Goal: Transaction & Acquisition: Purchase product/service

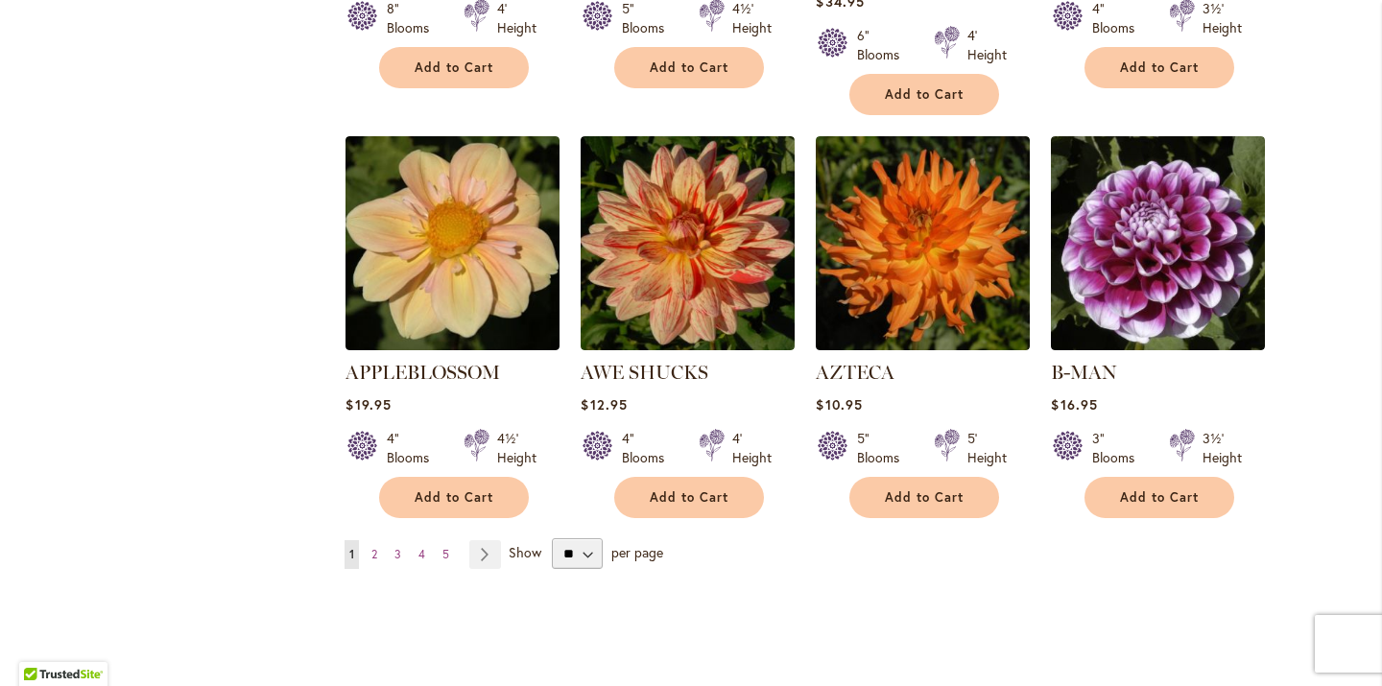
scroll to position [1543, 0]
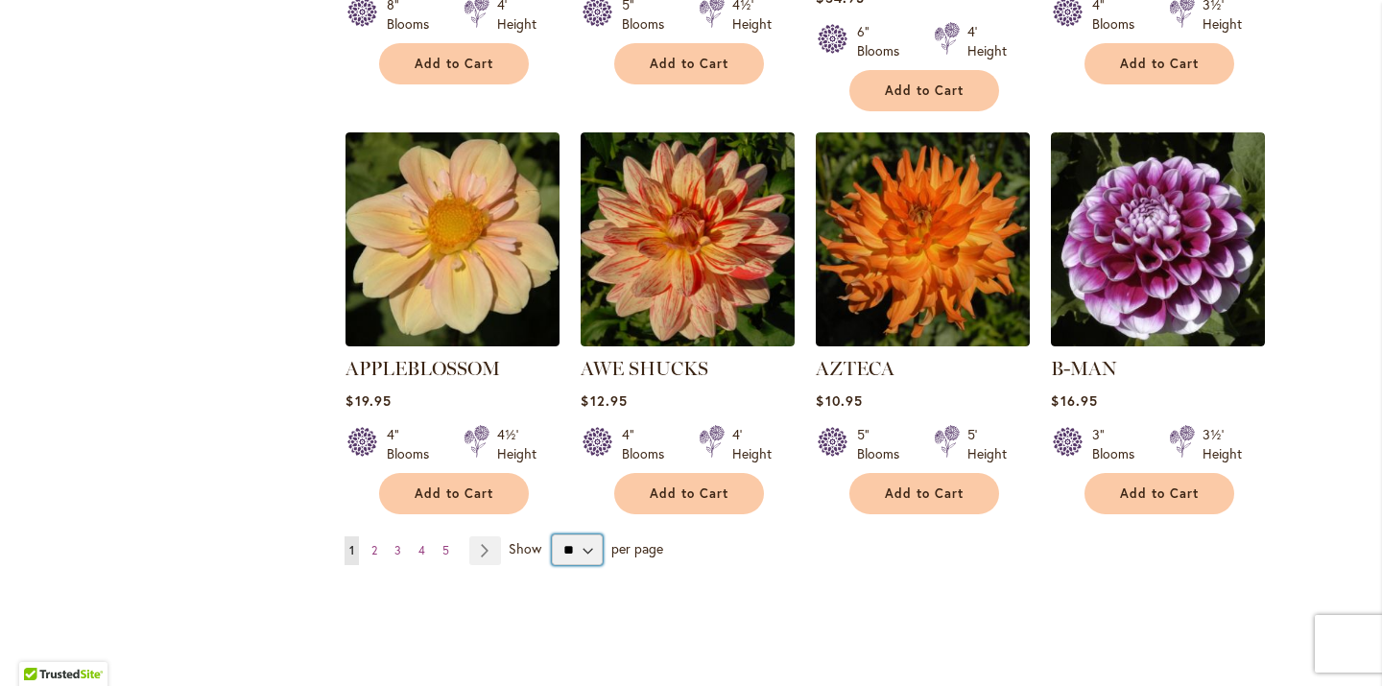
select select "**"
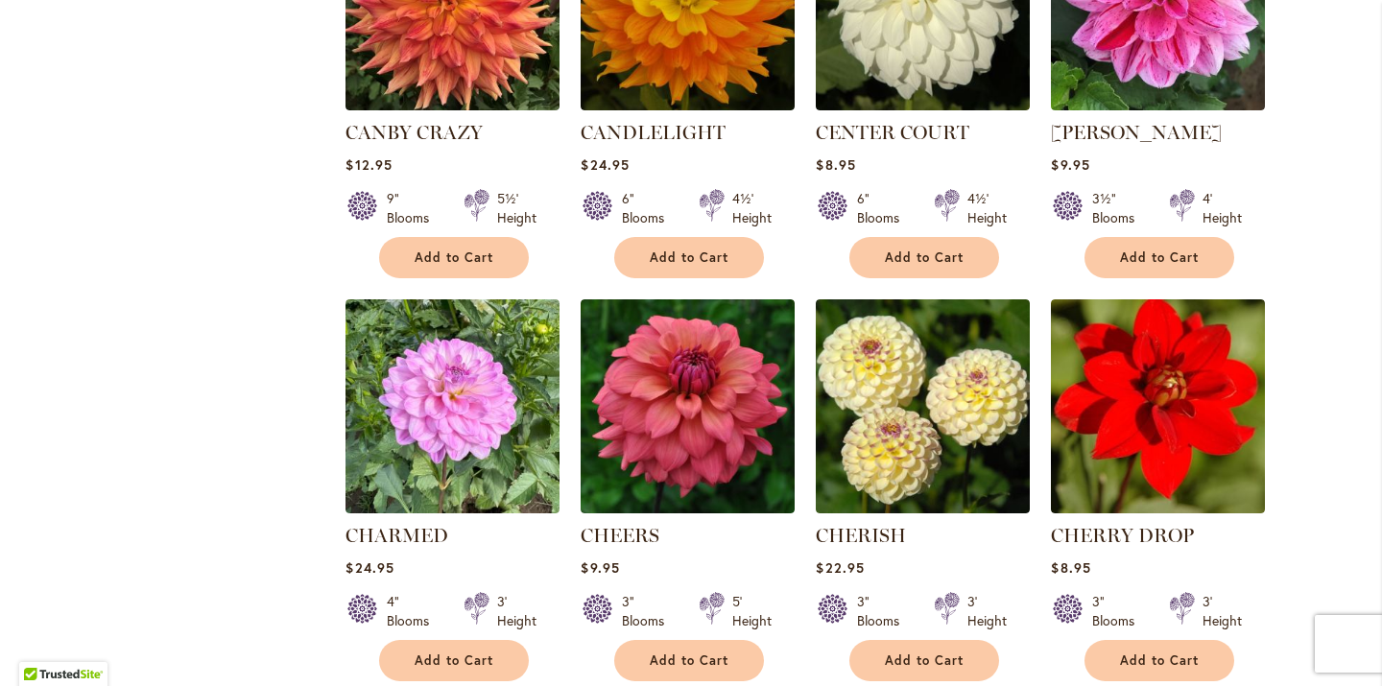
scroll to position [6275, 0]
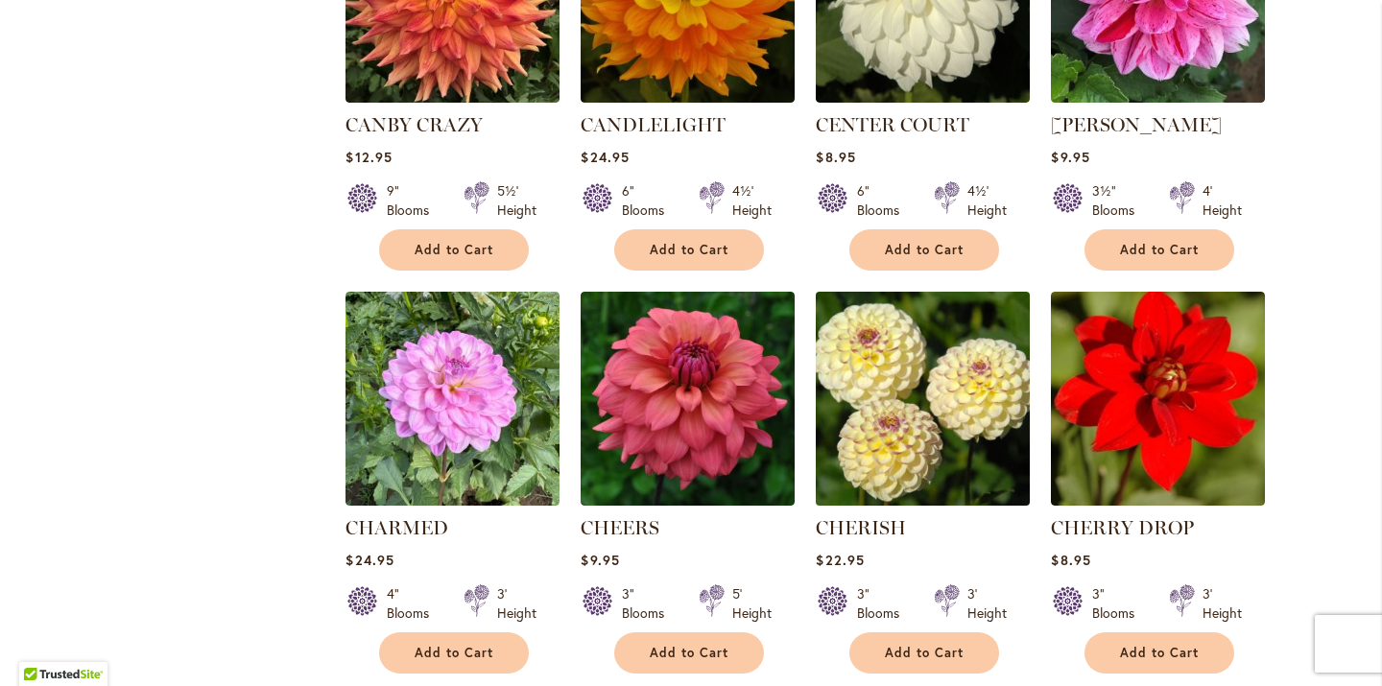
click at [905, 361] on img at bounding box center [923, 398] width 225 height 225
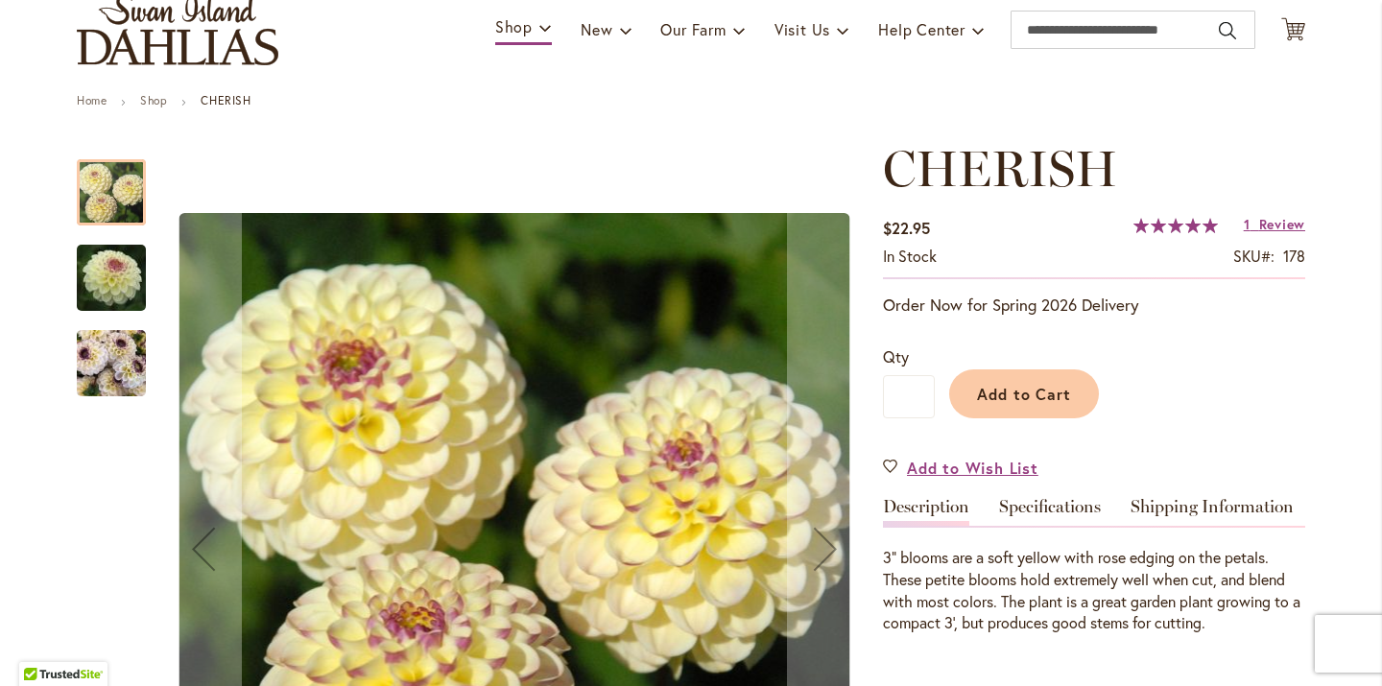
scroll to position [144, 0]
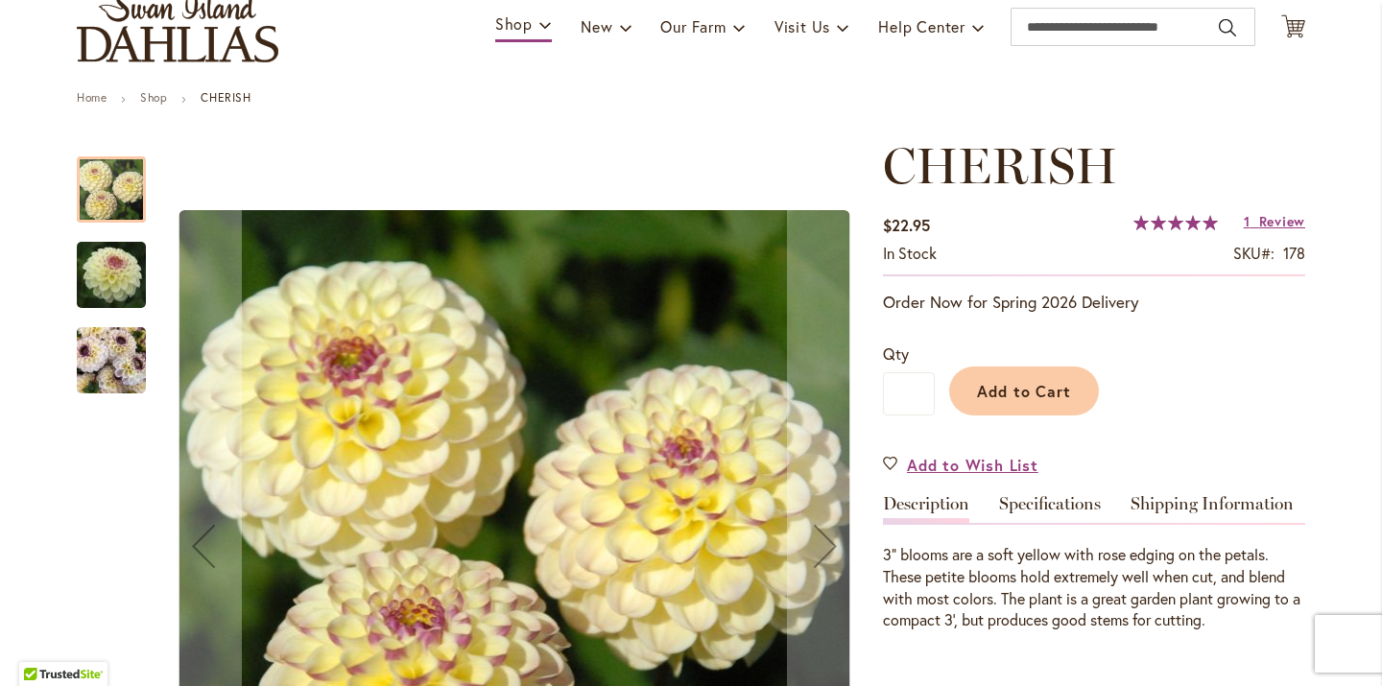
click at [112, 361] on img "CHERISH" at bounding box center [111, 361] width 69 height 92
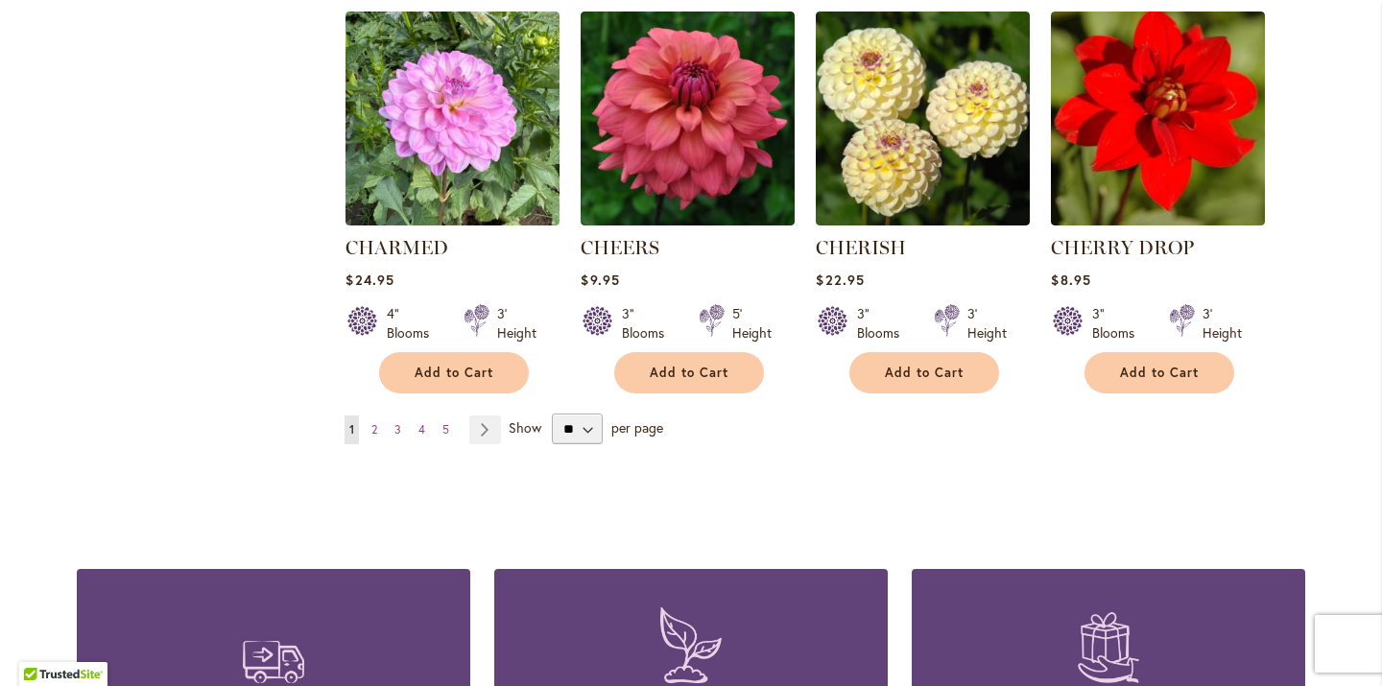
scroll to position [6557, 0]
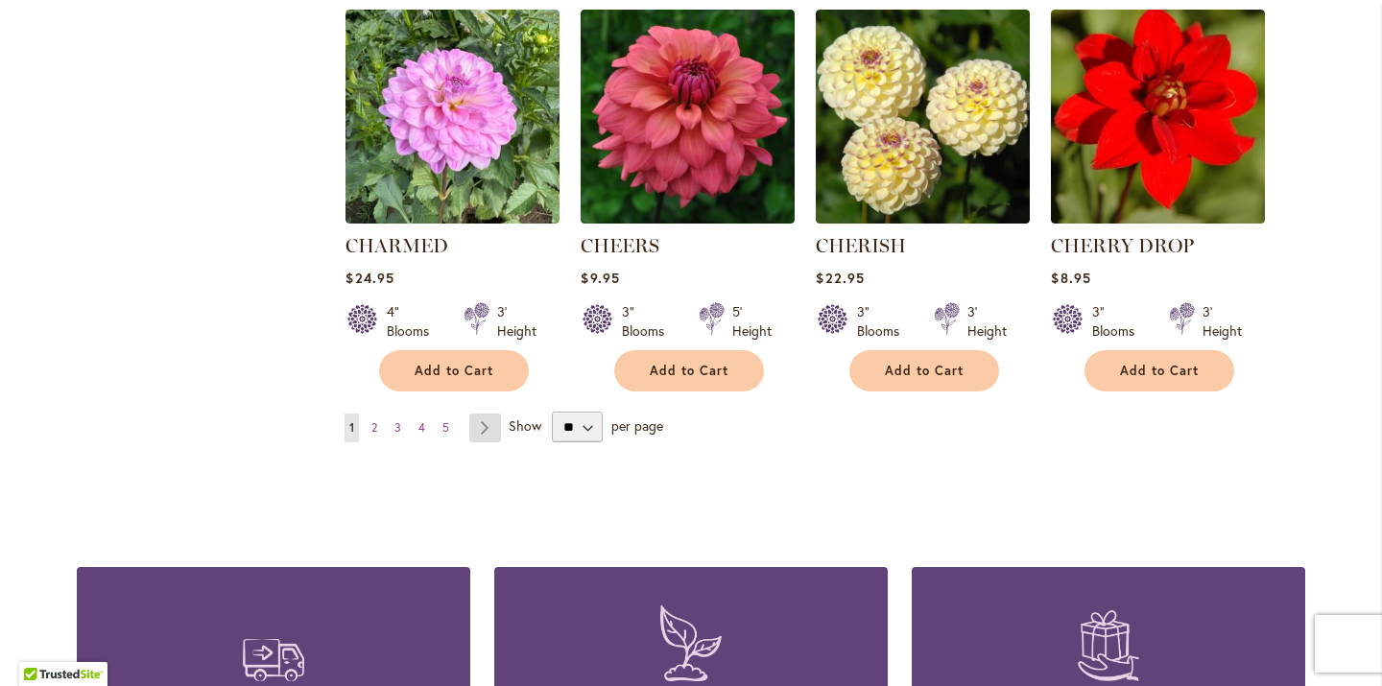
click at [488, 414] on link "Page Next" at bounding box center [485, 428] width 32 height 29
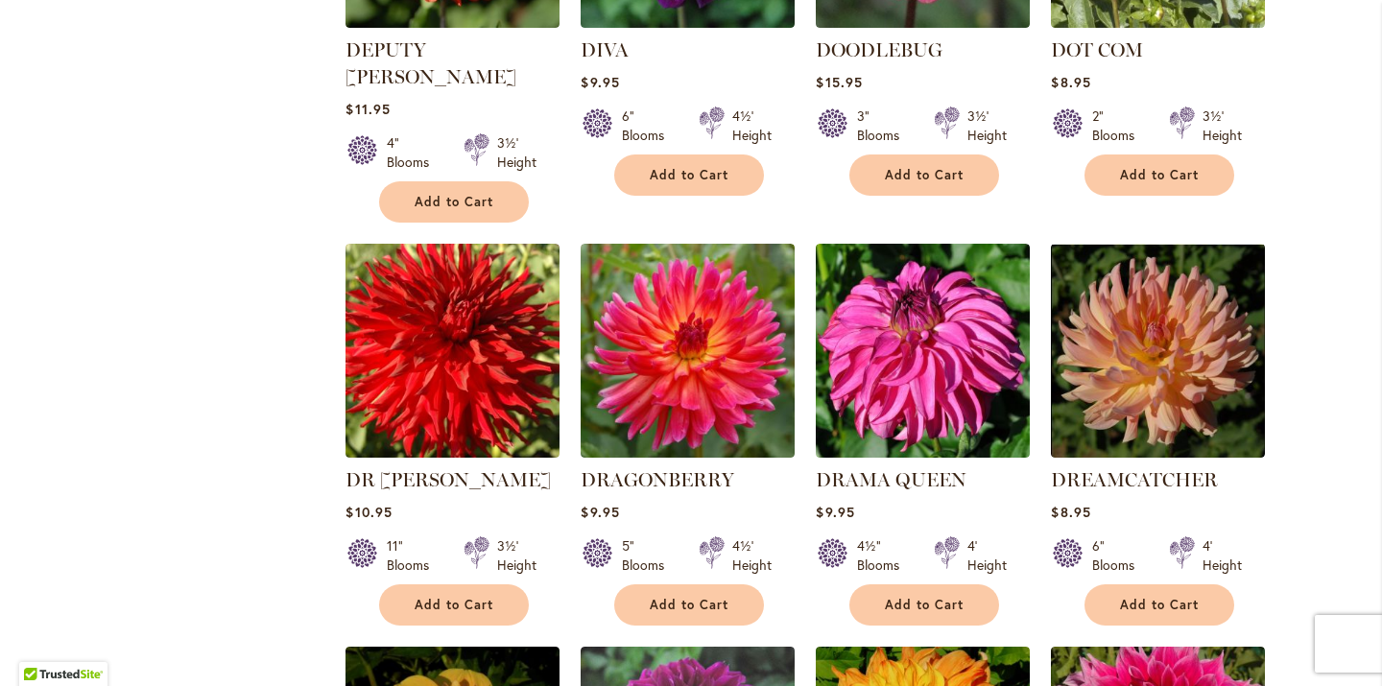
scroll to position [3573, 0]
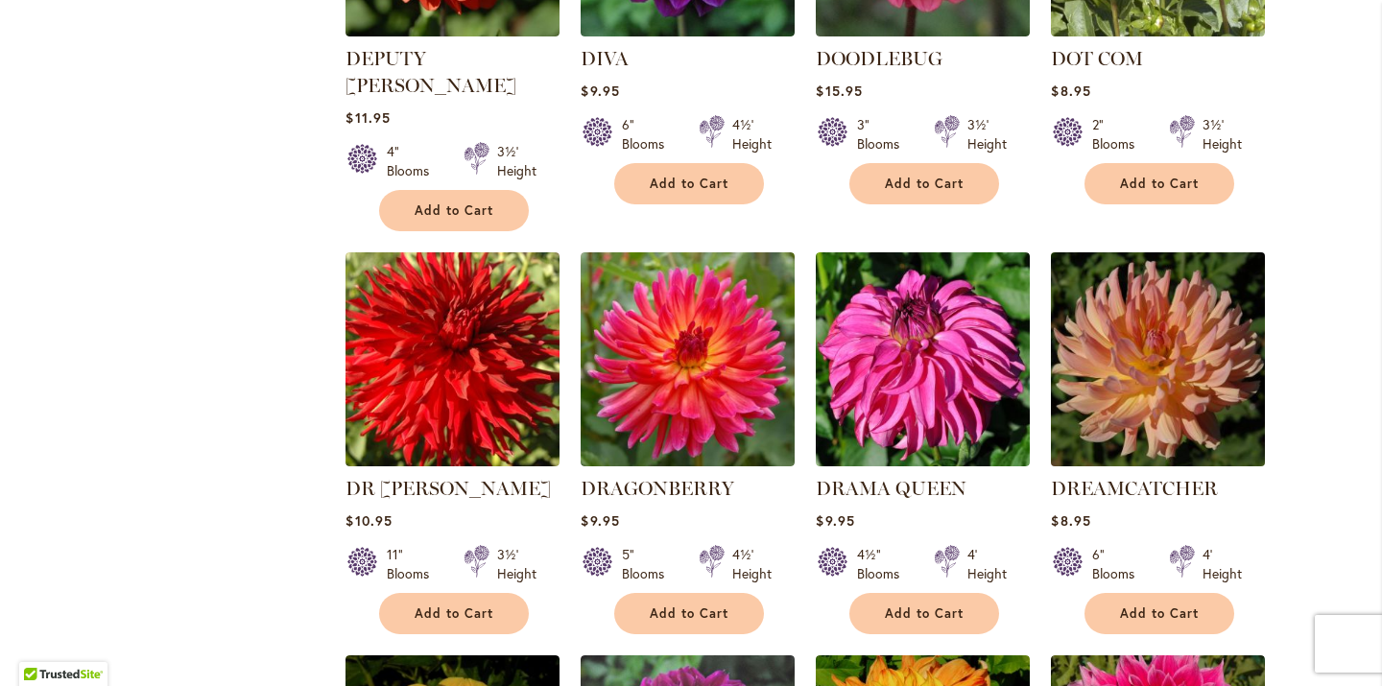
click at [1148, 273] on img at bounding box center [1158, 359] width 225 height 225
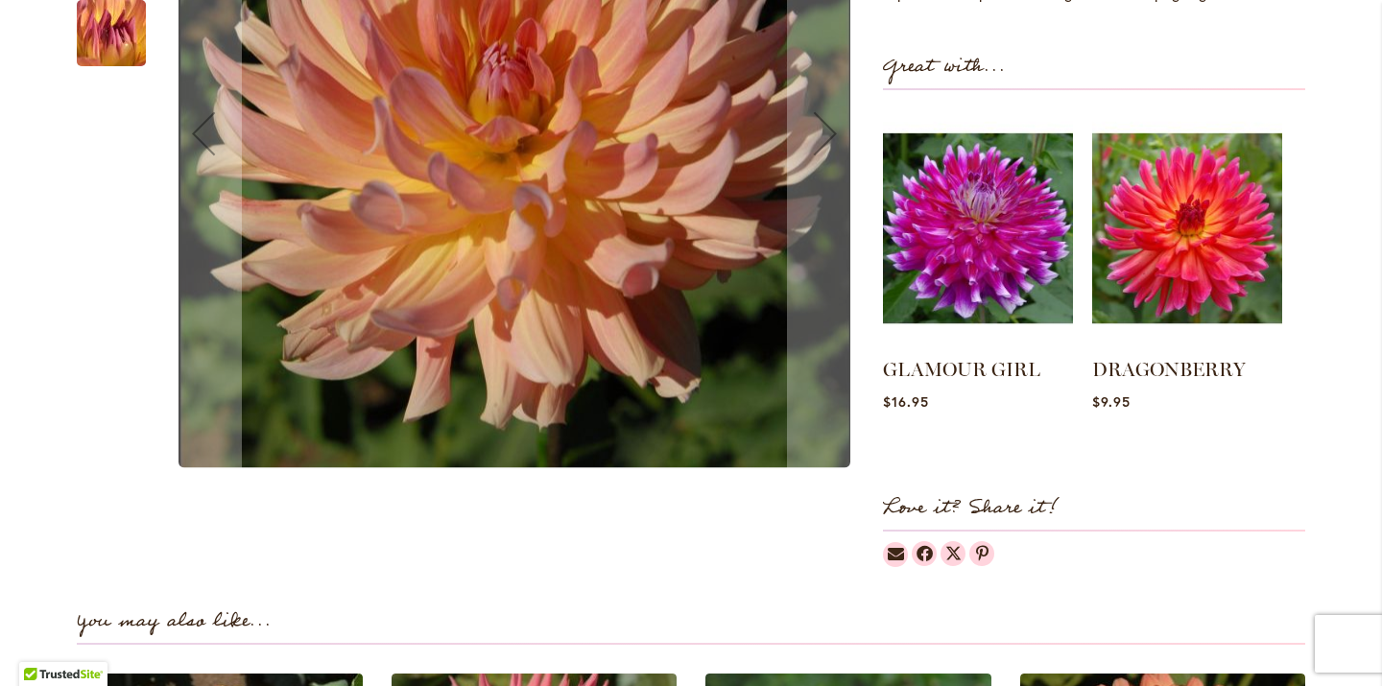
scroll to position [753, 0]
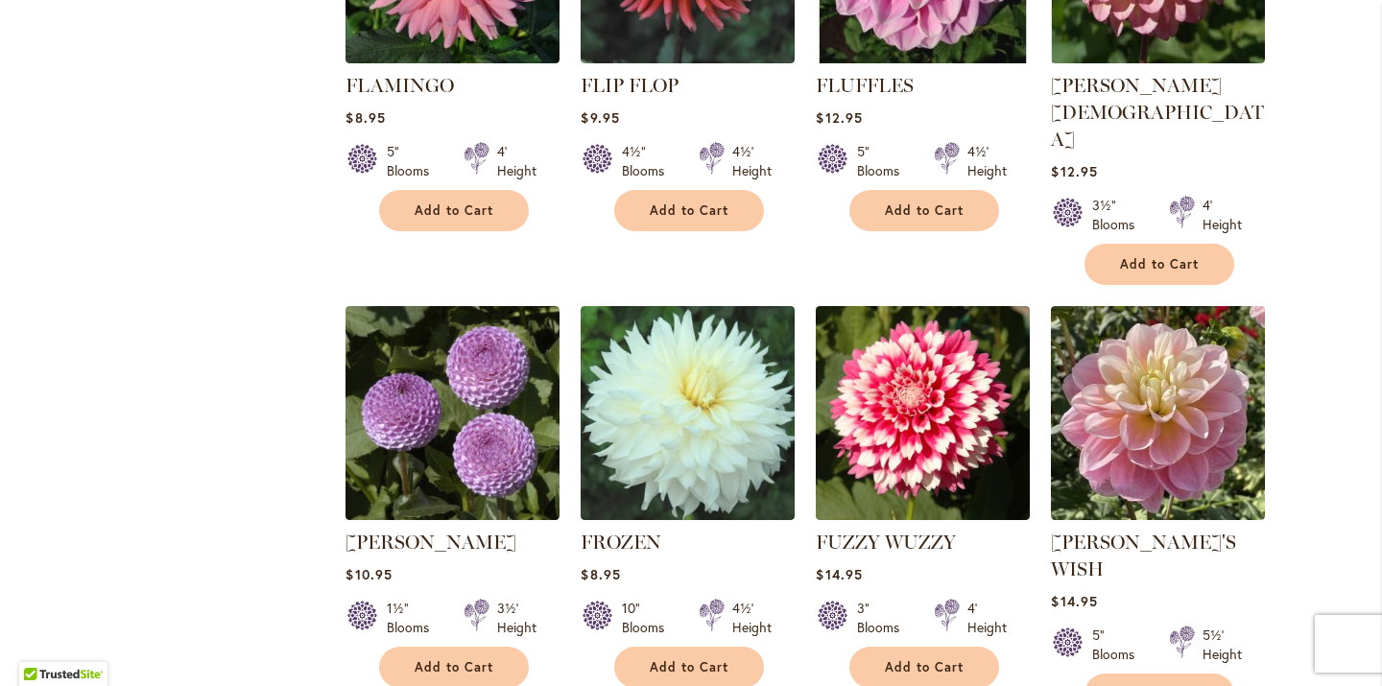
scroll to position [6499, 0]
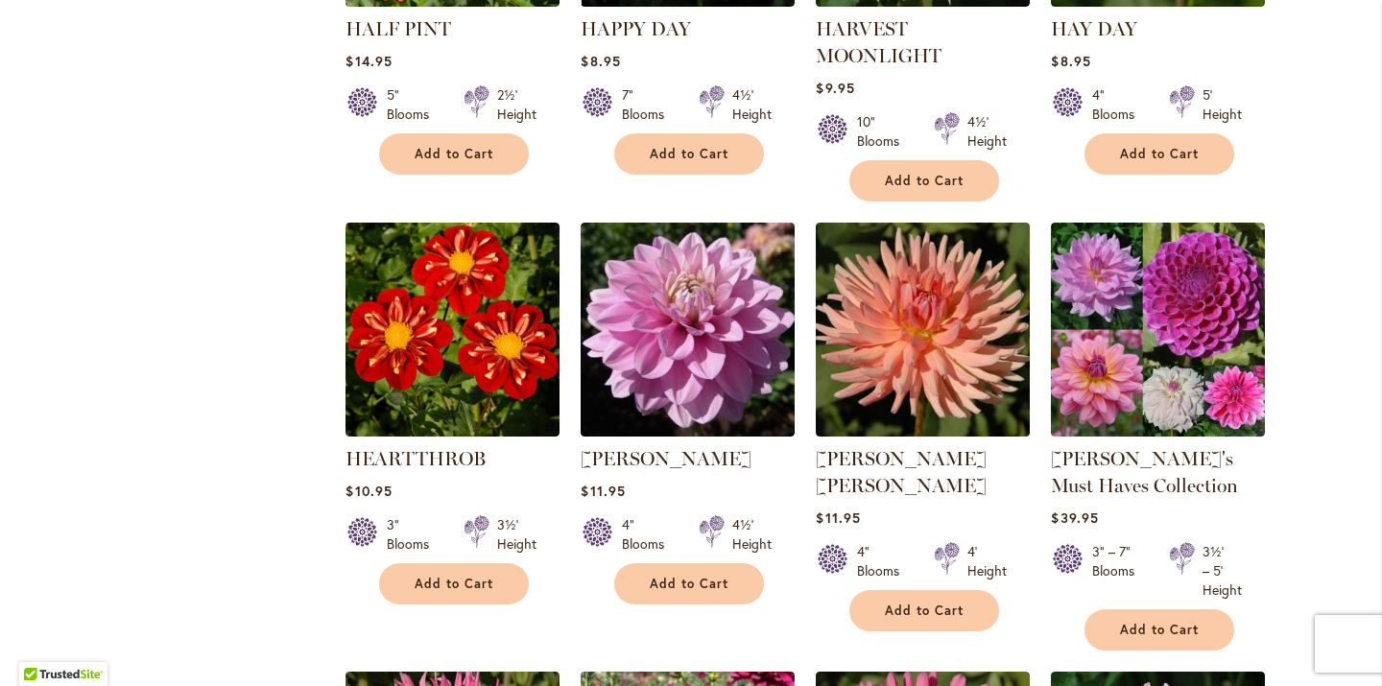
scroll to position [2714, 0]
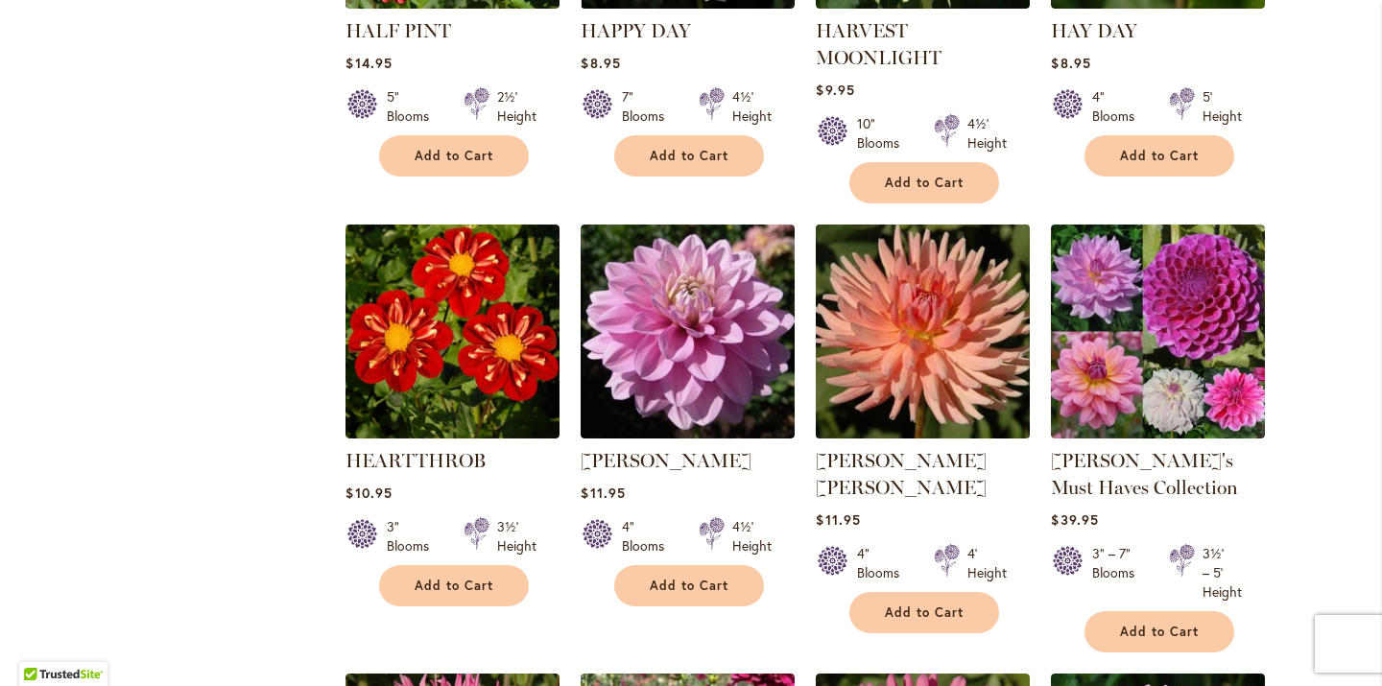
click at [905, 333] on img at bounding box center [923, 331] width 225 height 225
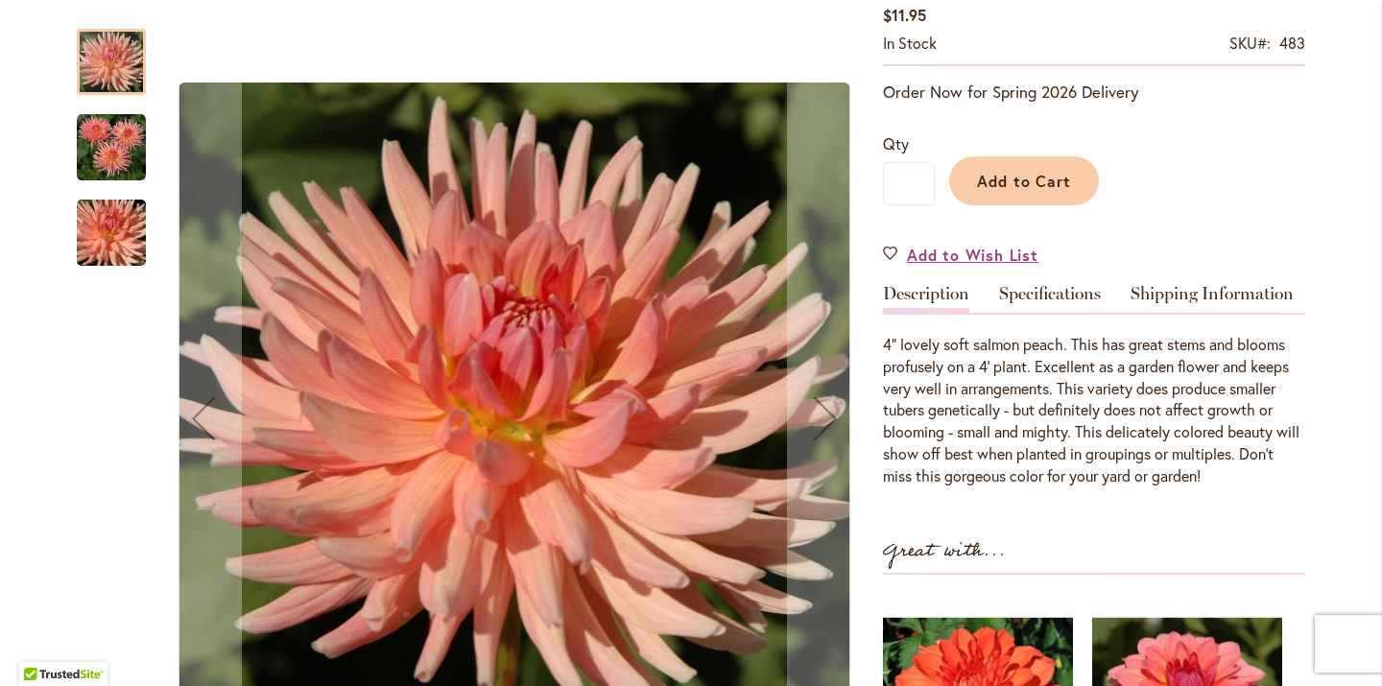
scroll to position [431, 0]
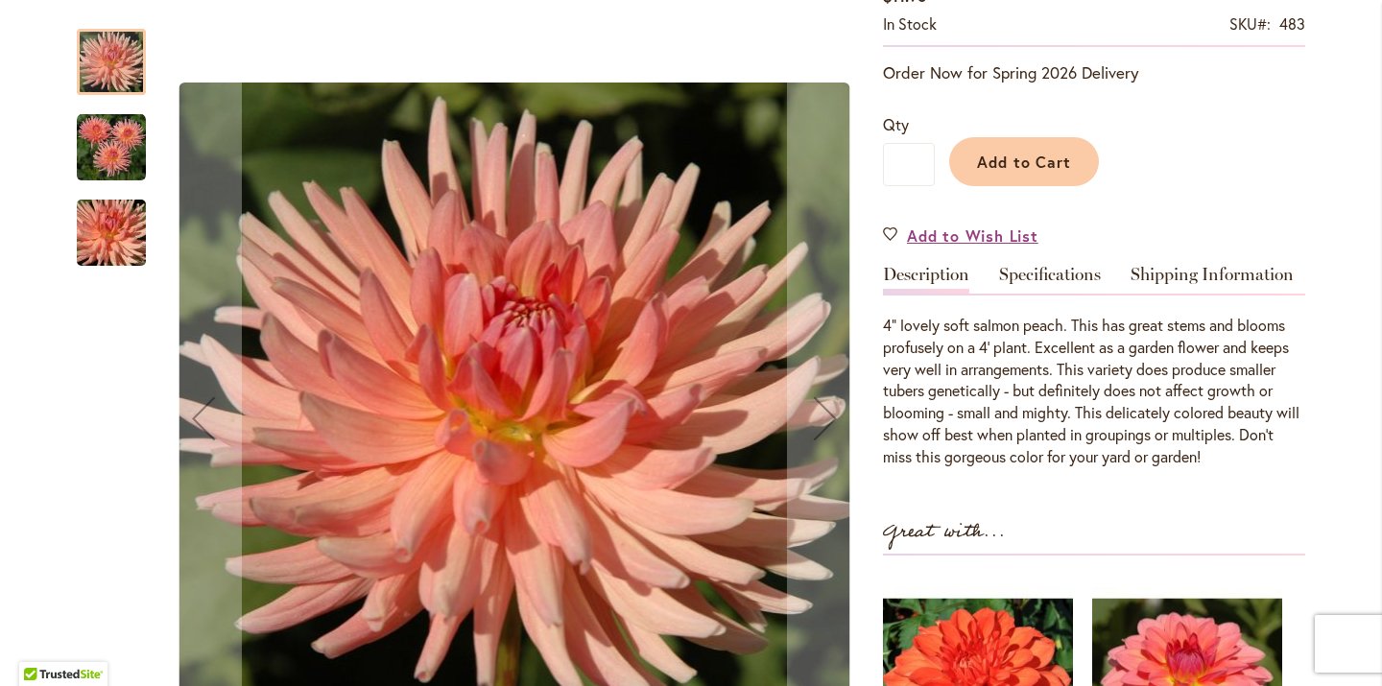
click at [114, 157] on img "HEATHER MARIE" at bounding box center [111, 147] width 69 height 69
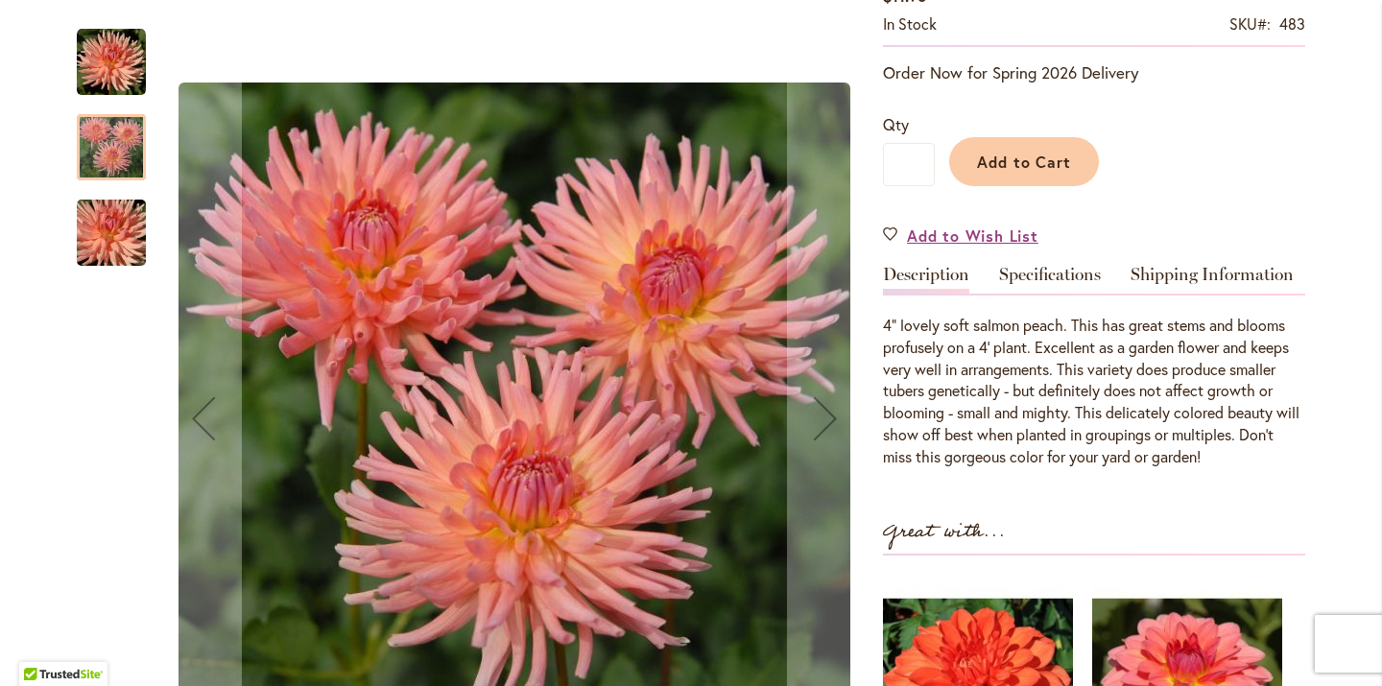
click at [120, 227] on img "HEATHER MARIE" at bounding box center [111, 233] width 138 height 92
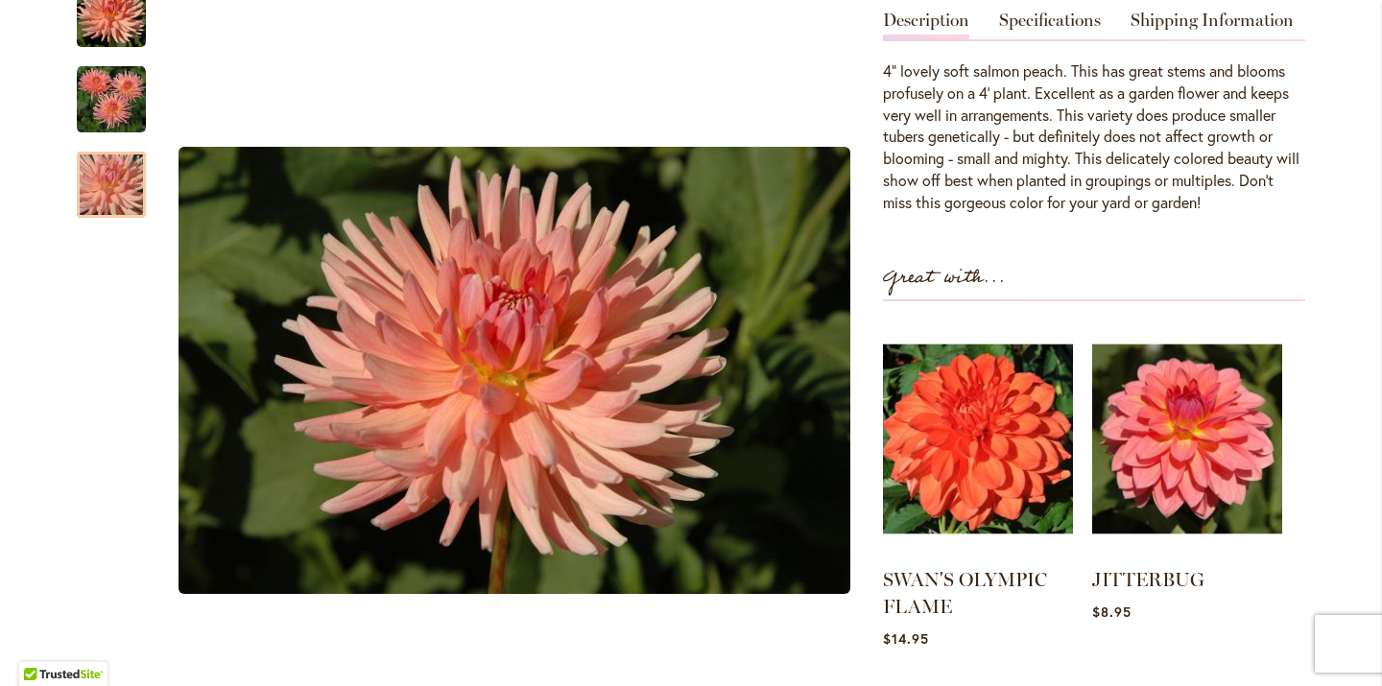
scroll to position [687, 0]
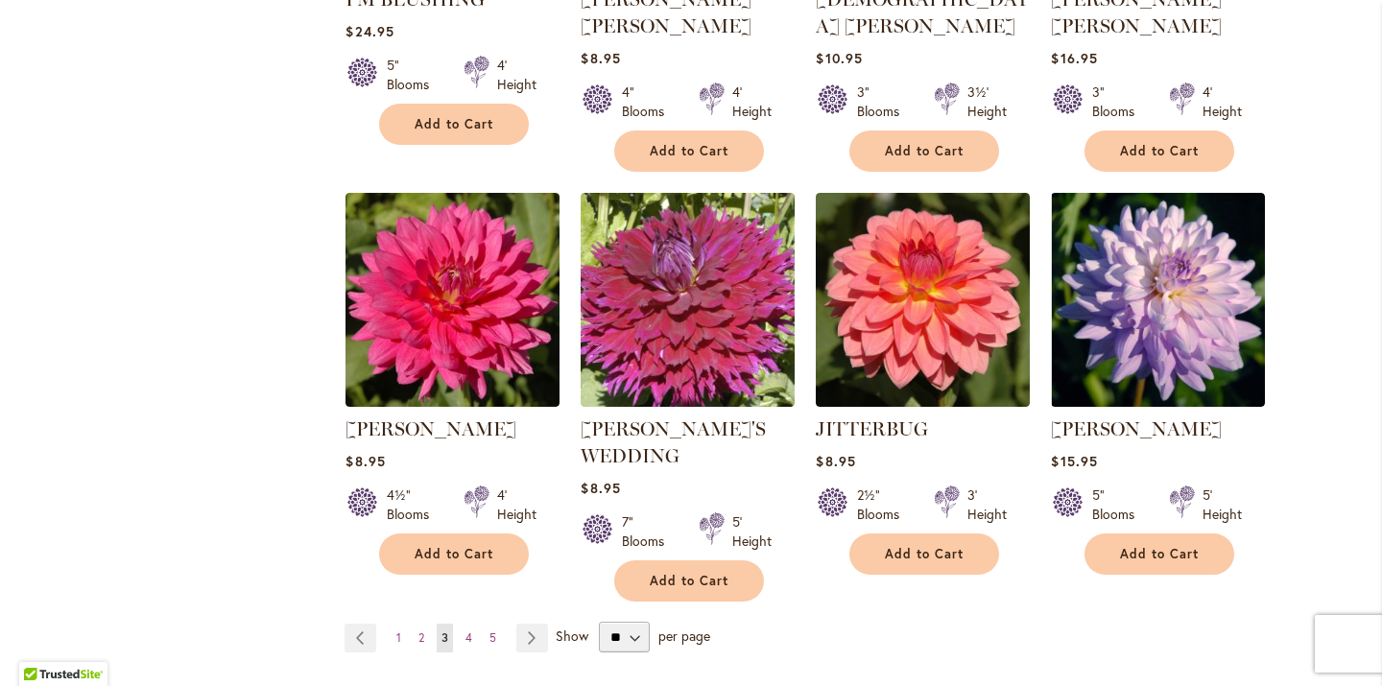
scroll to position [6506, 0]
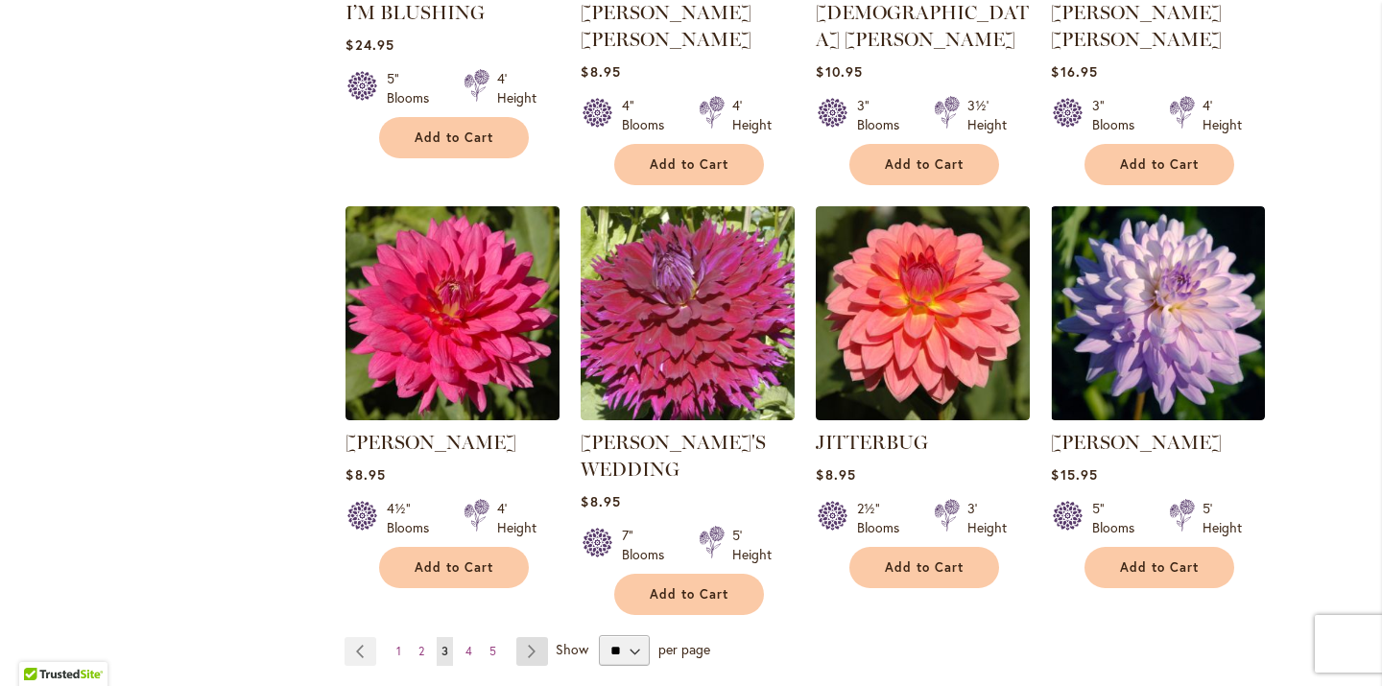
click at [534, 637] on link "Page Next" at bounding box center [532, 651] width 32 height 29
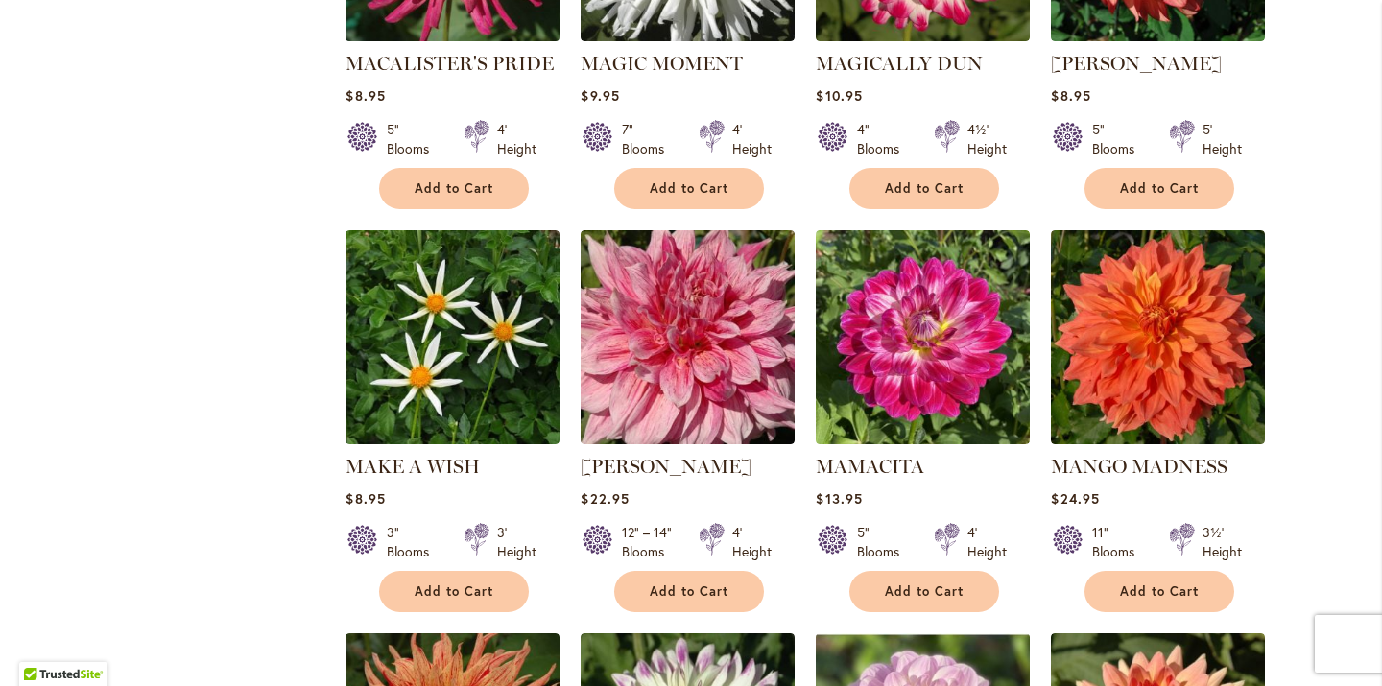
scroll to position [3920, 0]
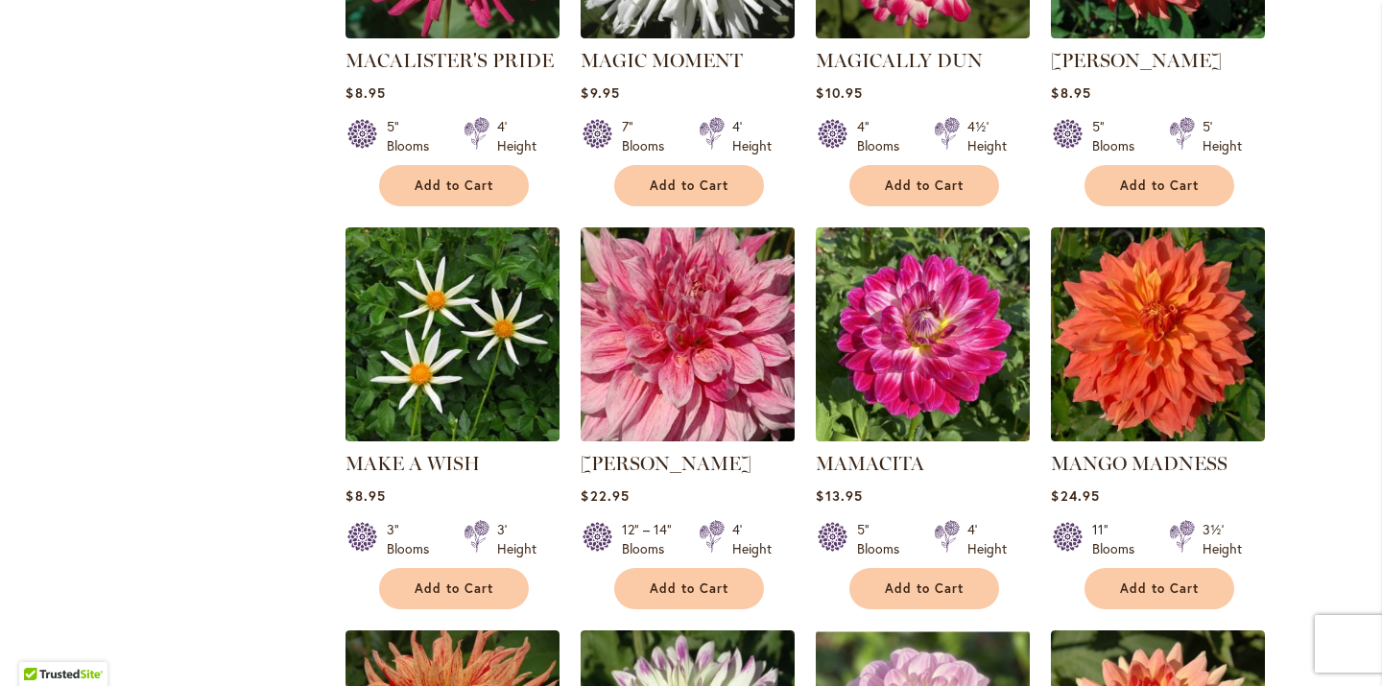
click at [689, 239] on img at bounding box center [688, 334] width 225 height 225
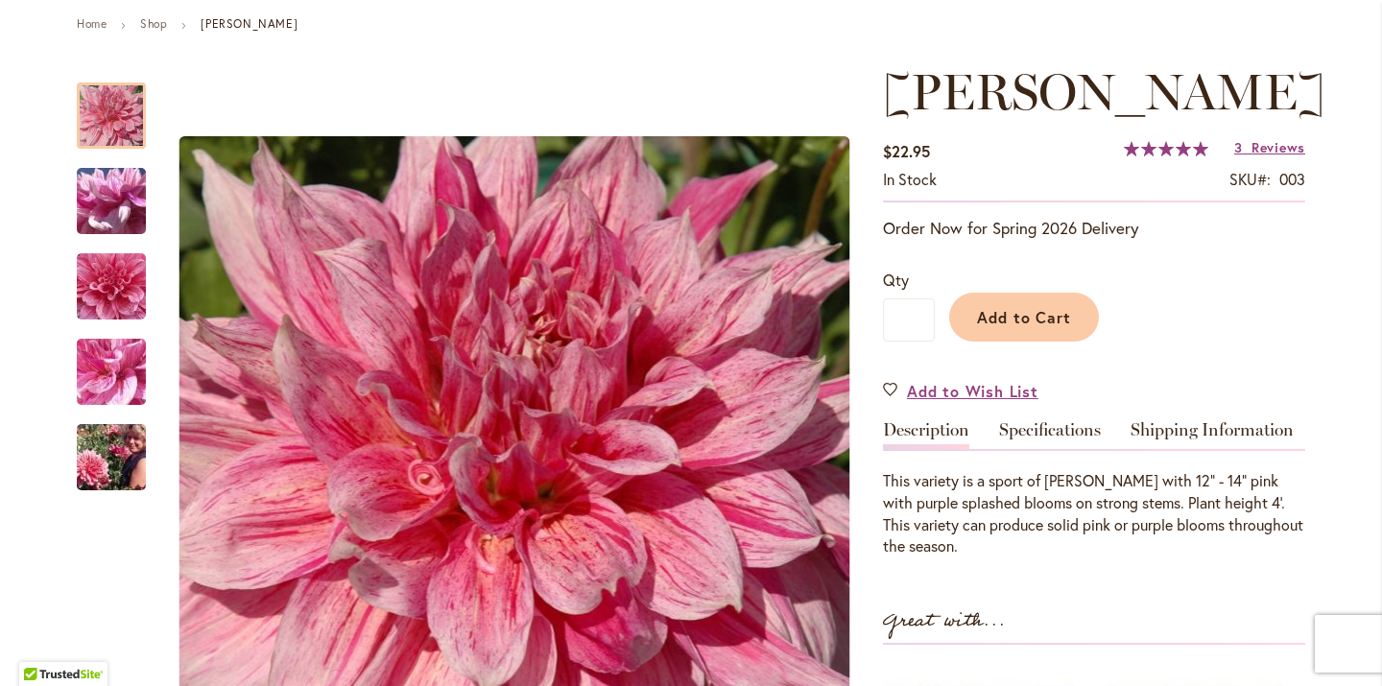
scroll to position [242, 0]
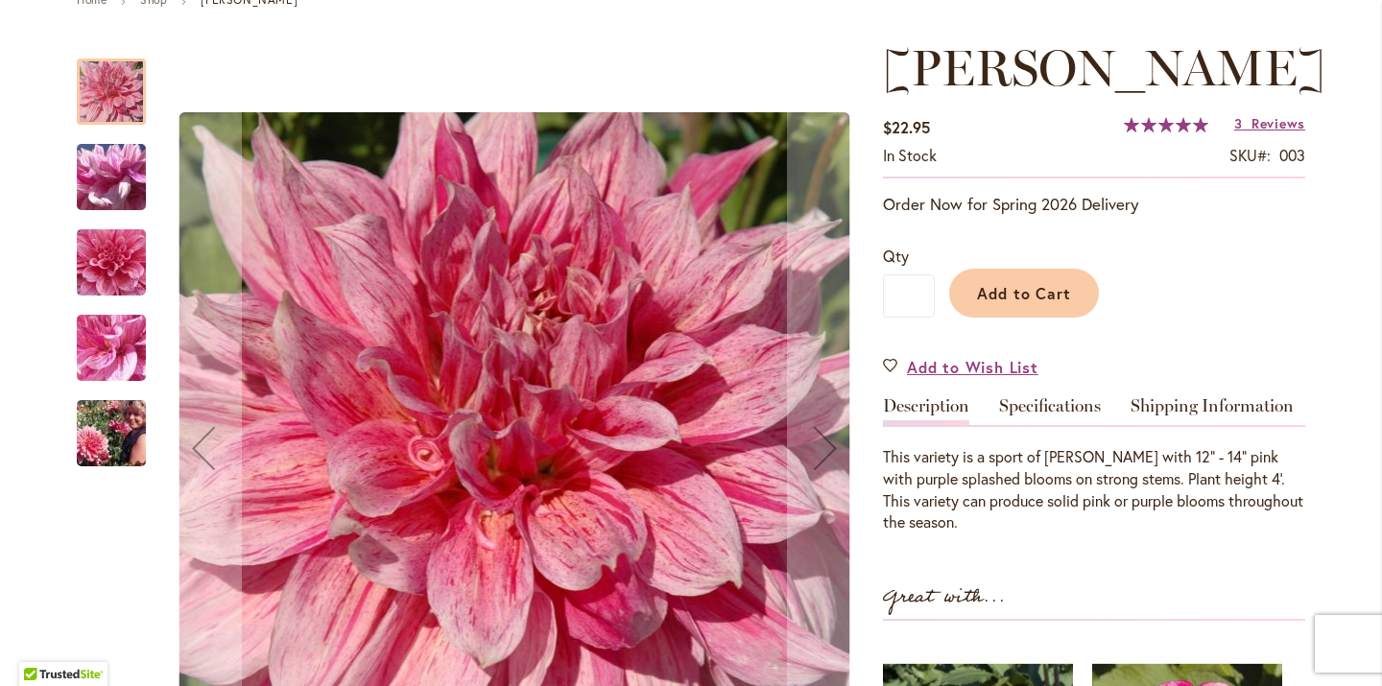
click at [122, 438] on img "MAKI" at bounding box center [111, 434] width 138 height 92
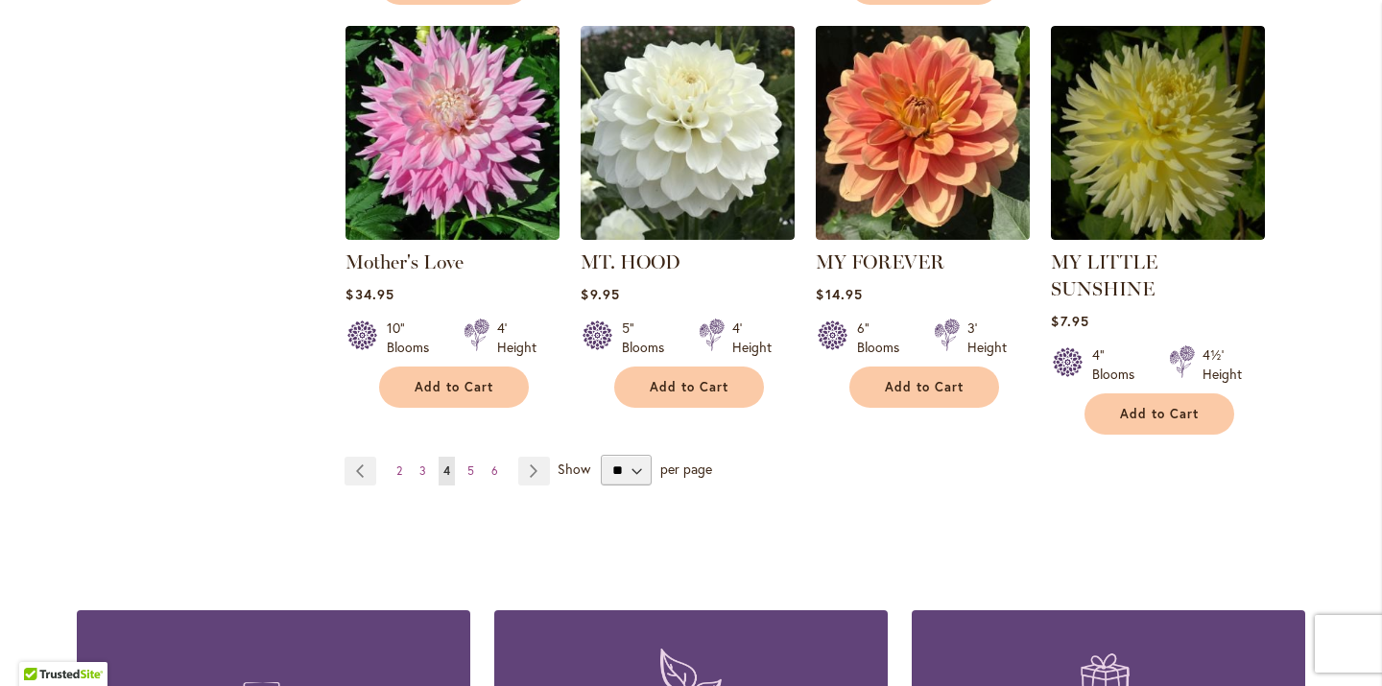
scroll to position [6622, 0]
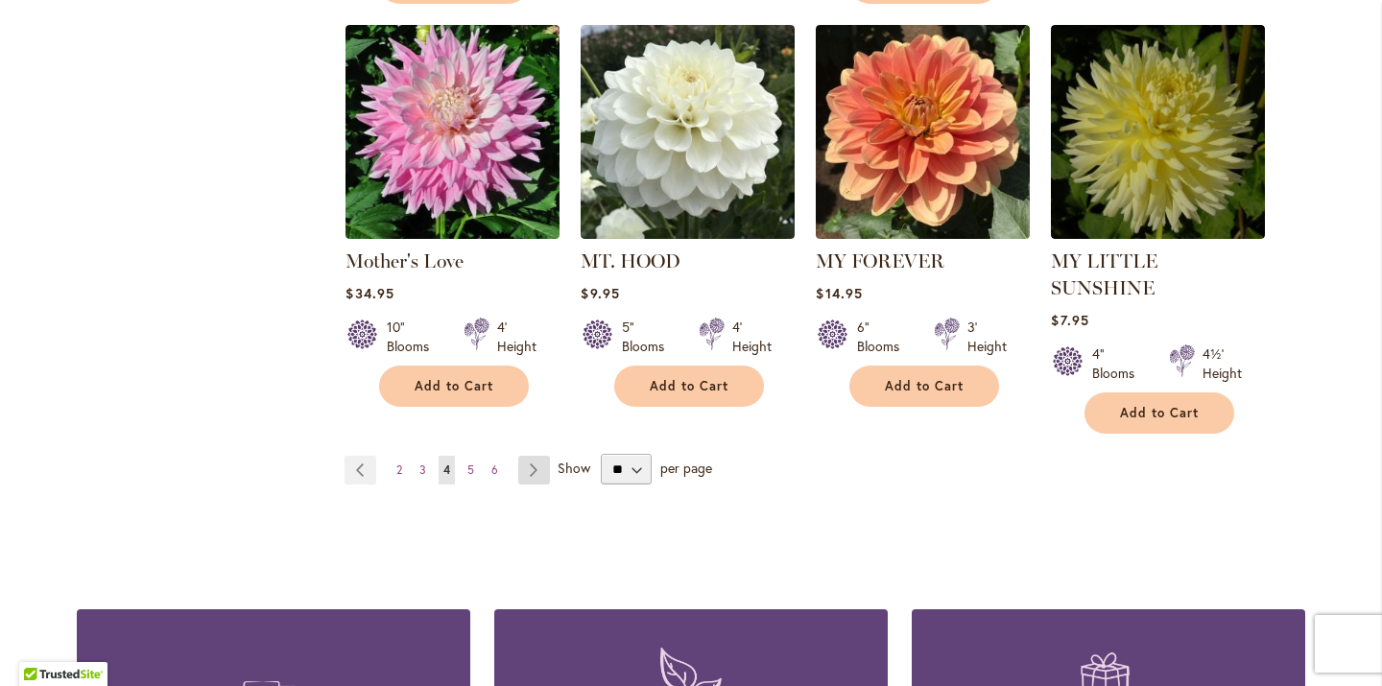
click at [533, 456] on link "Page Next" at bounding box center [534, 470] width 32 height 29
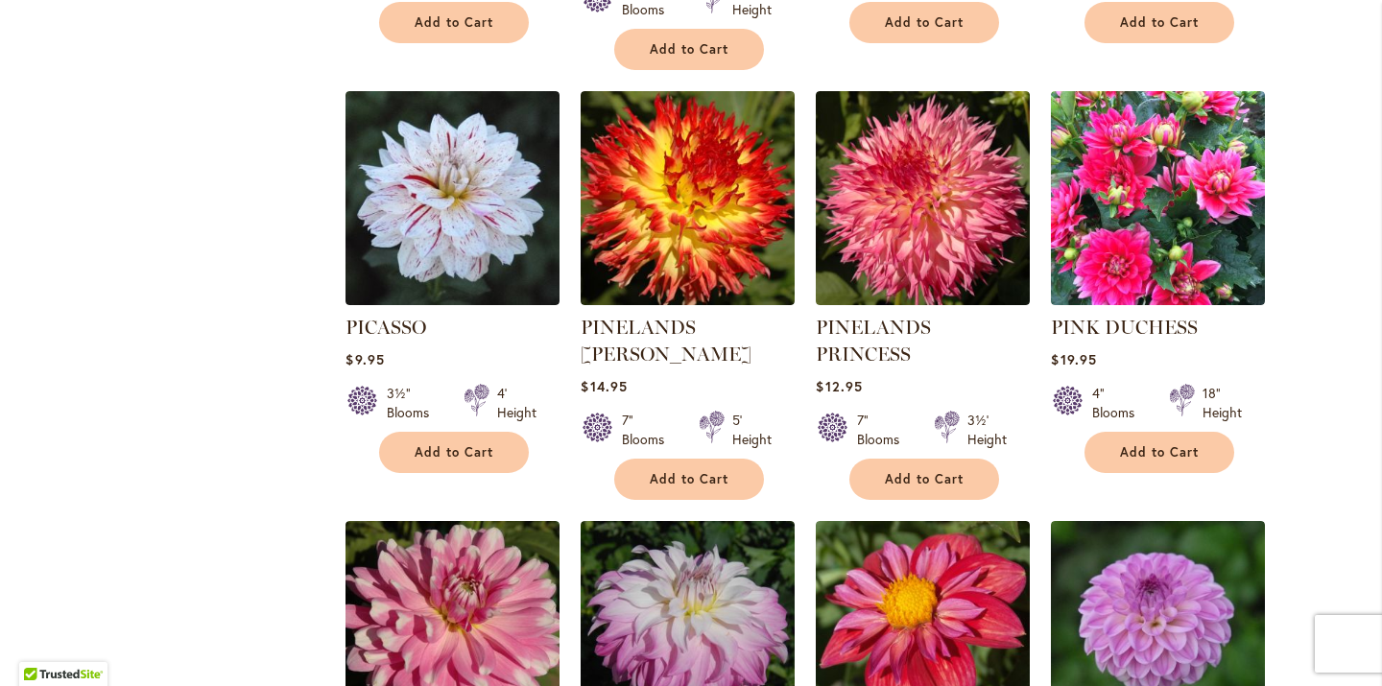
scroll to position [3700, 0]
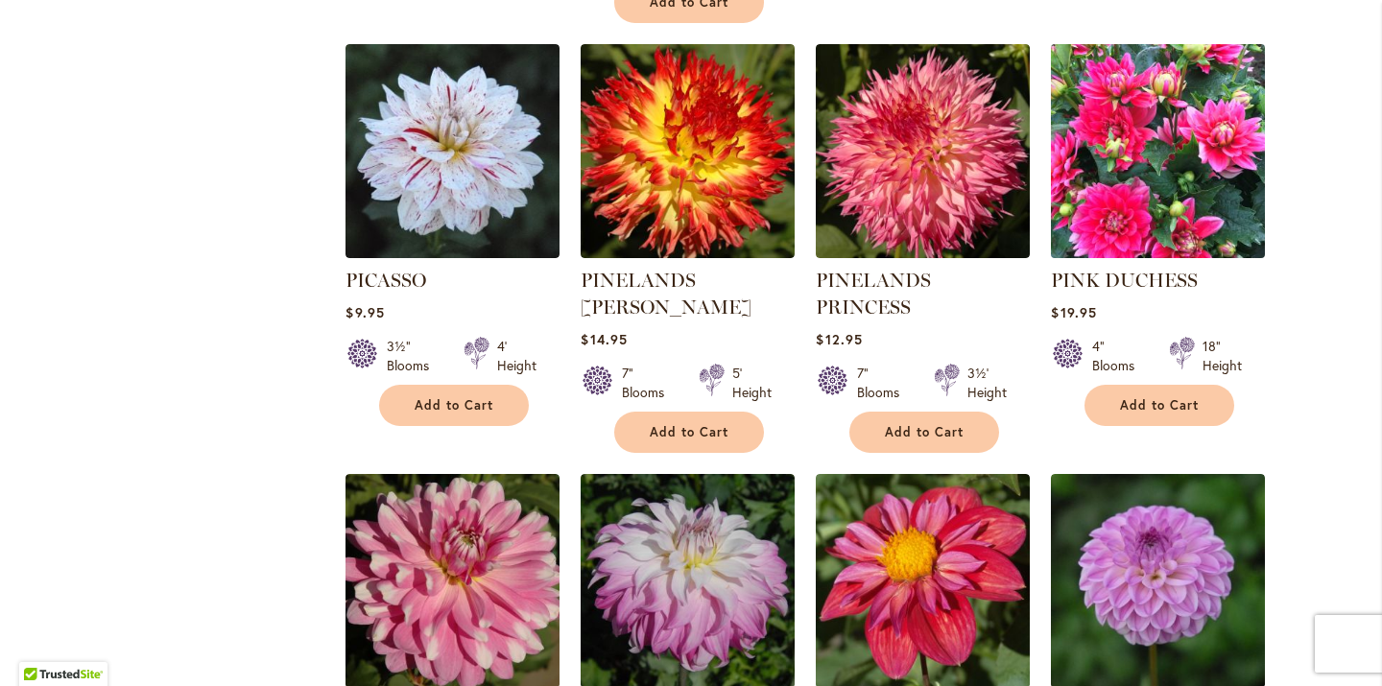
click at [1156, 138] on img at bounding box center [1158, 150] width 225 height 225
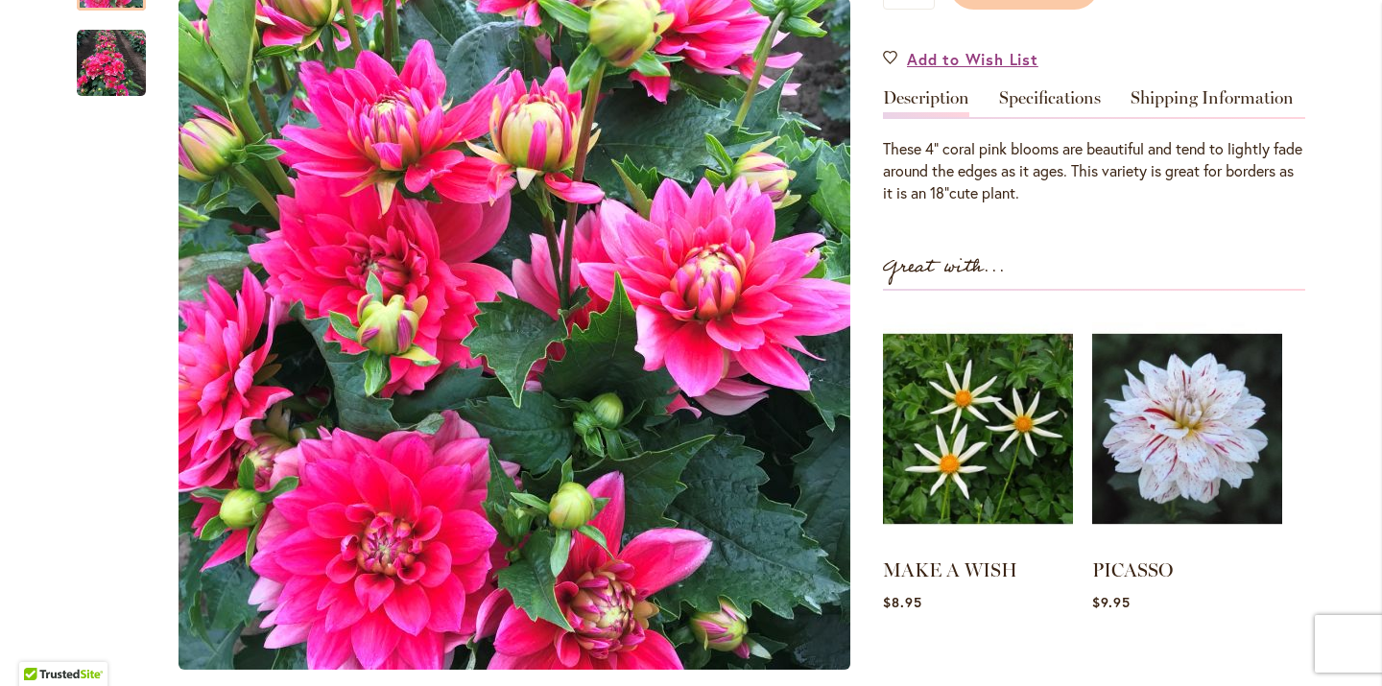
scroll to position [552, 0]
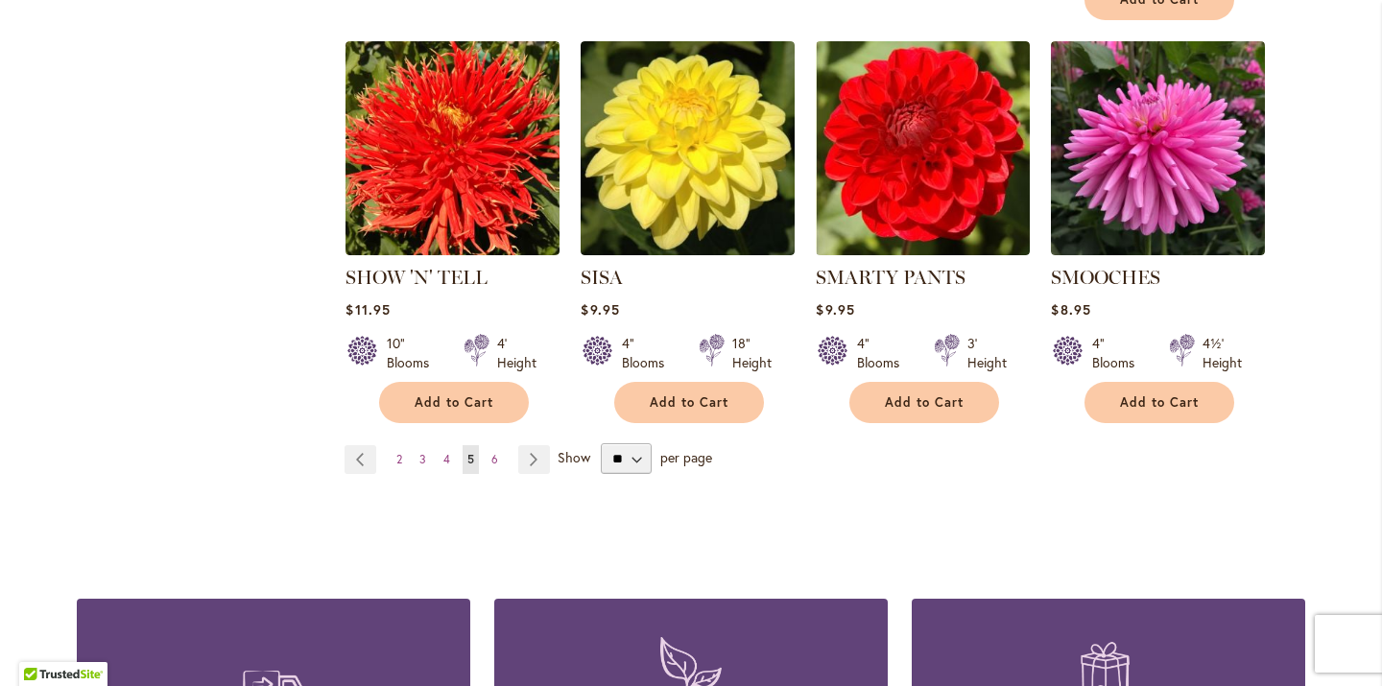
scroll to position [6607, 0]
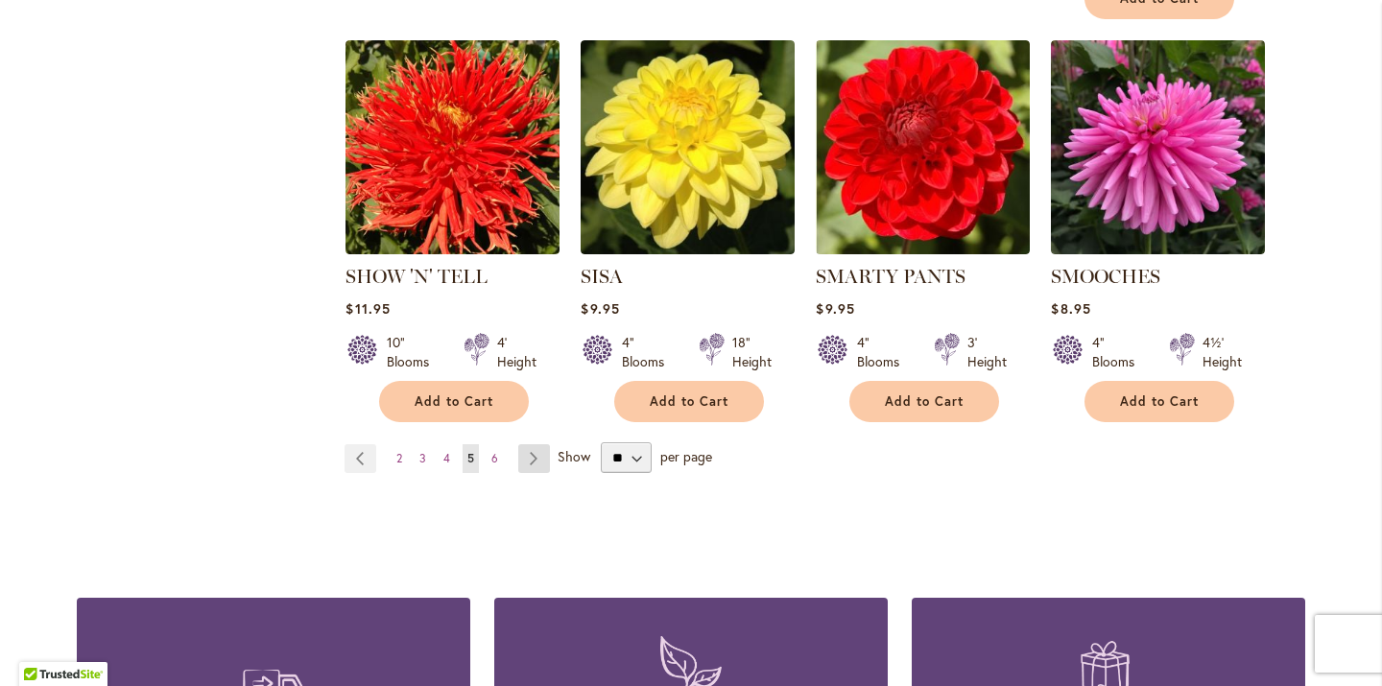
click at [533, 444] on link "Page Next" at bounding box center [534, 458] width 32 height 29
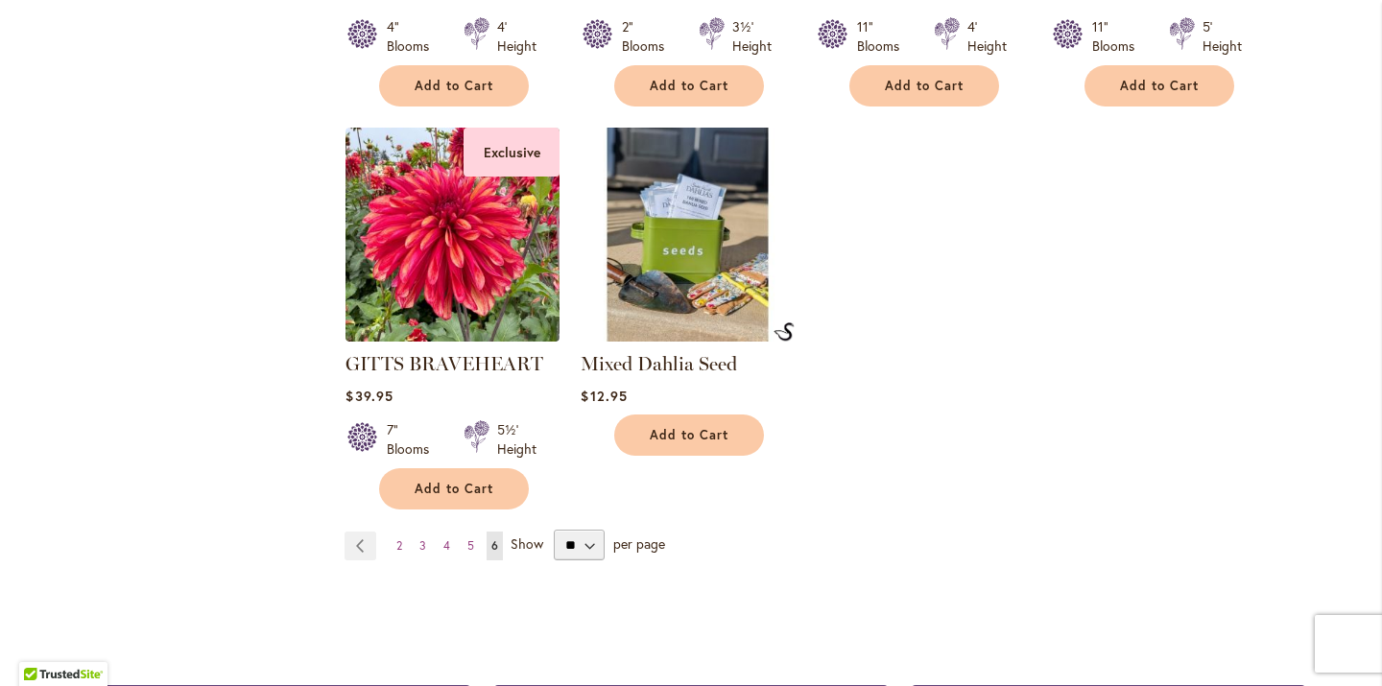
scroll to position [6407, 0]
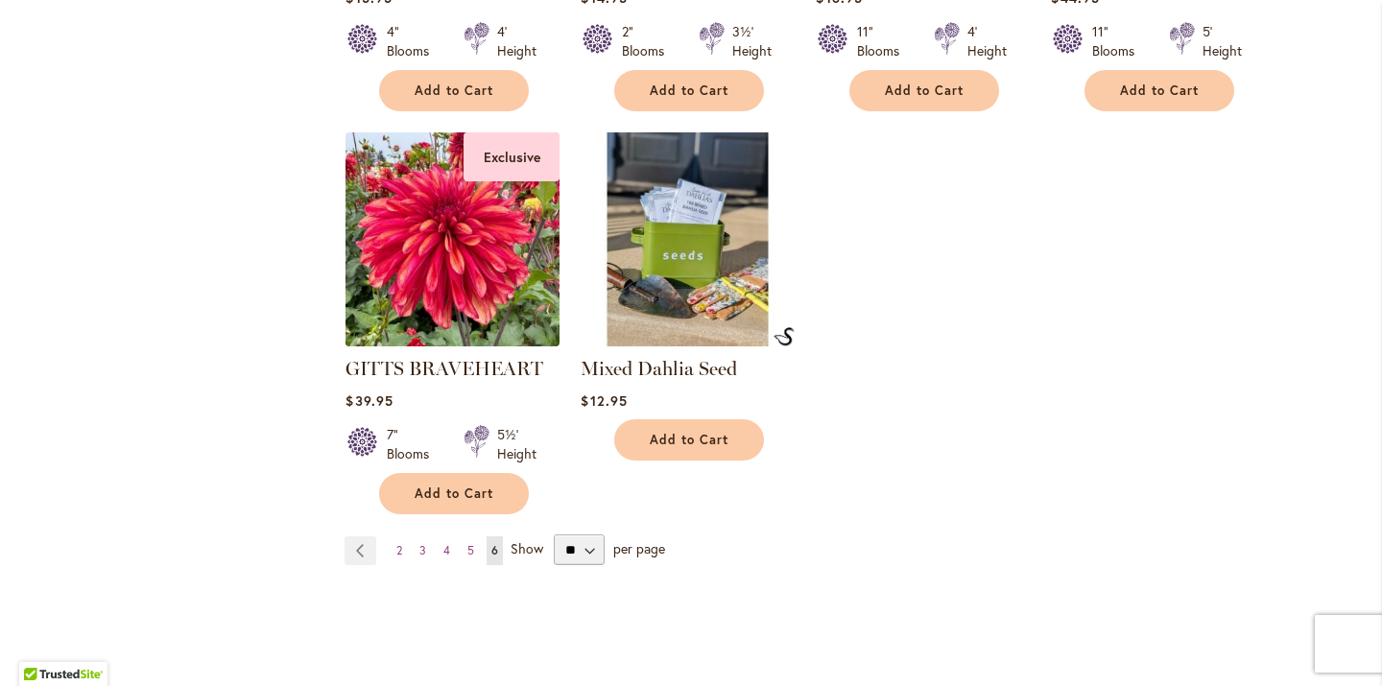
click at [402, 198] on img at bounding box center [453, 239] width 225 height 225
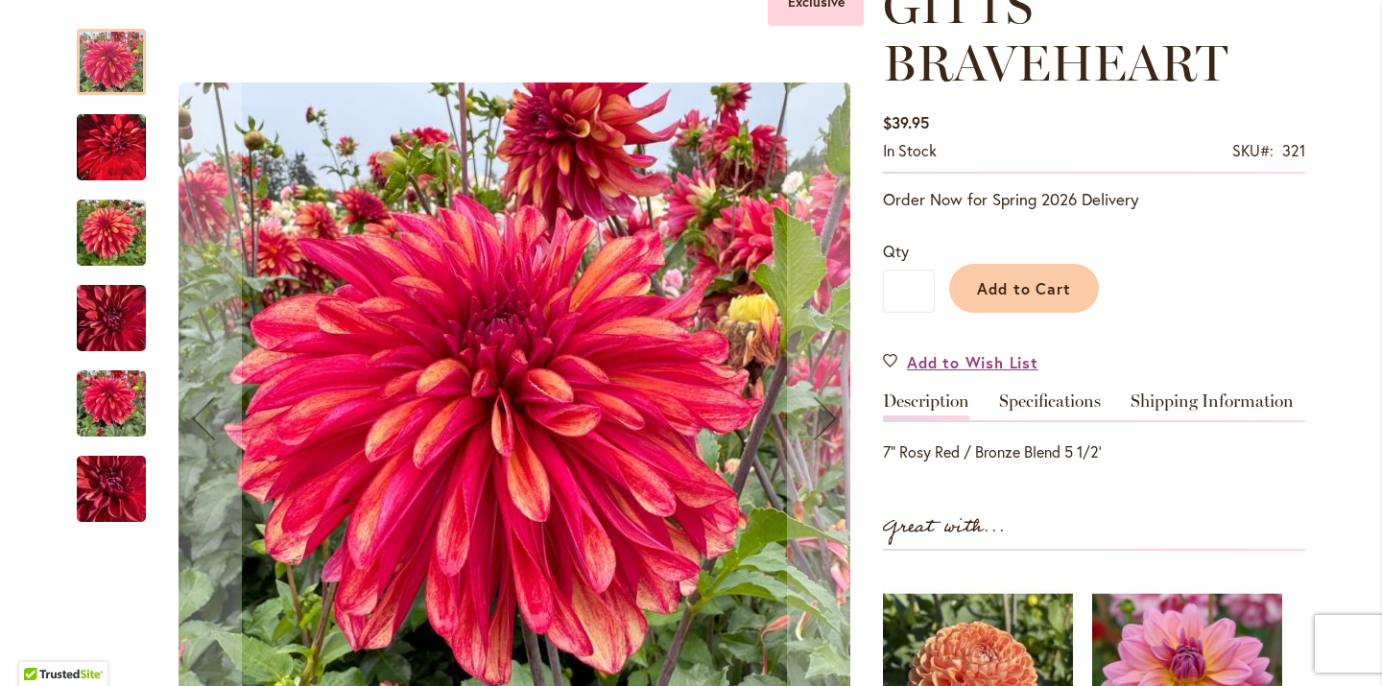
scroll to position [311, 0]
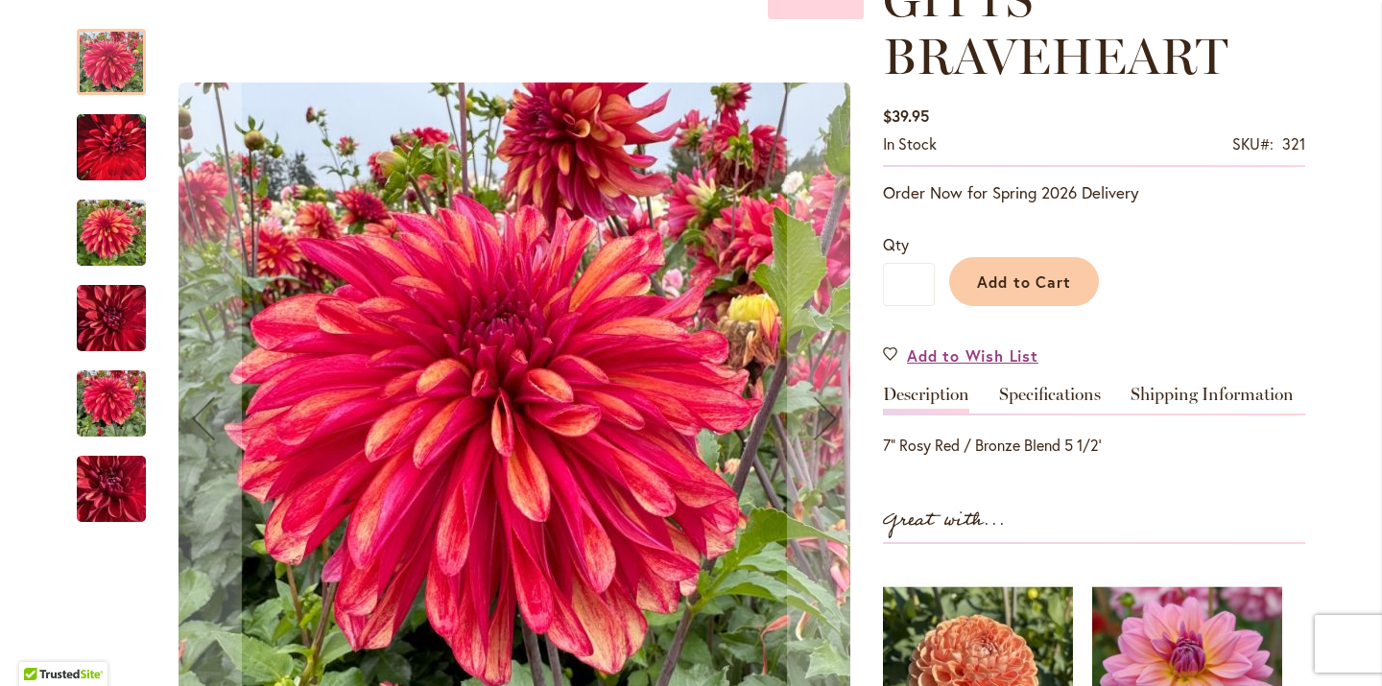
click at [97, 156] on img "GITTS BRAVEHEART" at bounding box center [111, 147] width 69 height 86
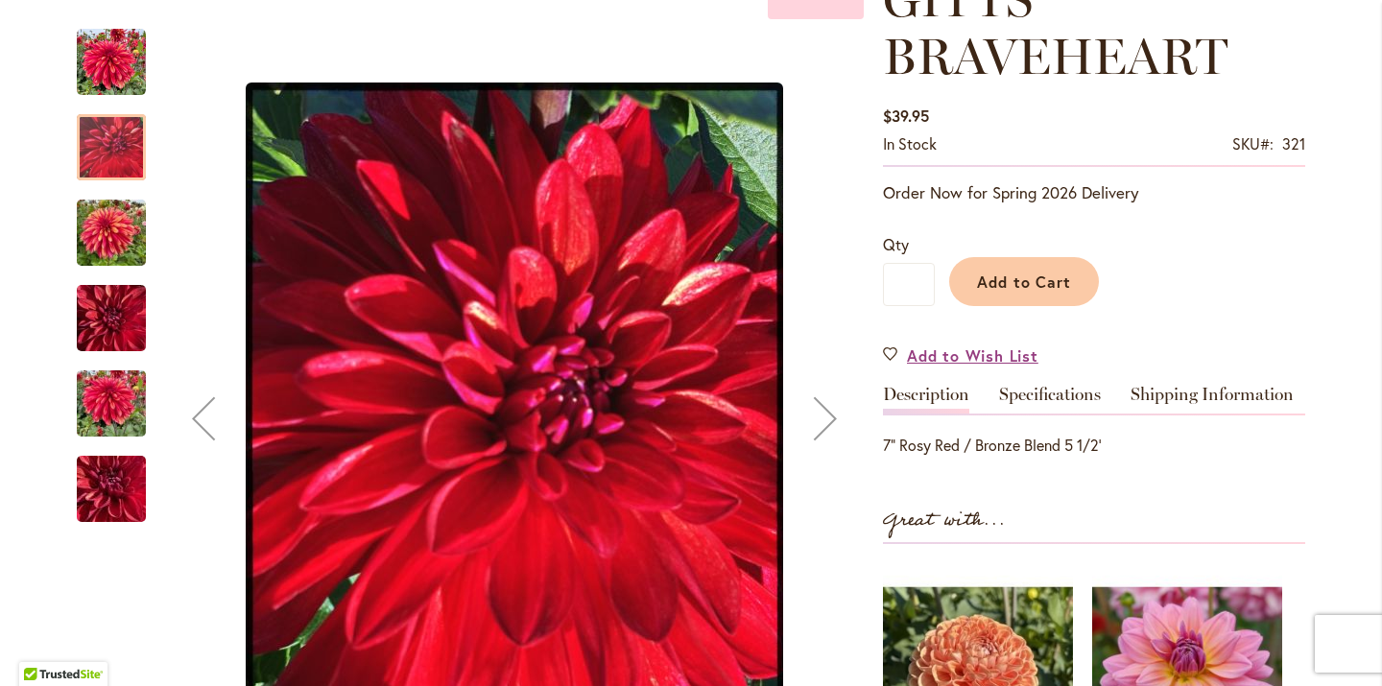
click at [104, 235] on img "GITTS BRAVEHEART" at bounding box center [111, 233] width 69 height 92
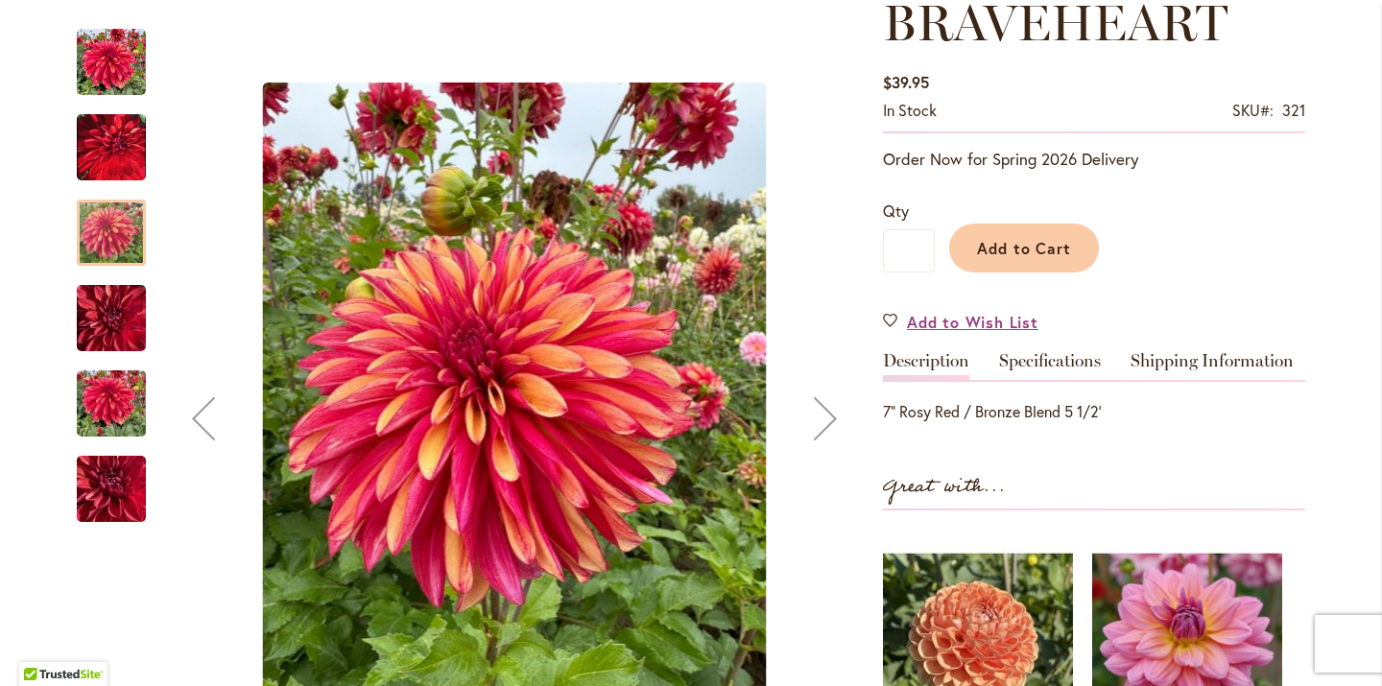
scroll to position [344, 0]
click at [115, 305] on img "GITTS BRAVEHEART" at bounding box center [111, 319] width 69 height 92
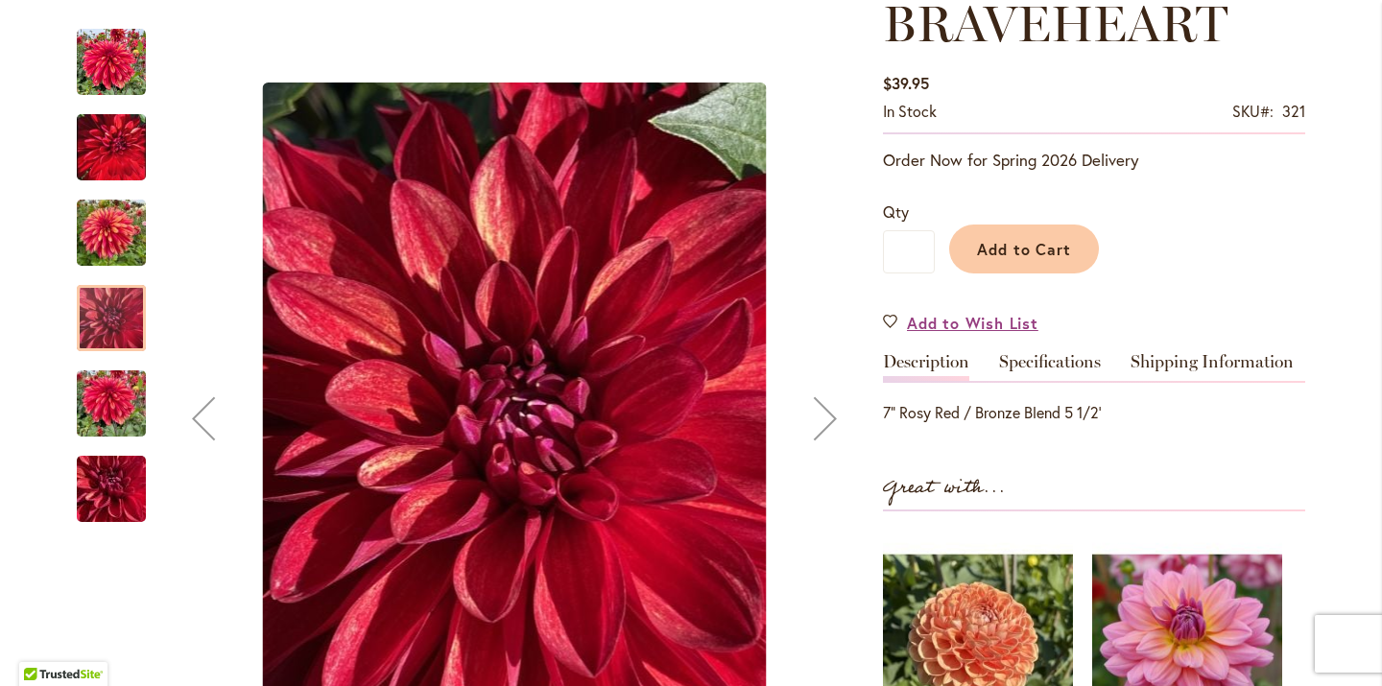
click at [105, 417] on img "GITTS BRAVEHEART" at bounding box center [111, 404] width 69 height 92
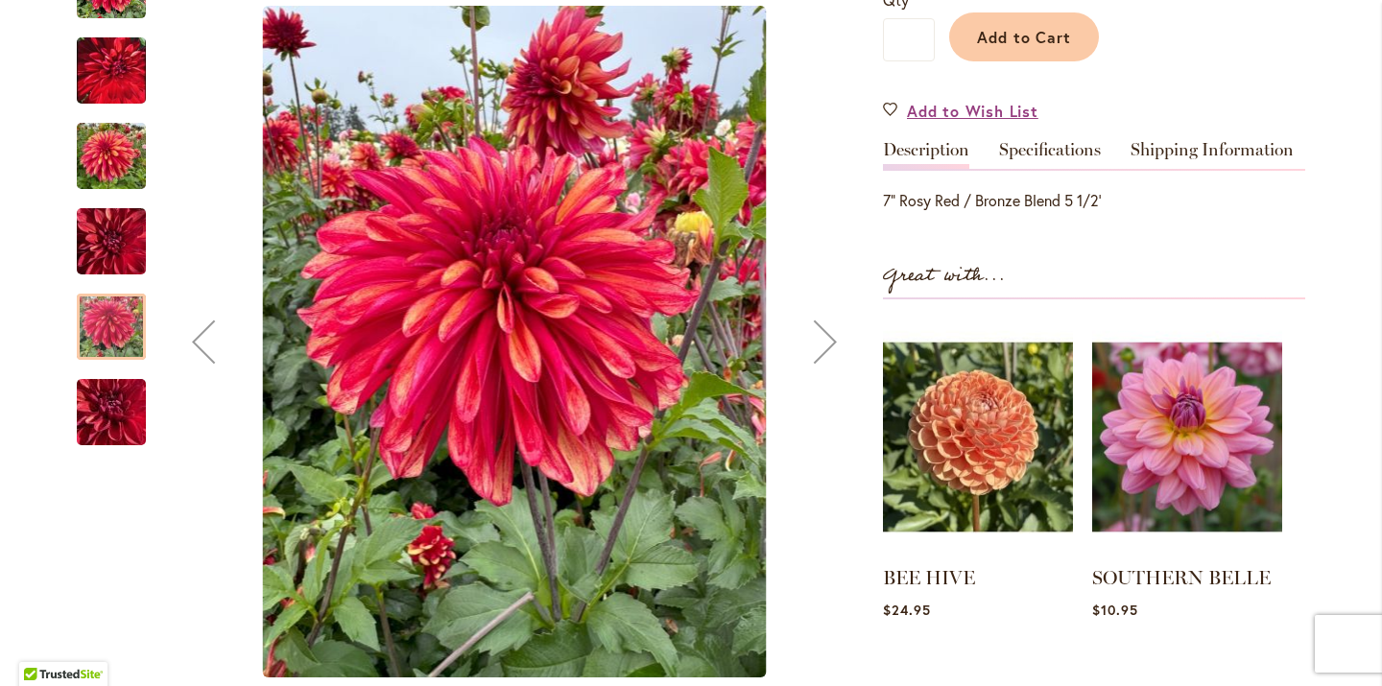
scroll to position [565, 0]
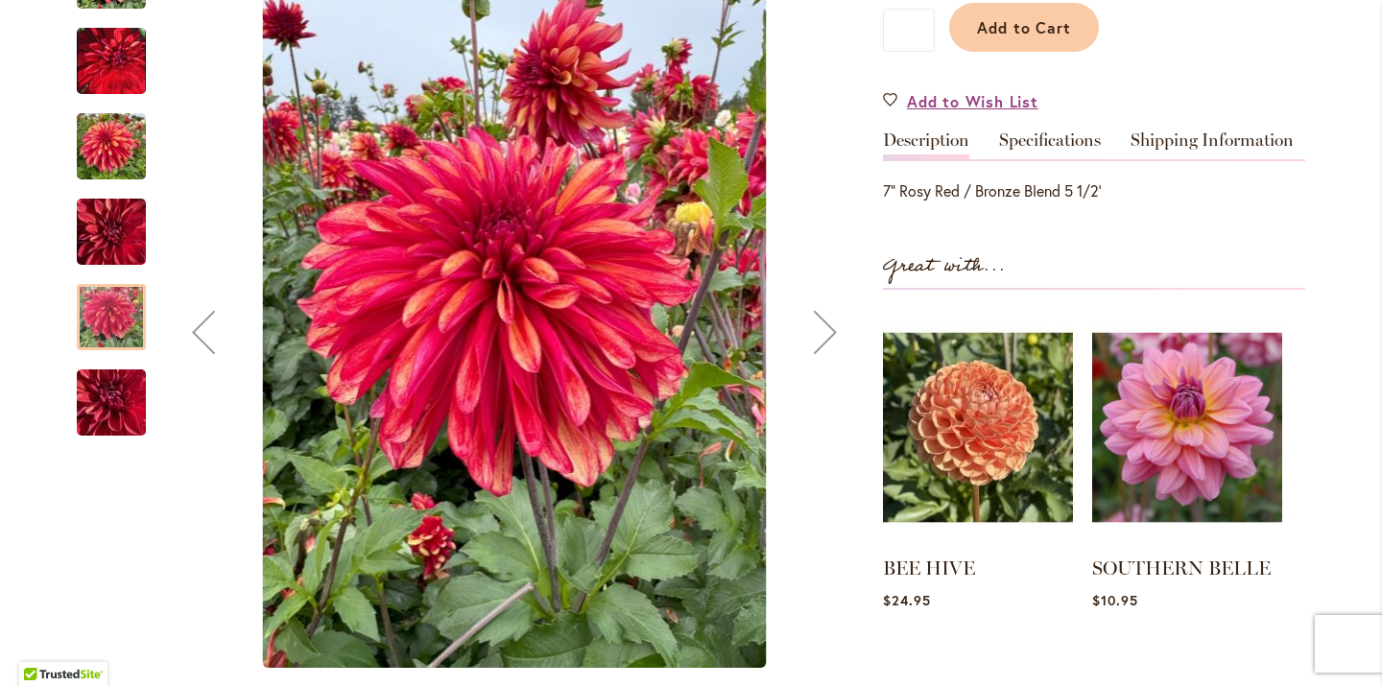
click at [105, 417] on img "GITTS BRAVEHEART" at bounding box center [111, 403] width 138 height 104
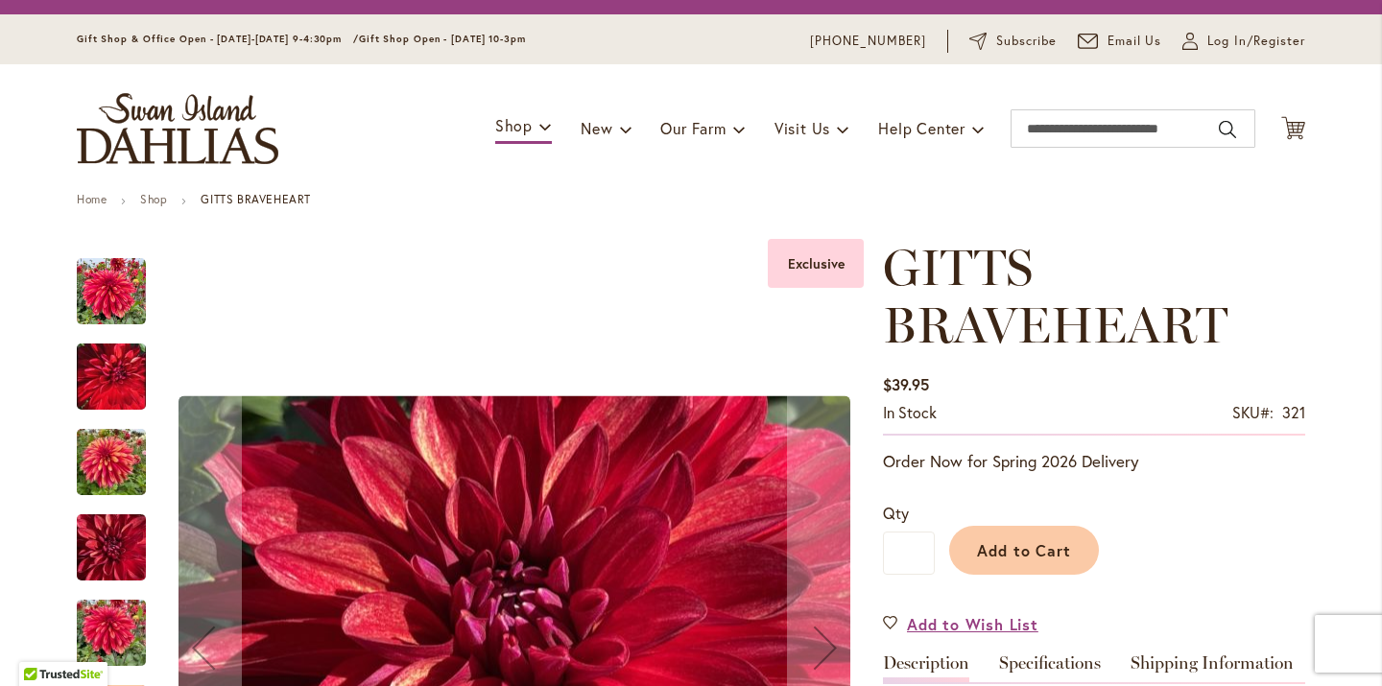
scroll to position [41, 0]
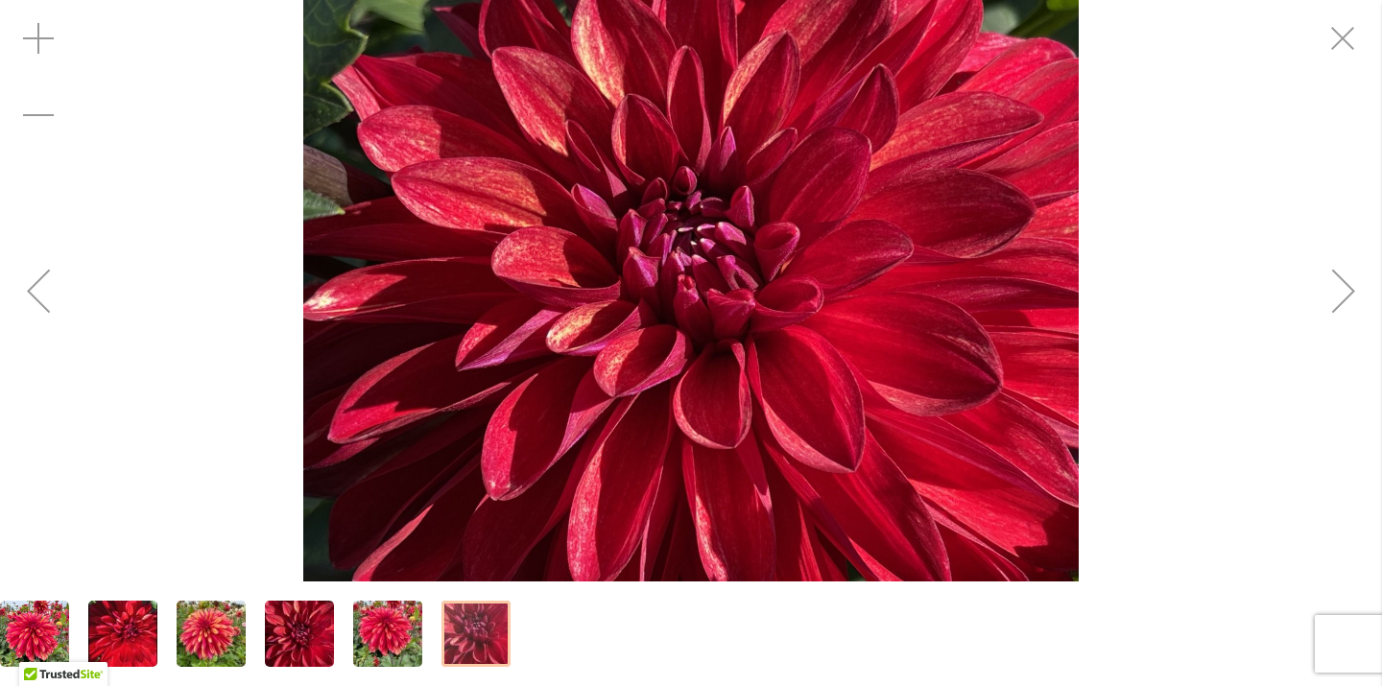
click at [209, 629] on img "GITTS BRAVEHEART" at bounding box center [211, 634] width 69 height 92
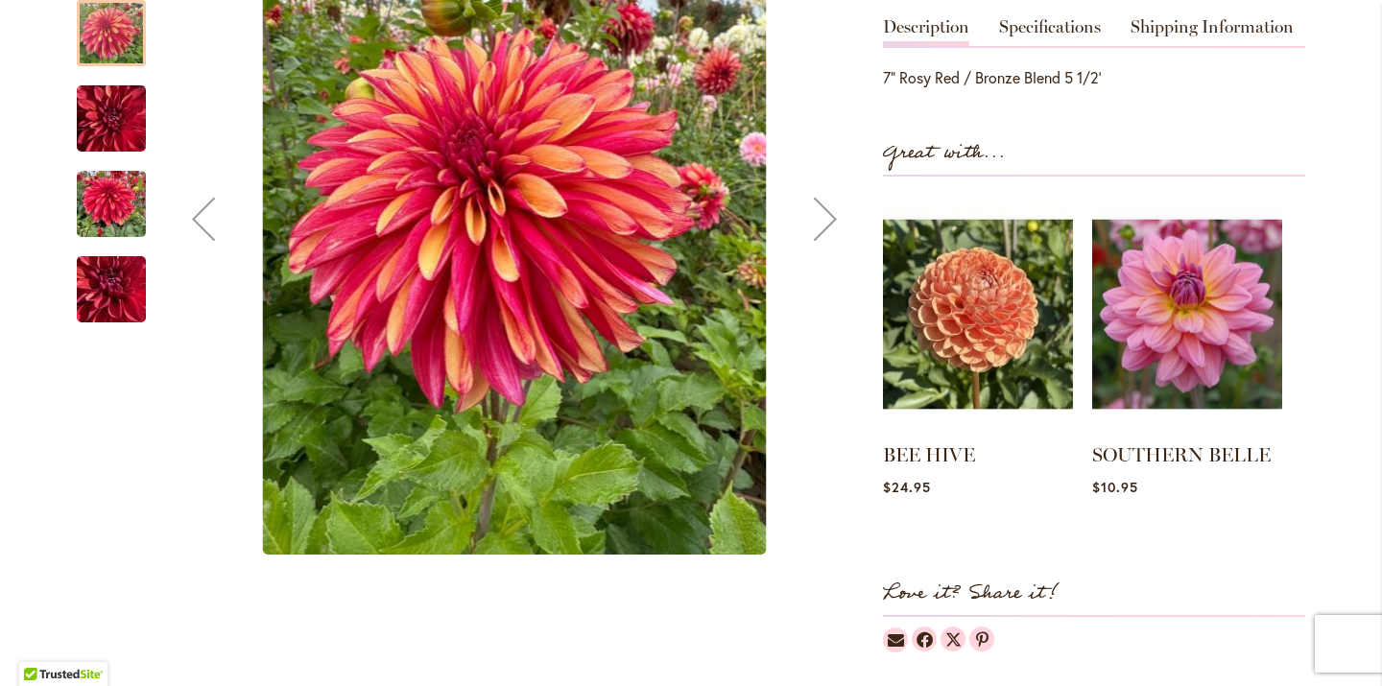
scroll to position [682, 0]
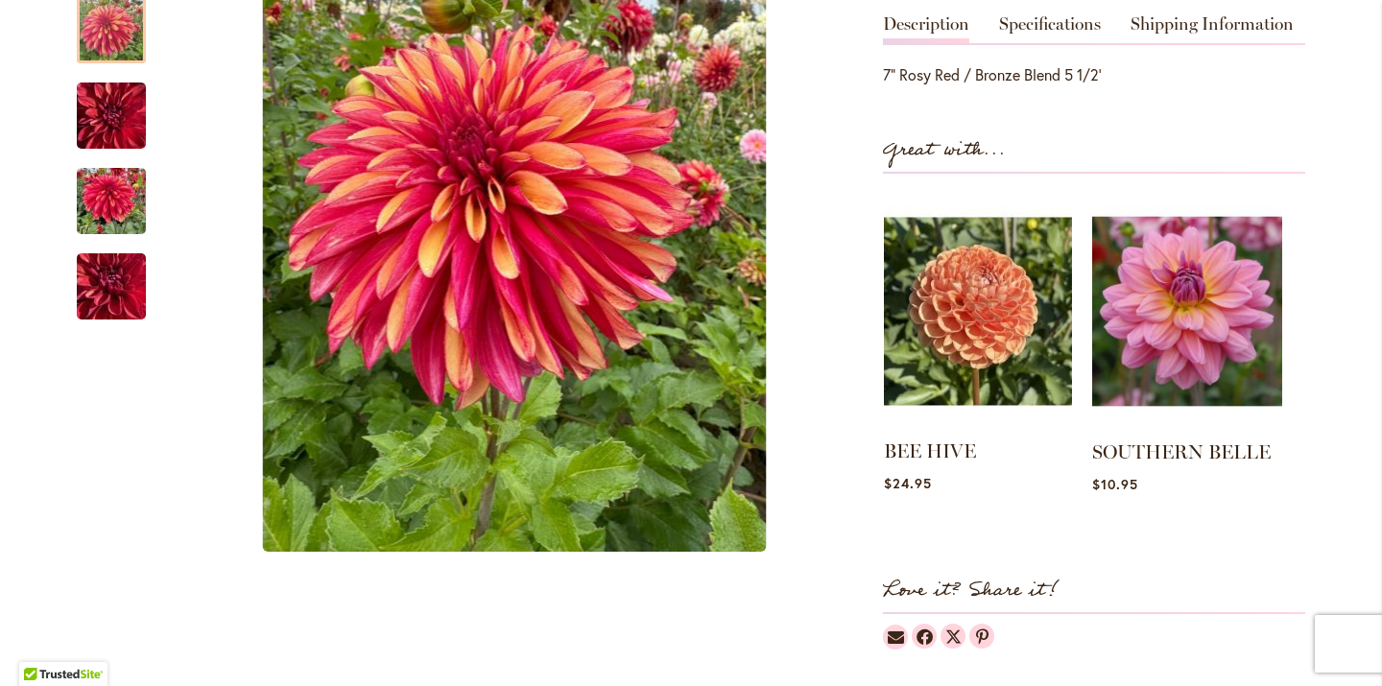
click at [970, 323] on img at bounding box center [978, 311] width 188 height 235
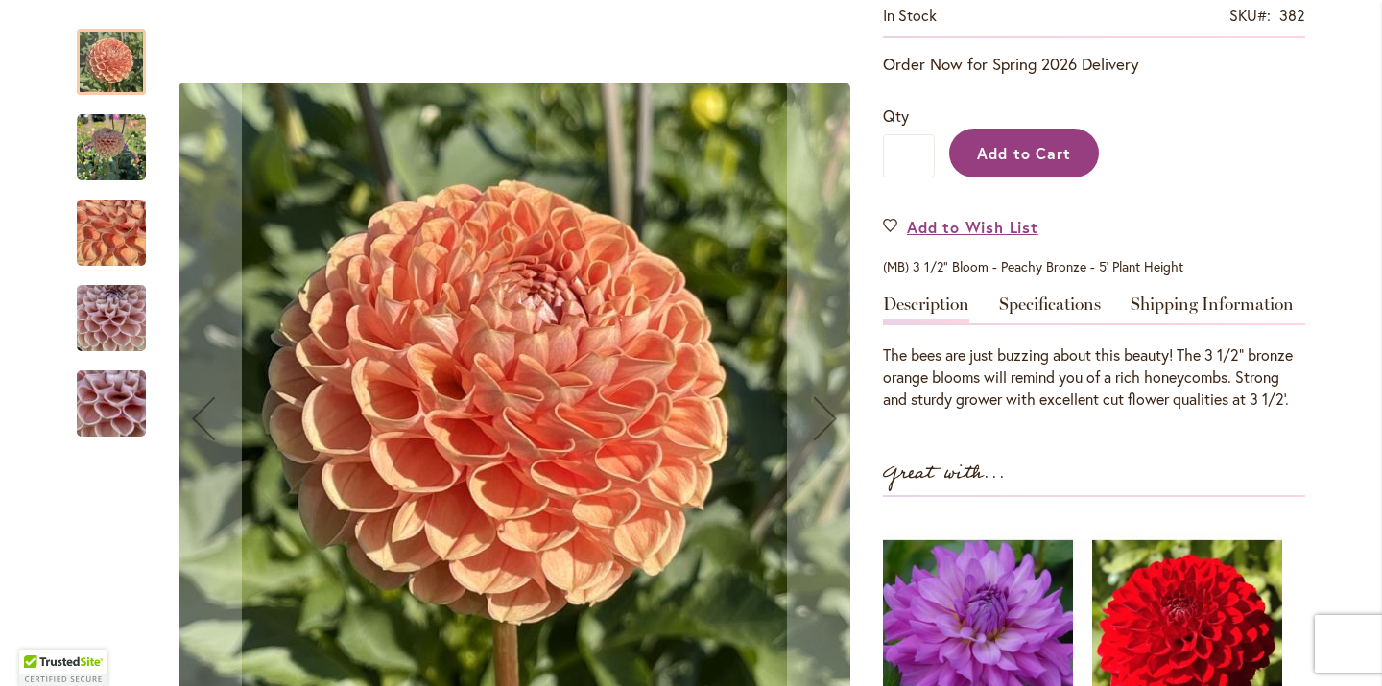
scroll to position [384, 0]
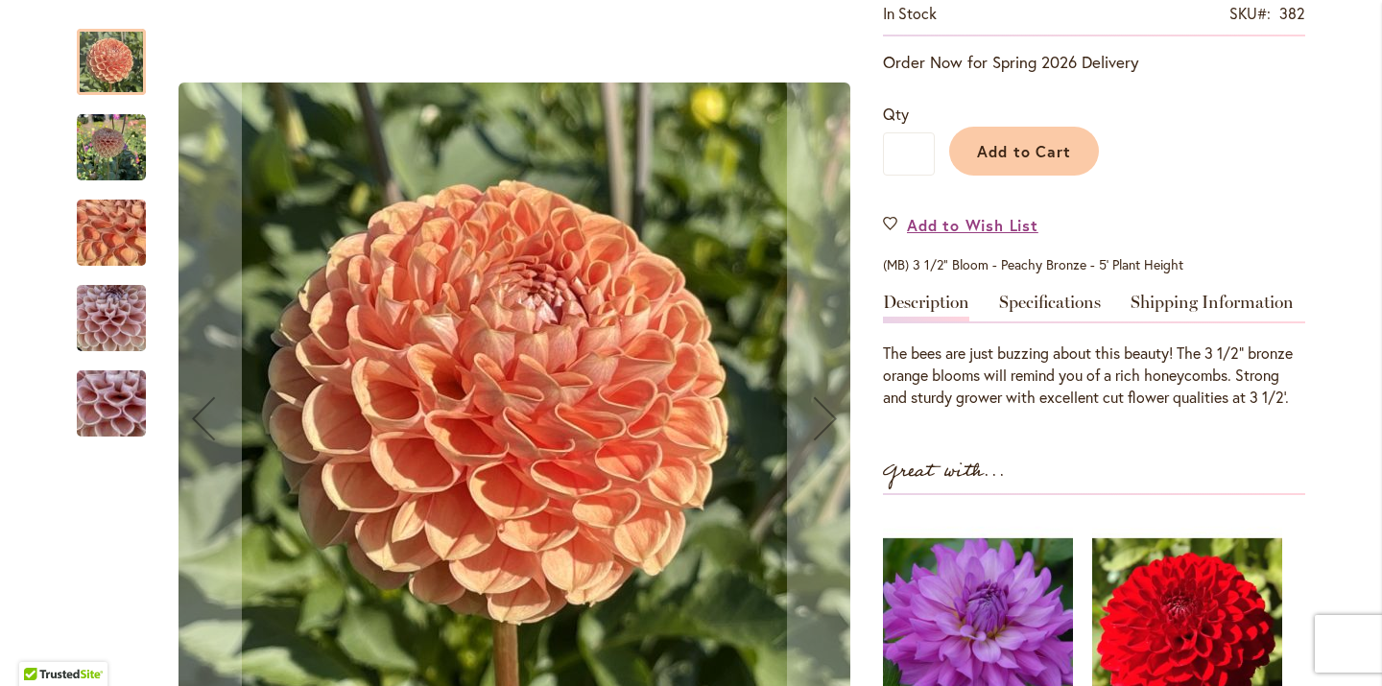
click at [112, 162] on img "BEE HIVE" at bounding box center [111, 147] width 69 height 69
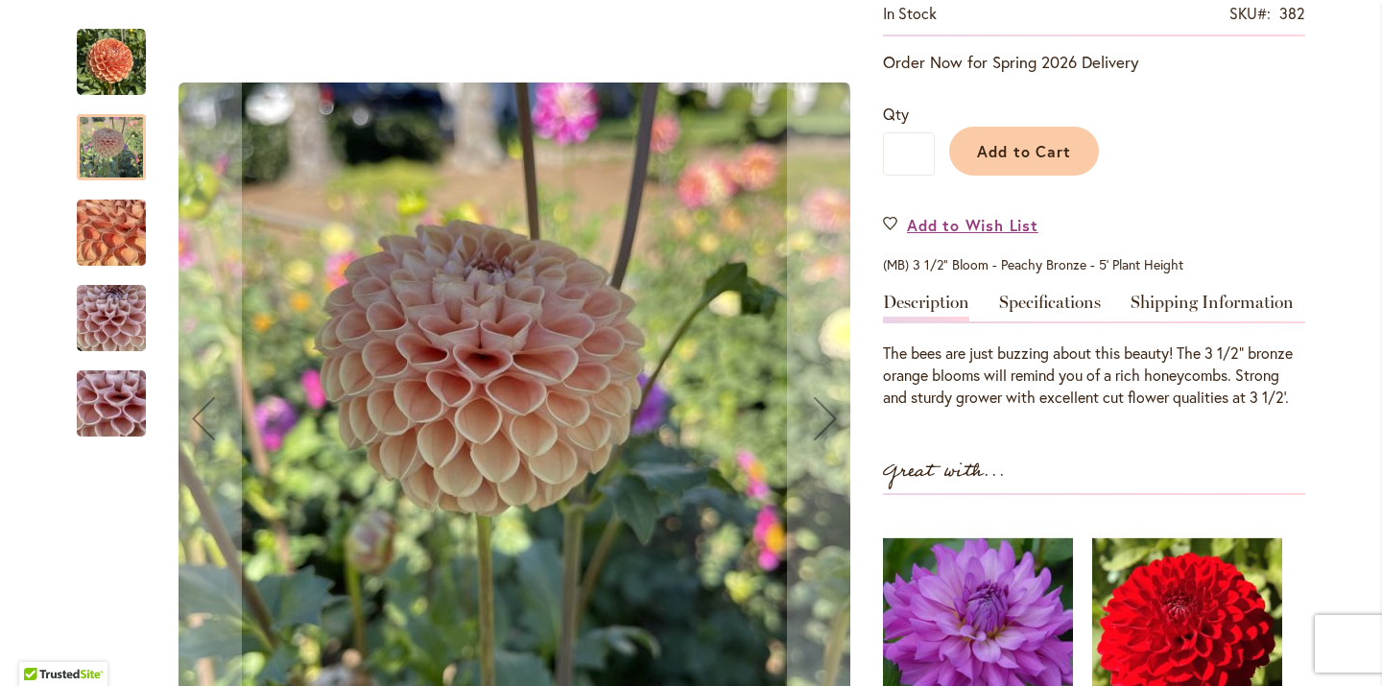
click at [112, 255] on img "BEE HIVE" at bounding box center [111, 233] width 138 height 104
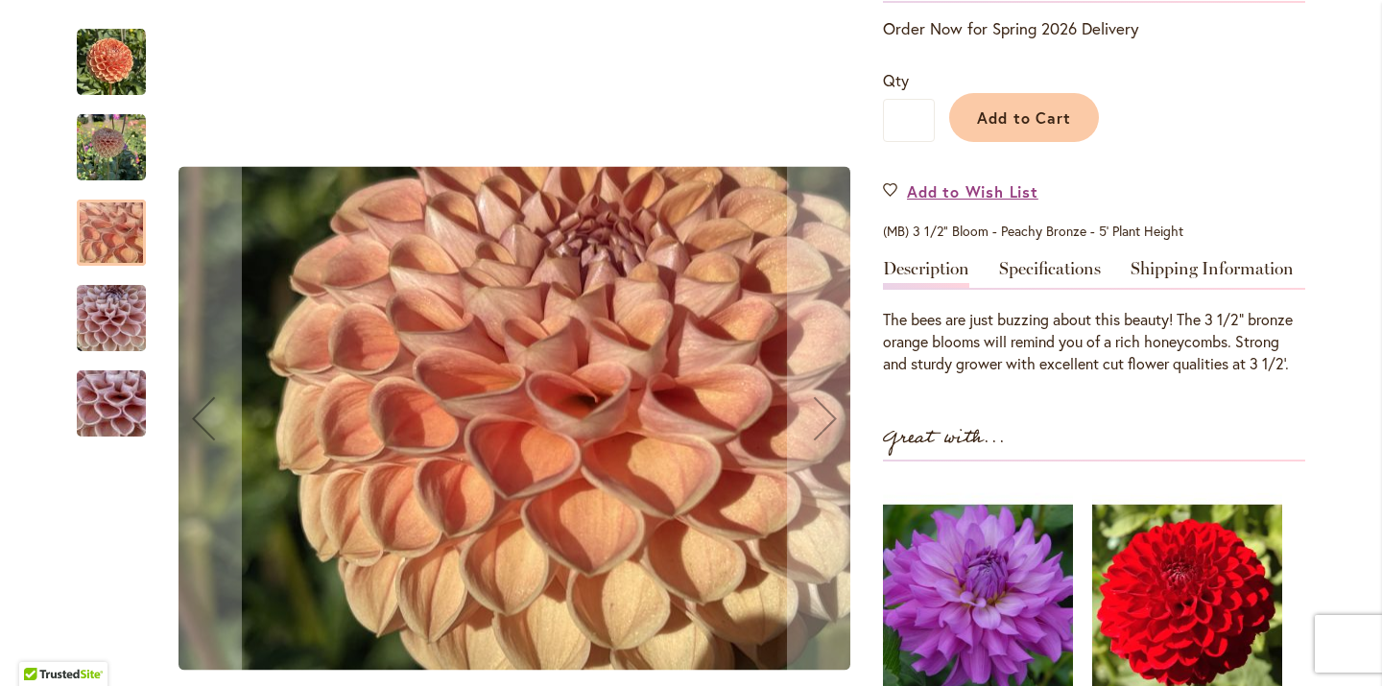
scroll to position [415, 0]
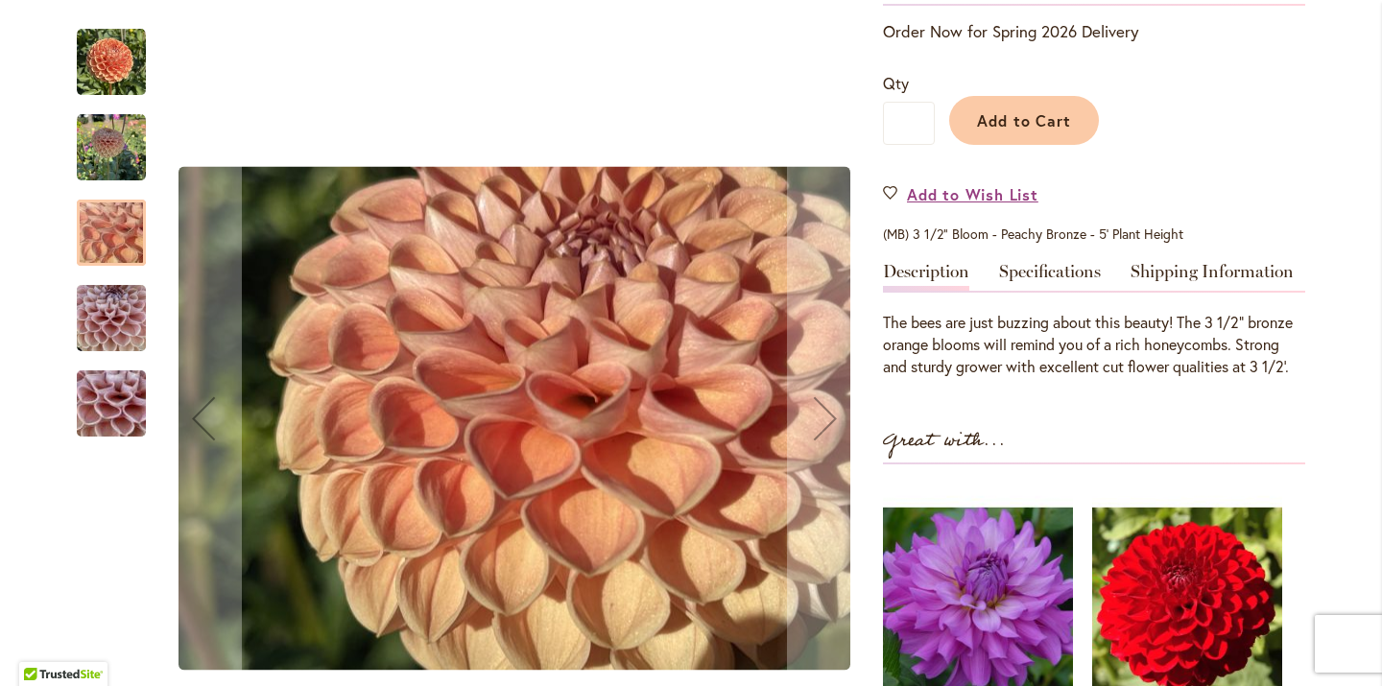
click at [119, 307] on img "BEE HIVE" at bounding box center [111, 319] width 69 height 92
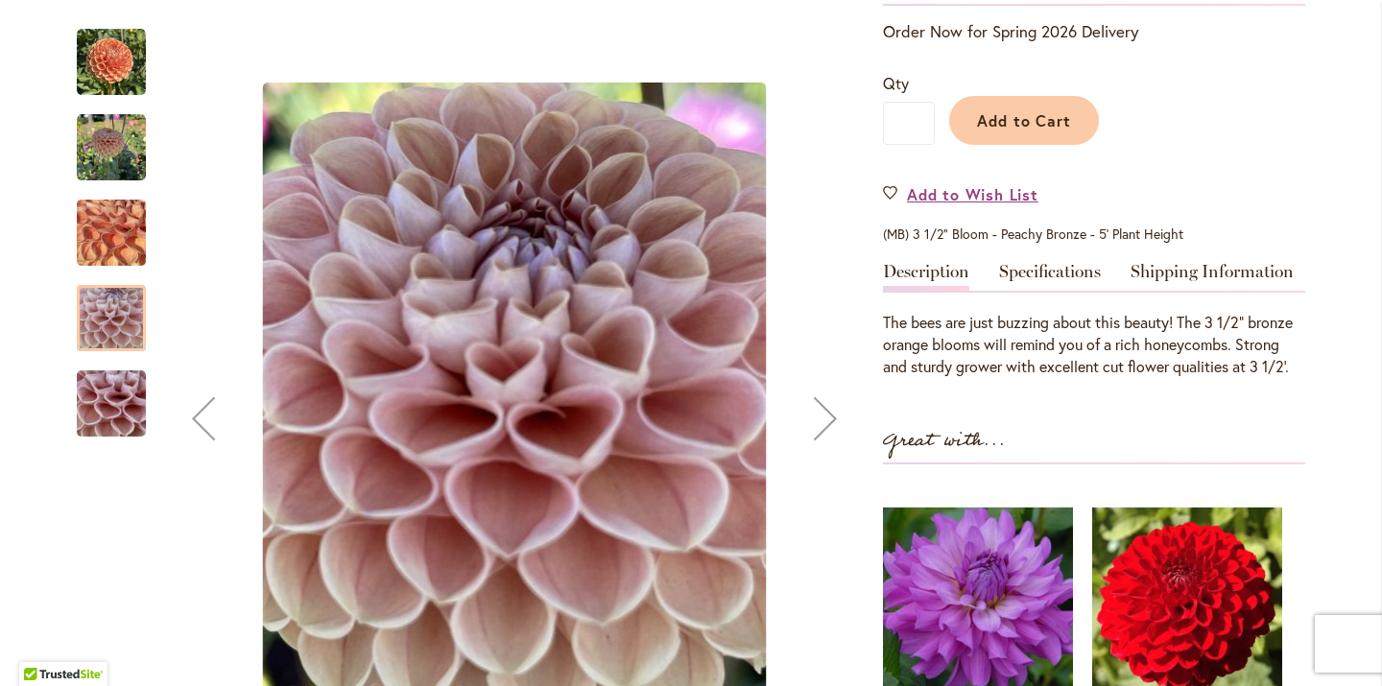
click at [117, 406] on img "BEE HIVE" at bounding box center [111, 404] width 138 height 104
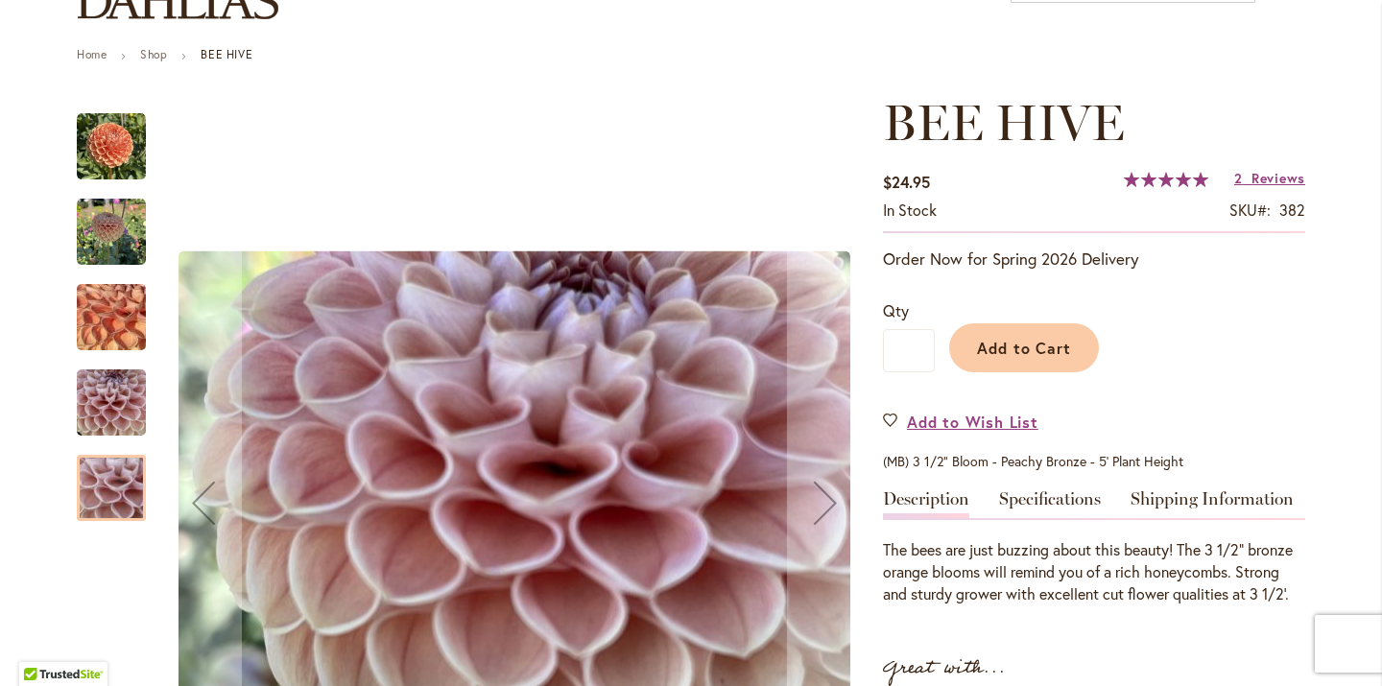
scroll to position [176, 0]
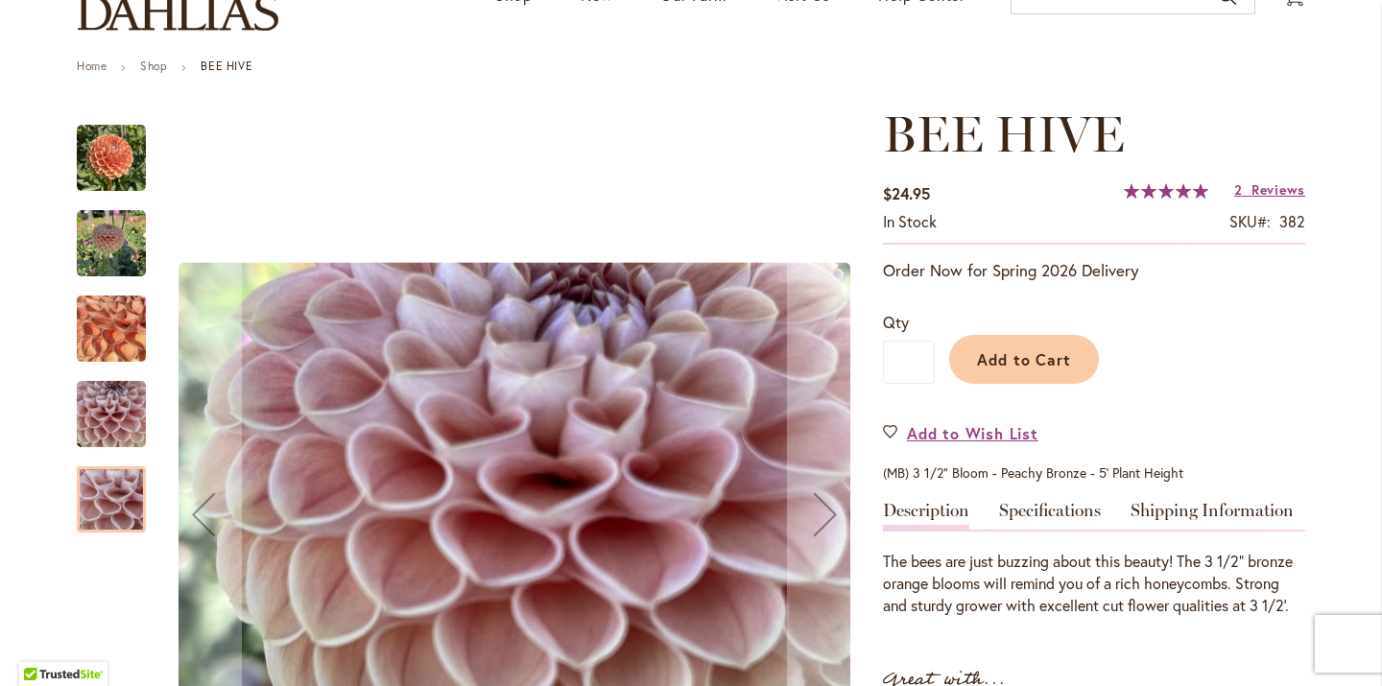
click at [108, 235] on img "BEE HIVE" at bounding box center [111, 243] width 69 height 69
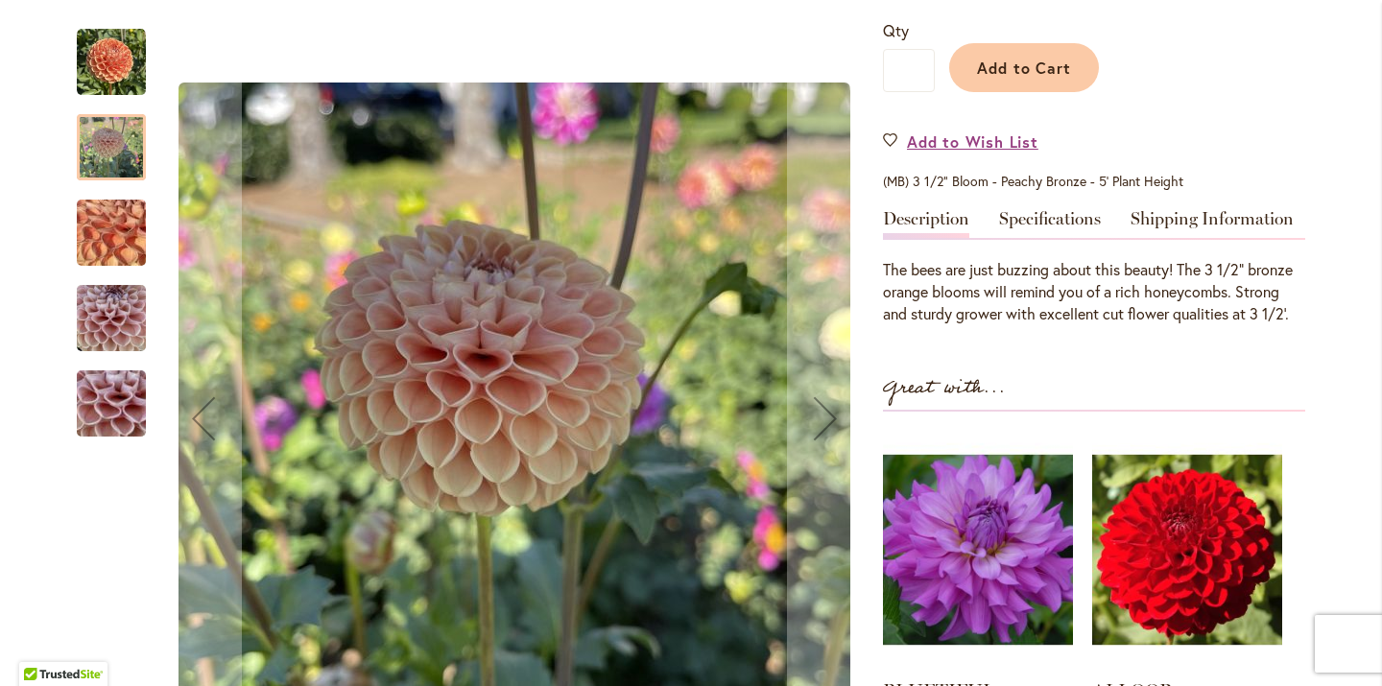
scroll to position [432, 0]
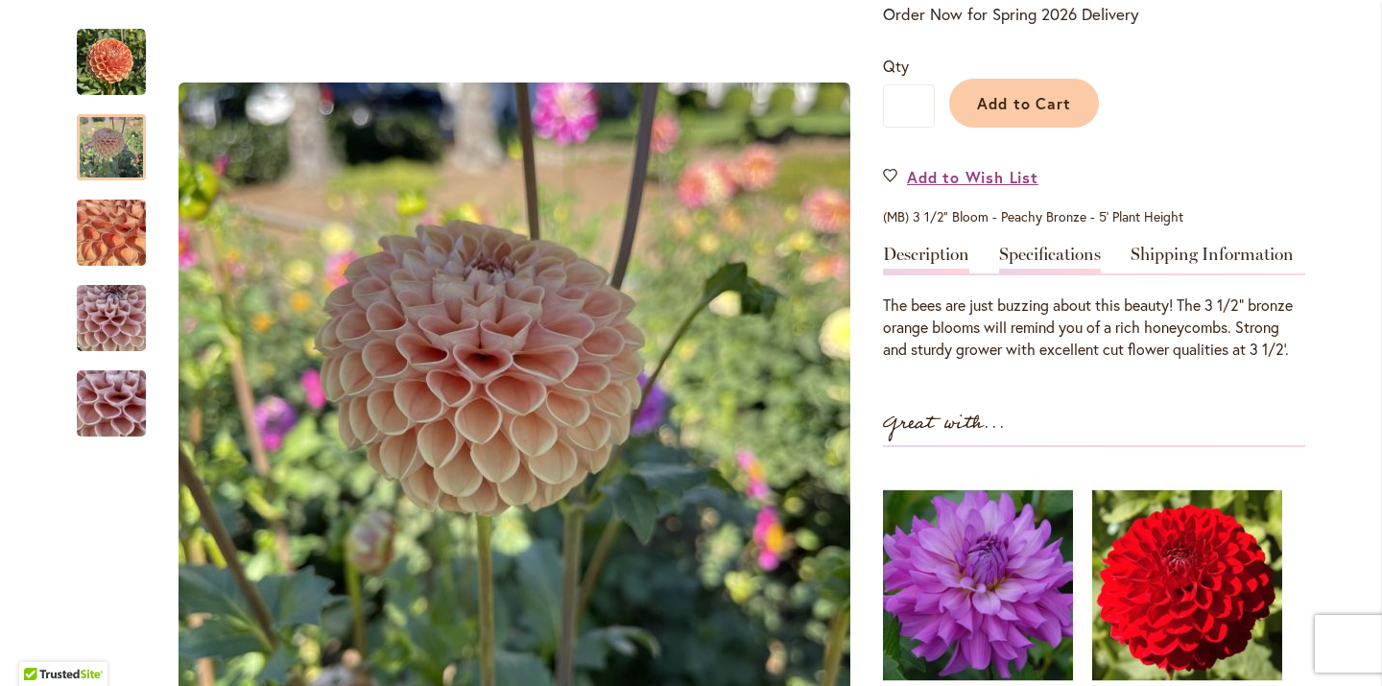
click at [1069, 248] on link "Specifications" at bounding box center [1050, 260] width 102 height 28
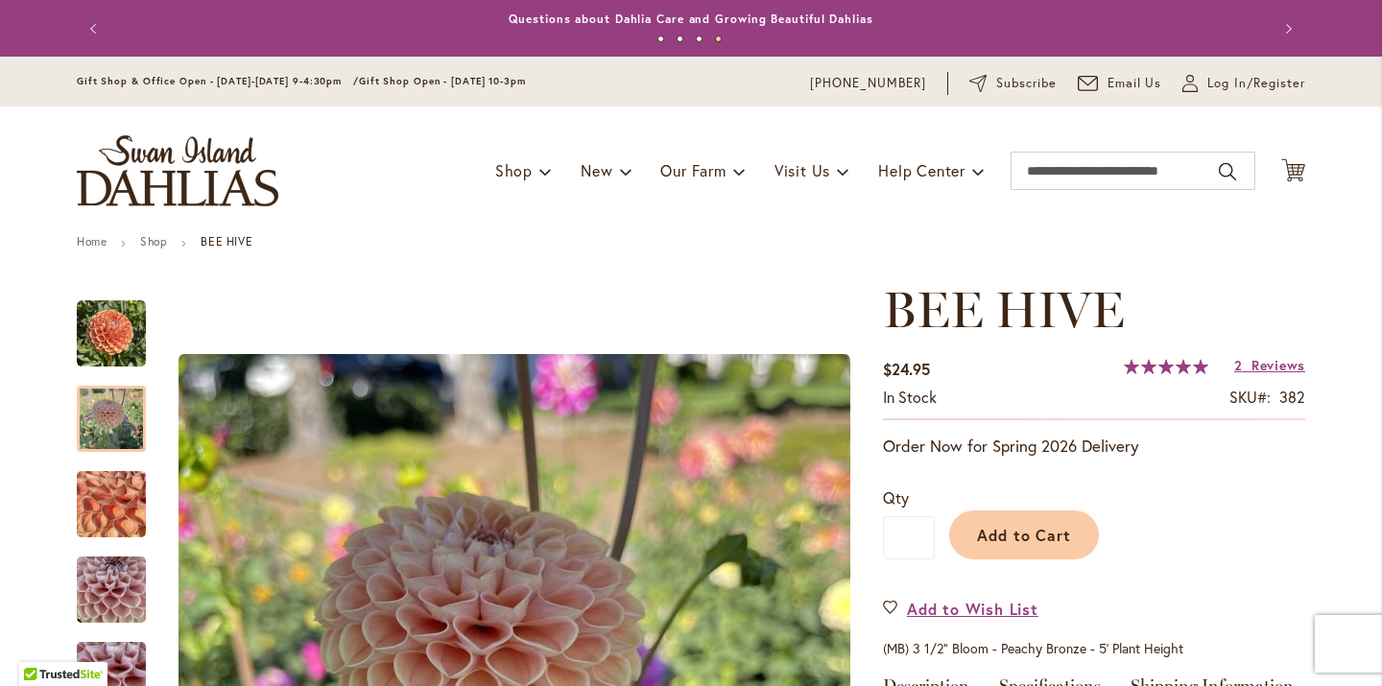
scroll to position [0, 0]
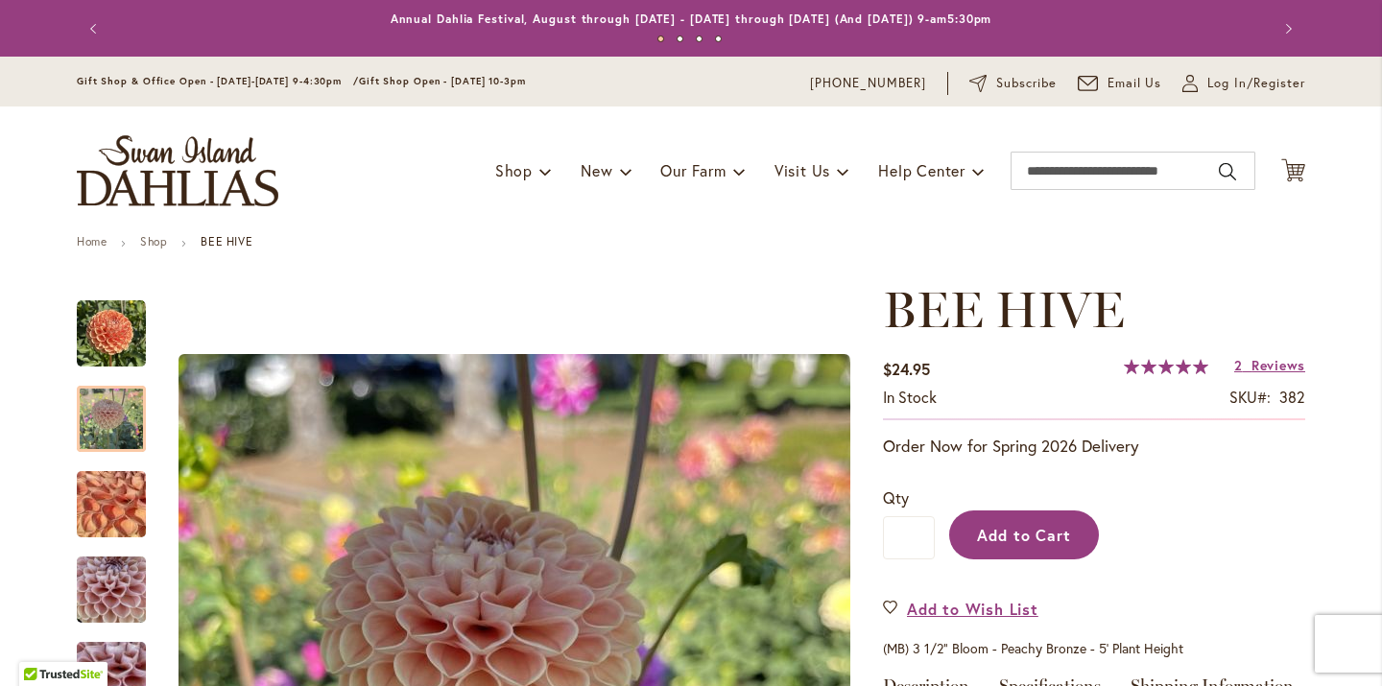
click at [1043, 535] on span "Add to Cart" at bounding box center [1024, 535] width 95 height 20
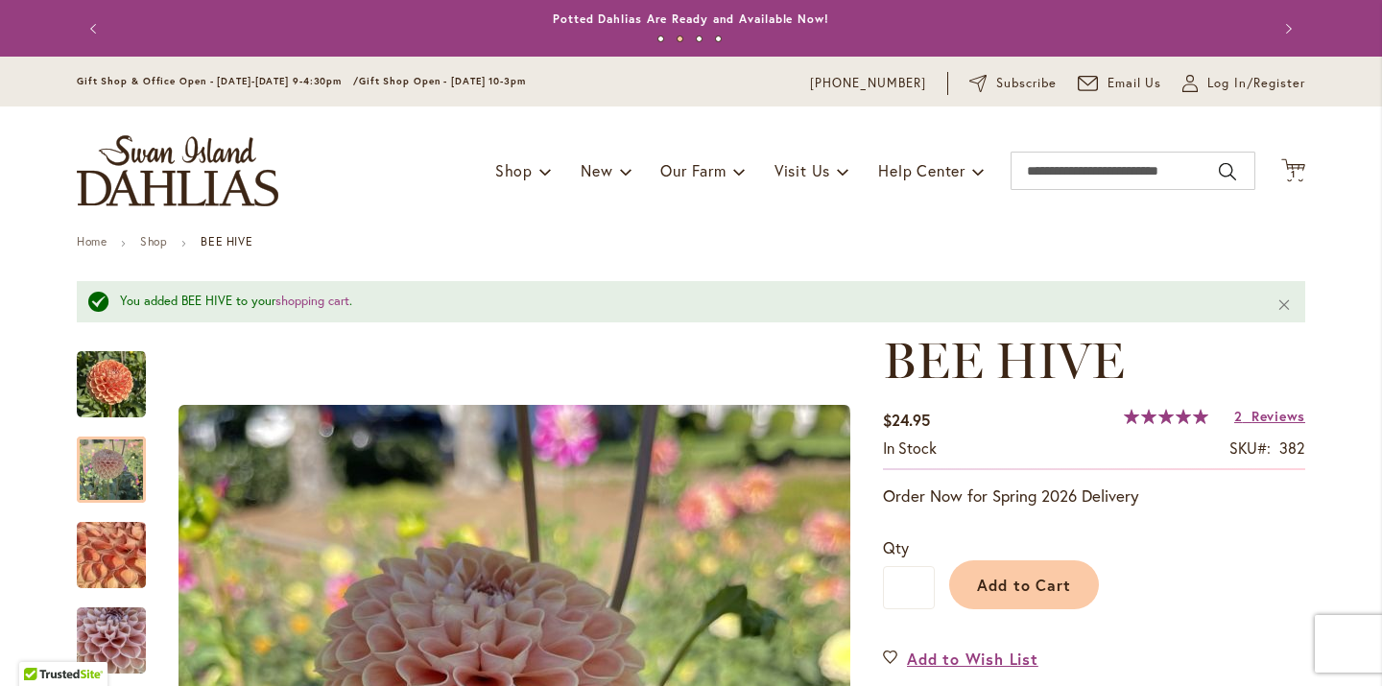
click at [93, 25] on button "Previous" at bounding box center [96, 29] width 38 height 38
click at [91, 30] on button "Previous" at bounding box center [96, 29] width 38 height 38
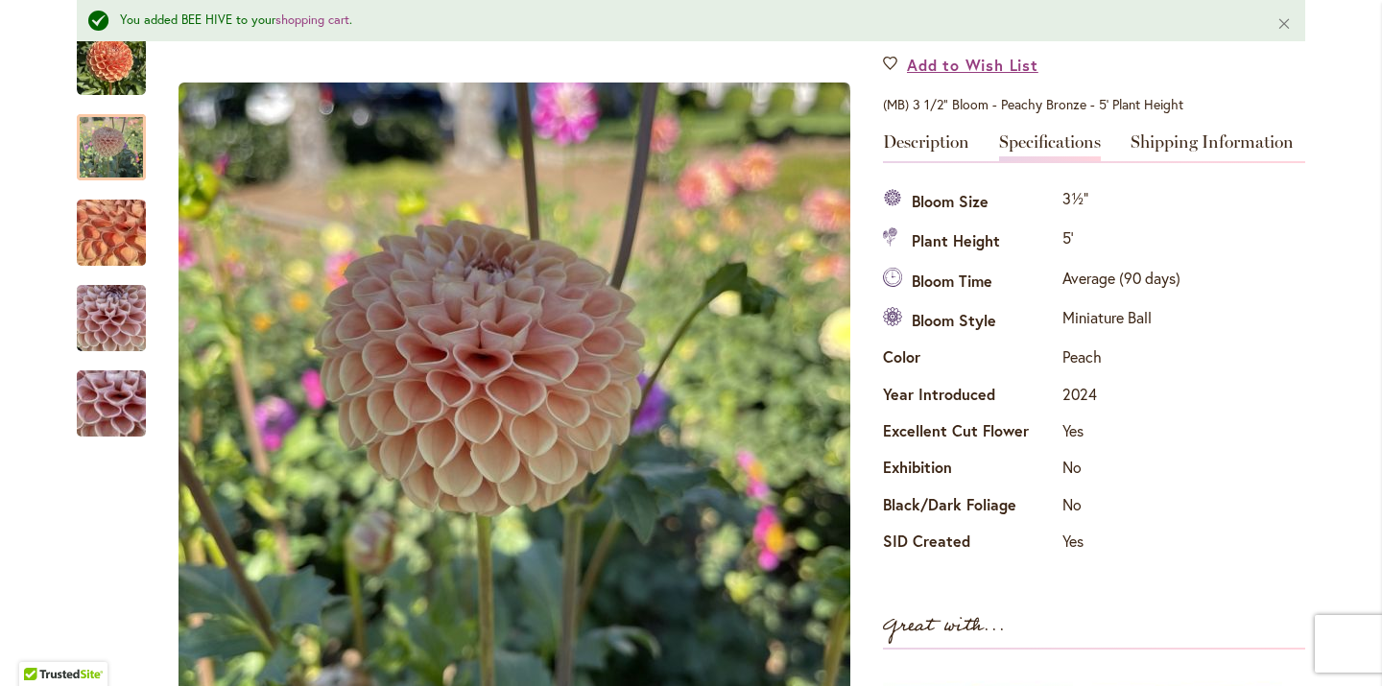
scroll to position [596, 0]
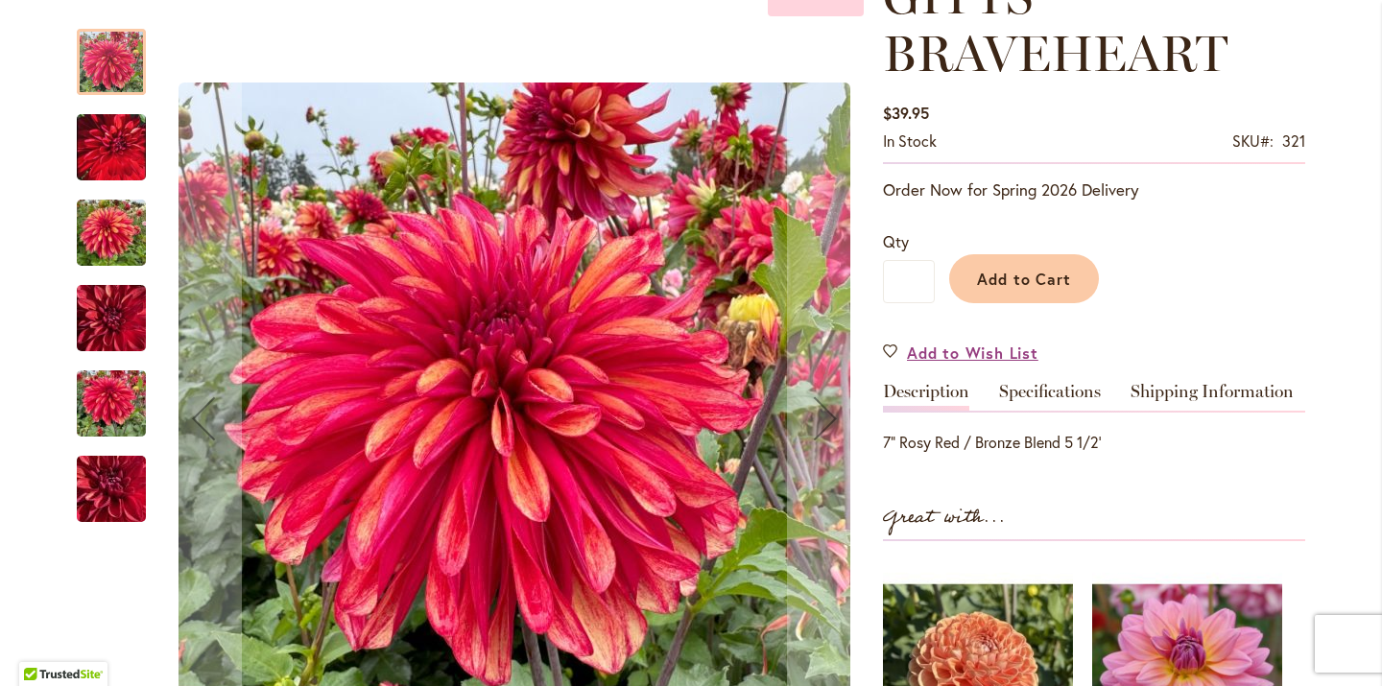
scroll to position [320, 0]
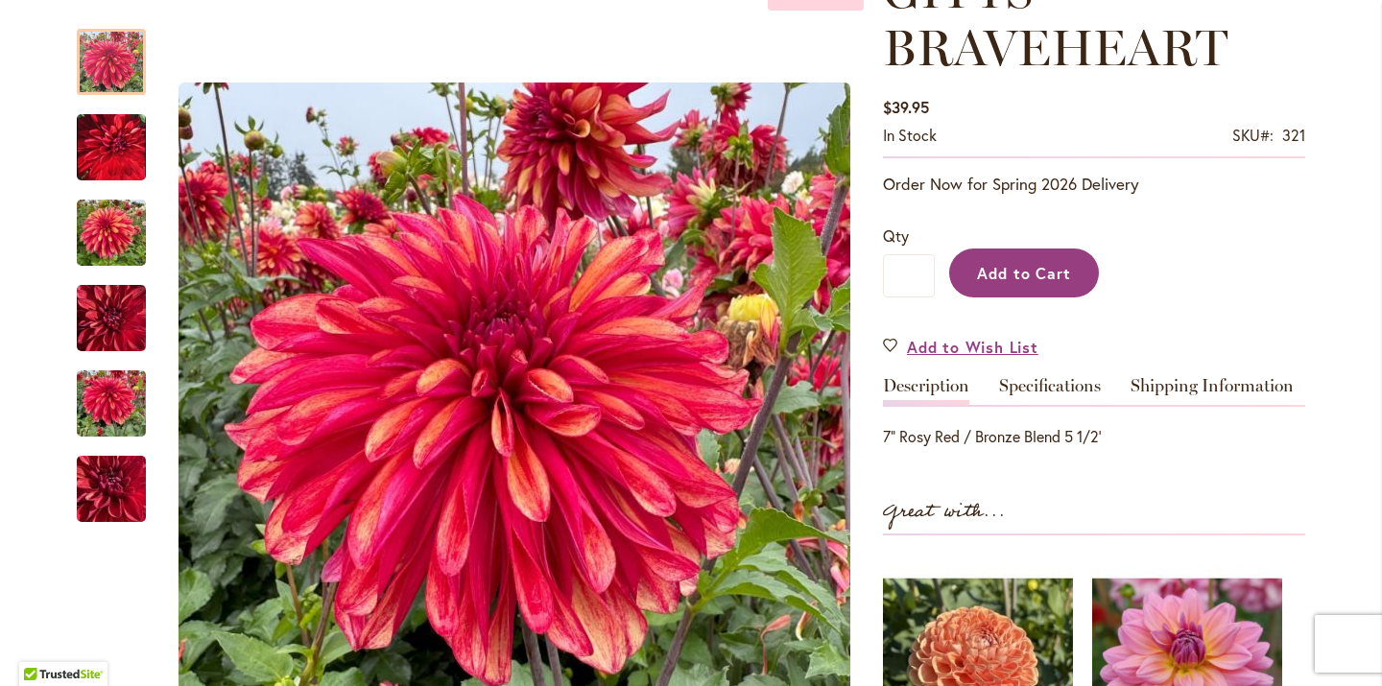
click at [1007, 284] on button "Add to Cart" at bounding box center [1024, 273] width 150 height 49
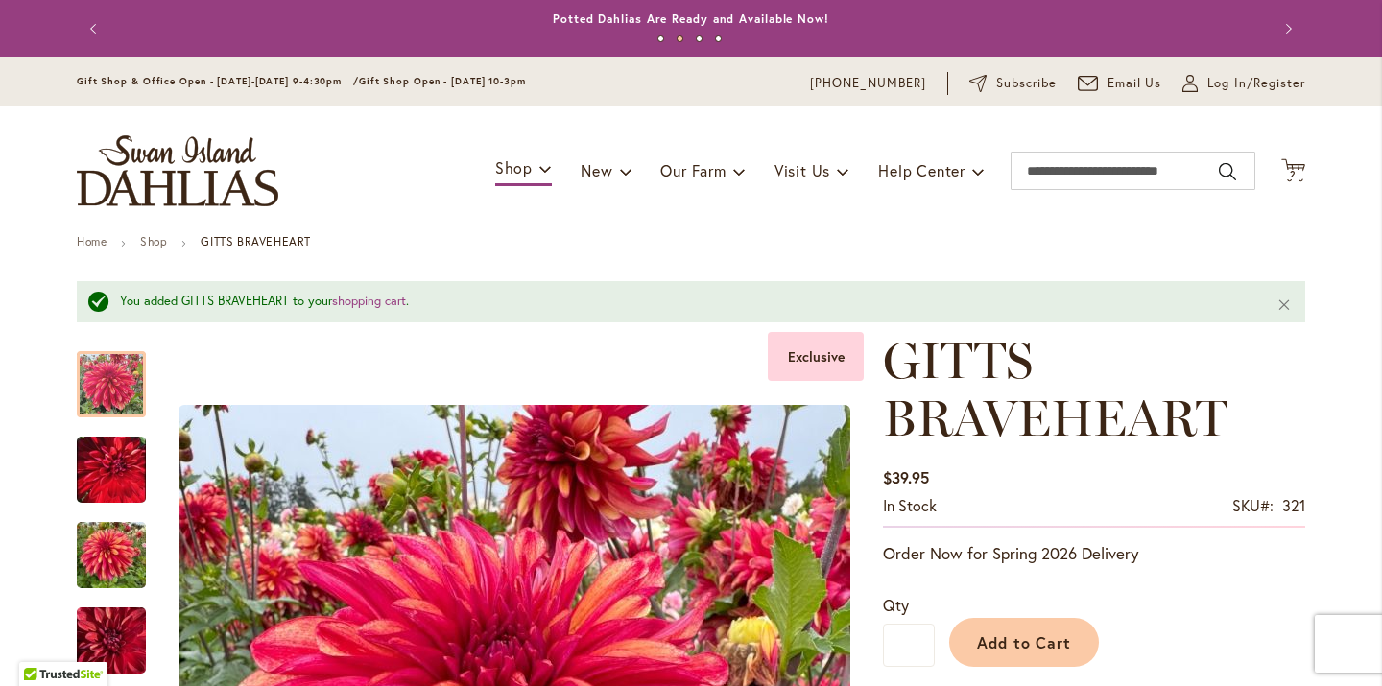
scroll to position [0, 0]
click at [1296, 169] on span "2" at bounding box center [1293, 174] width 7 height 12
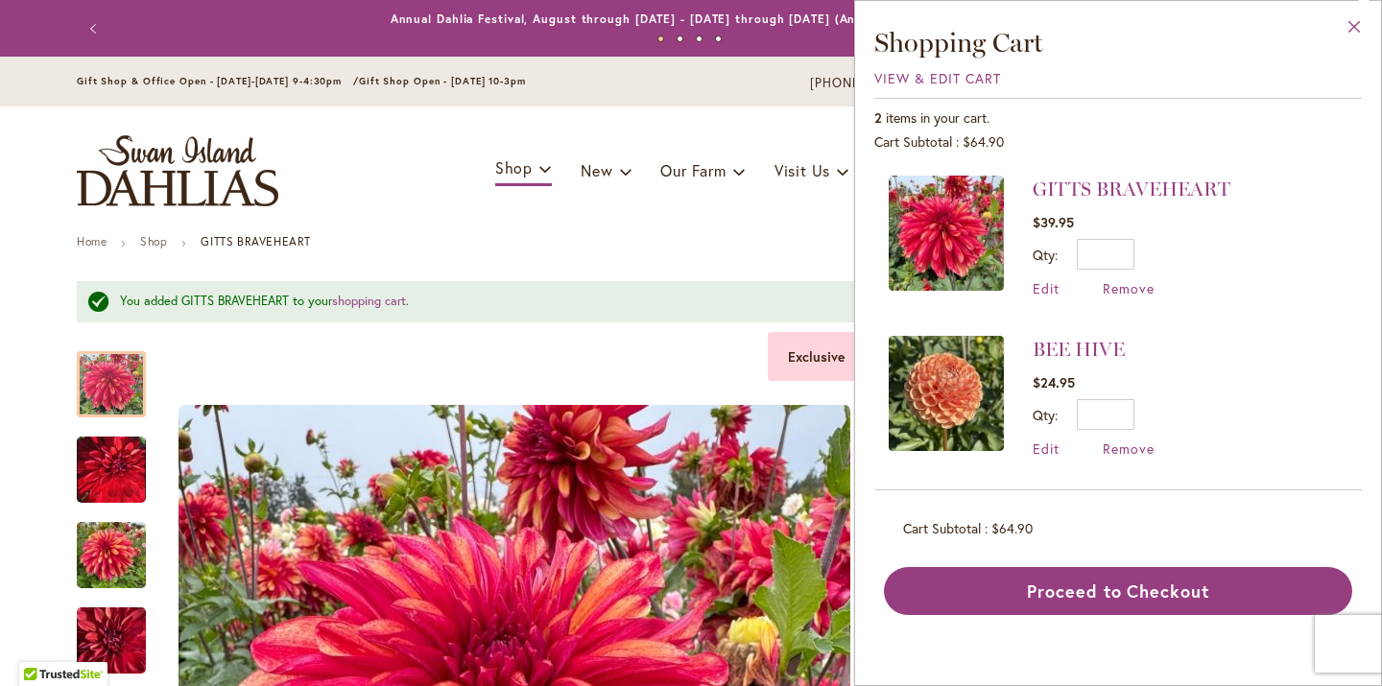
click at [1354, 26] on button "Close" at bounding box center [1354, 31] width 53 height 60
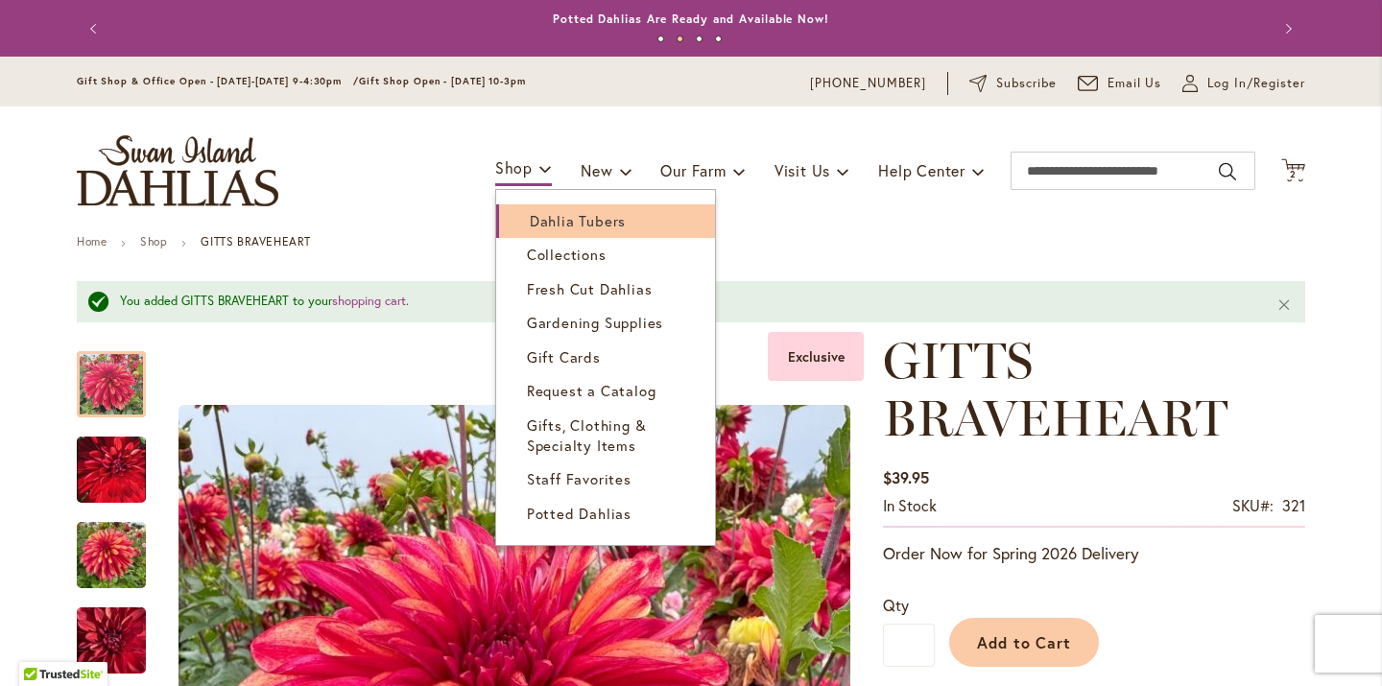
click at [545, 213] on span "Dahlia Tubers" at bounding box center [578, 220] width 96 height 19
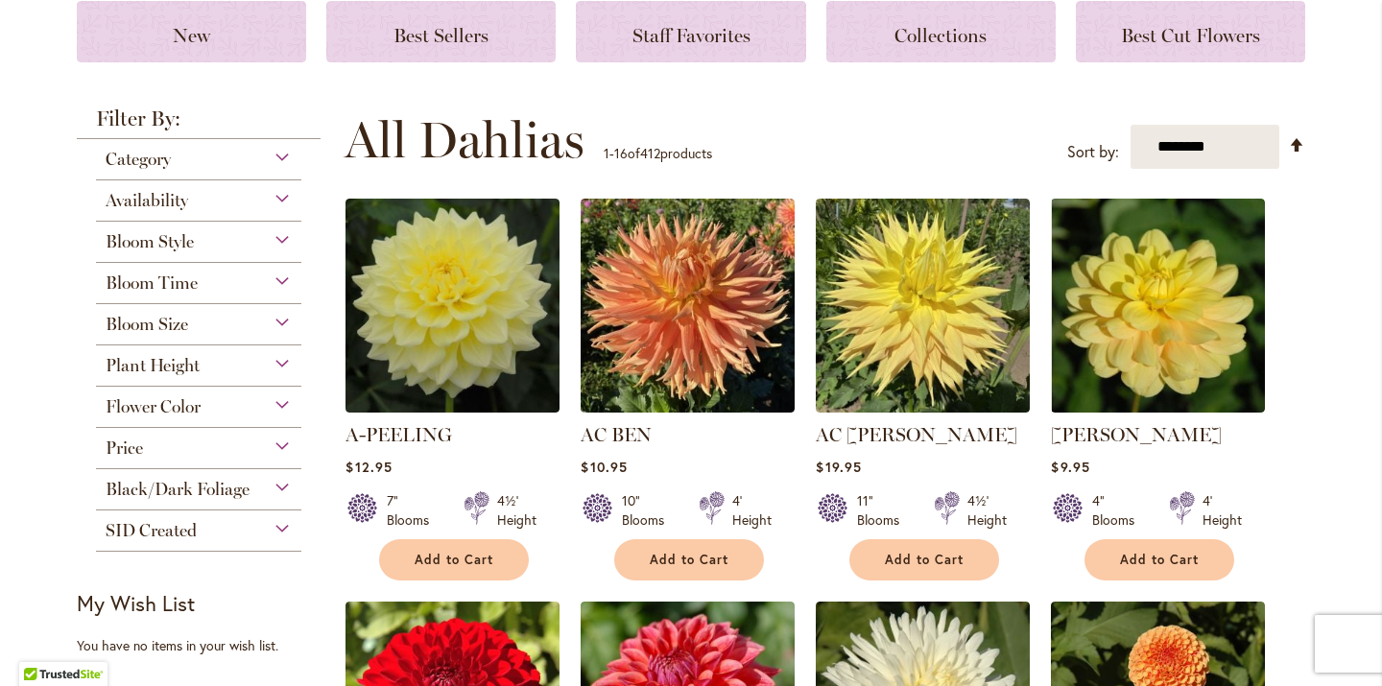
scroll to position [288, 0]
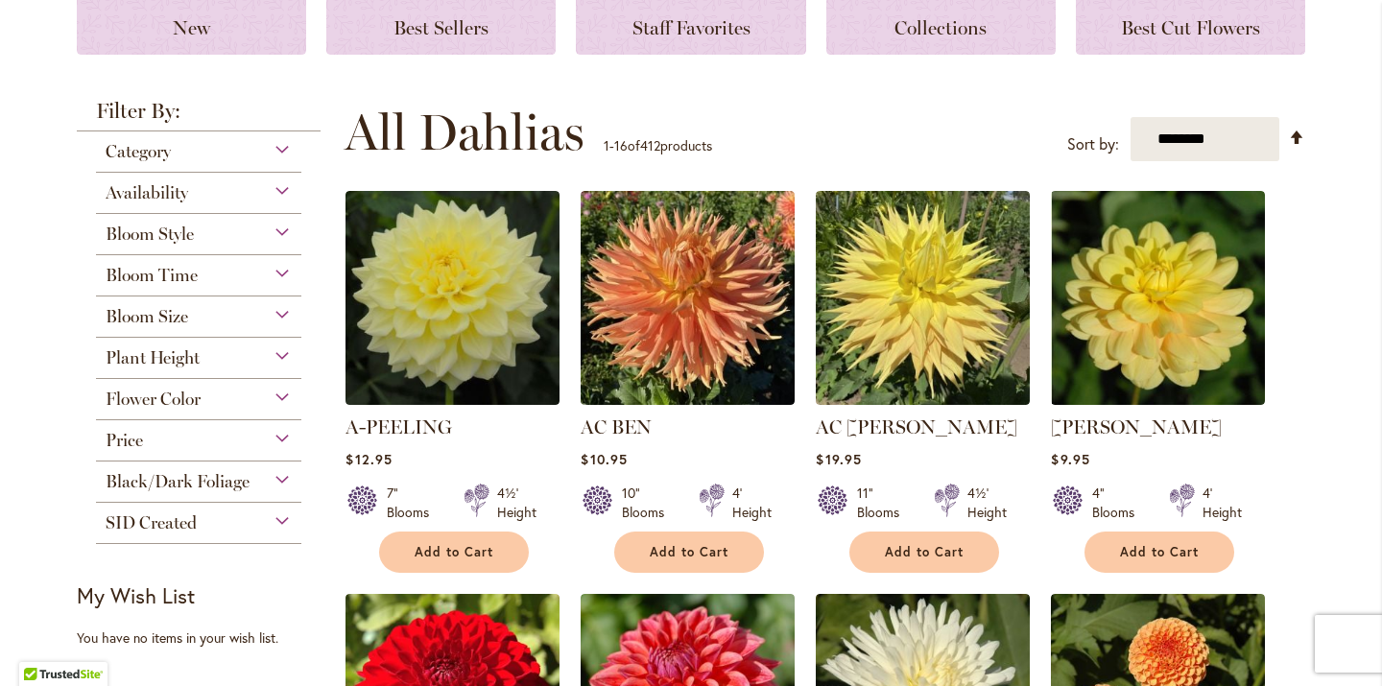
click at [291, 401] on div "Flower Color" at bounding box center [198, 394] width 205 height 31
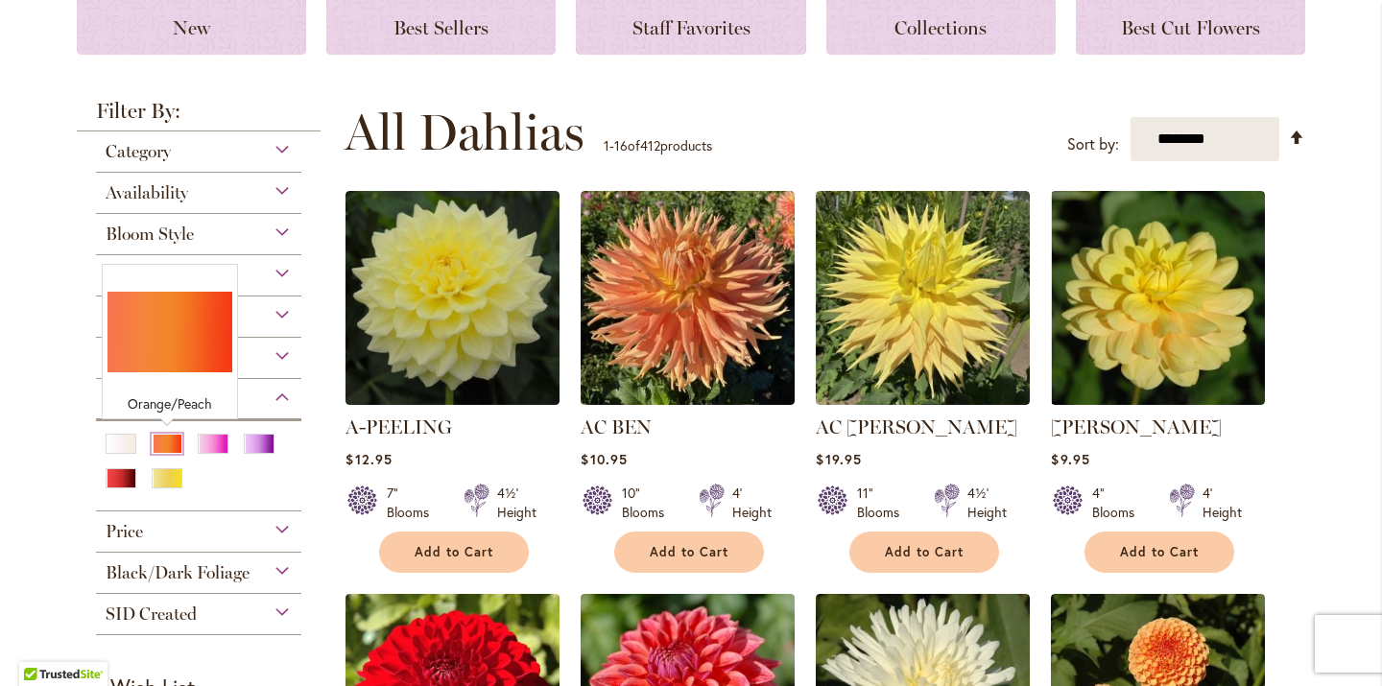
click at [161, 445] on div "Orange/Peach" at bounding box center [167, 444] width 31 height 20
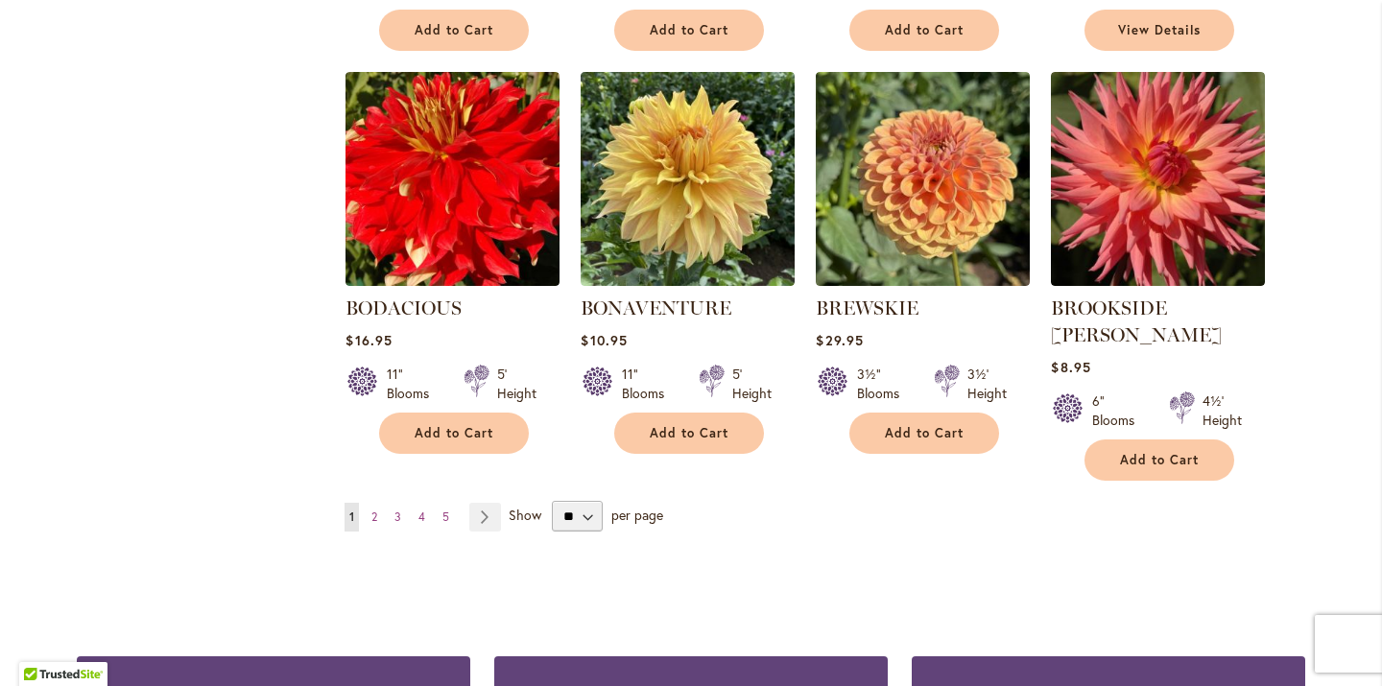
scroll to position [1638, 0]
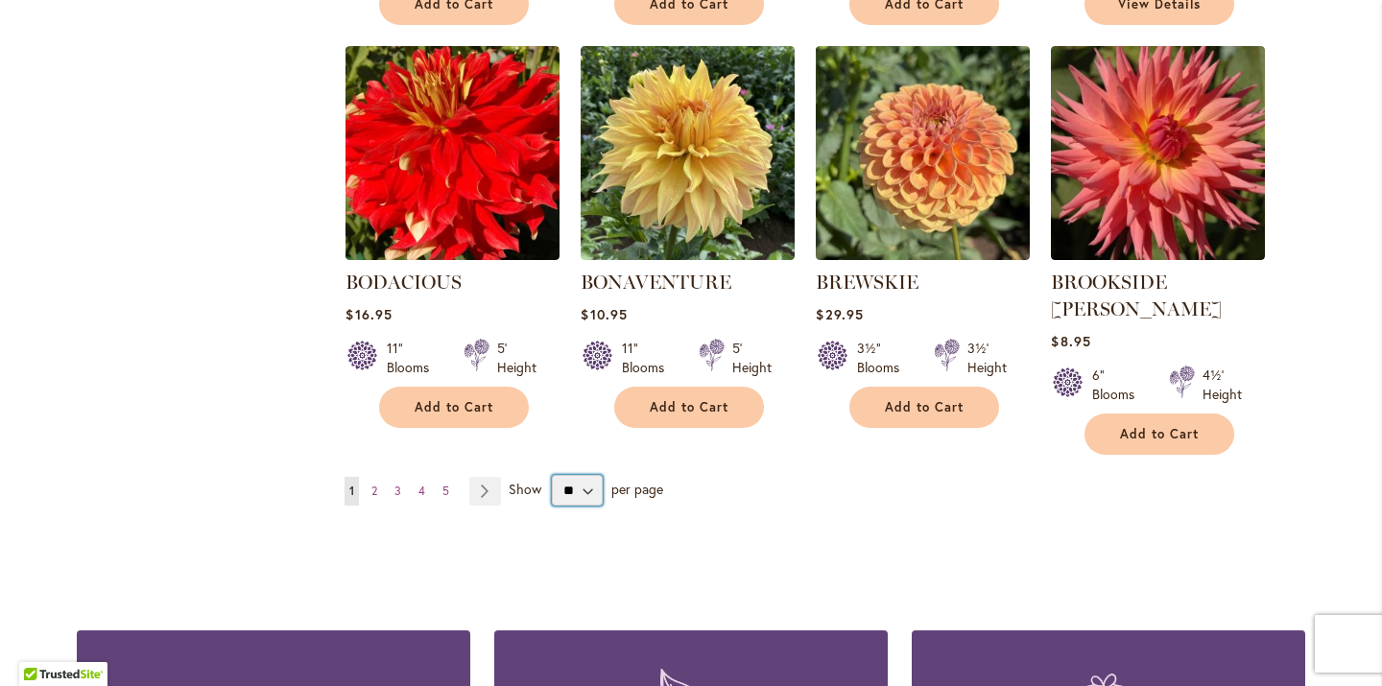
select select "**"
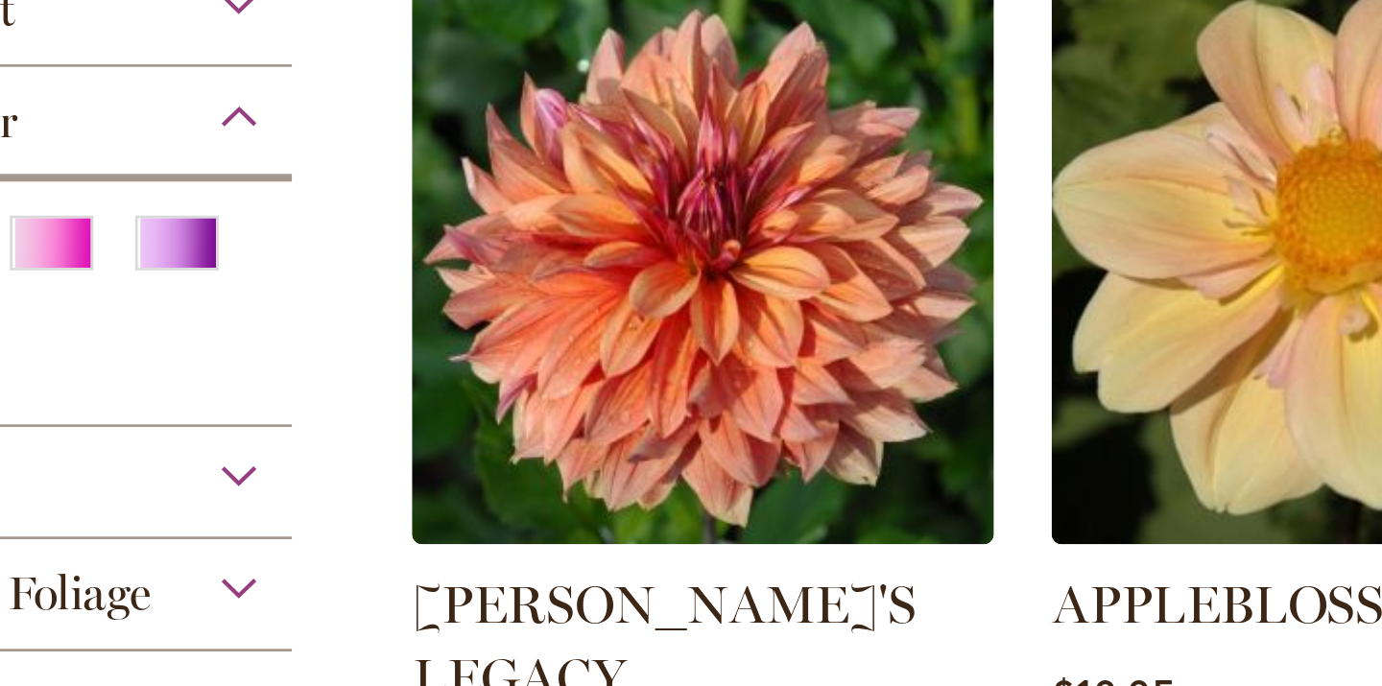
scroll to position [573, 0]
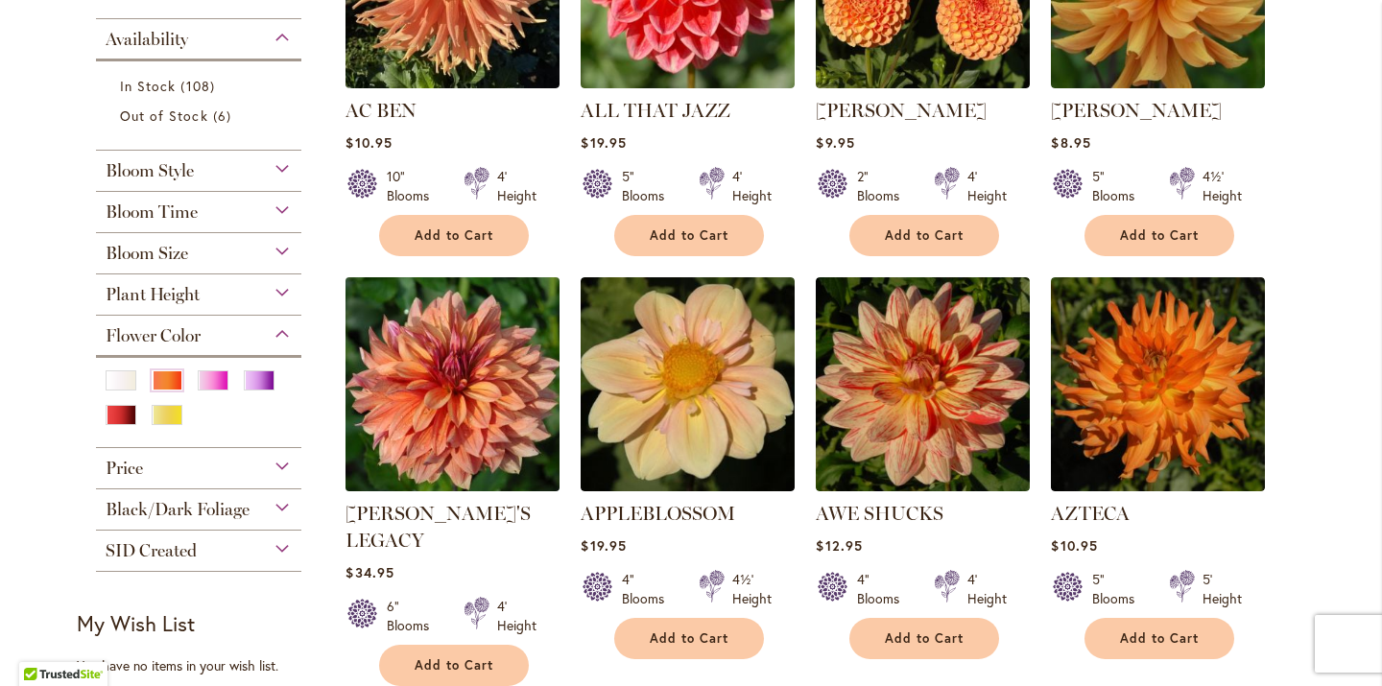
click at [453, 395] on img at bounding box center [453, 384] width 225 height 225
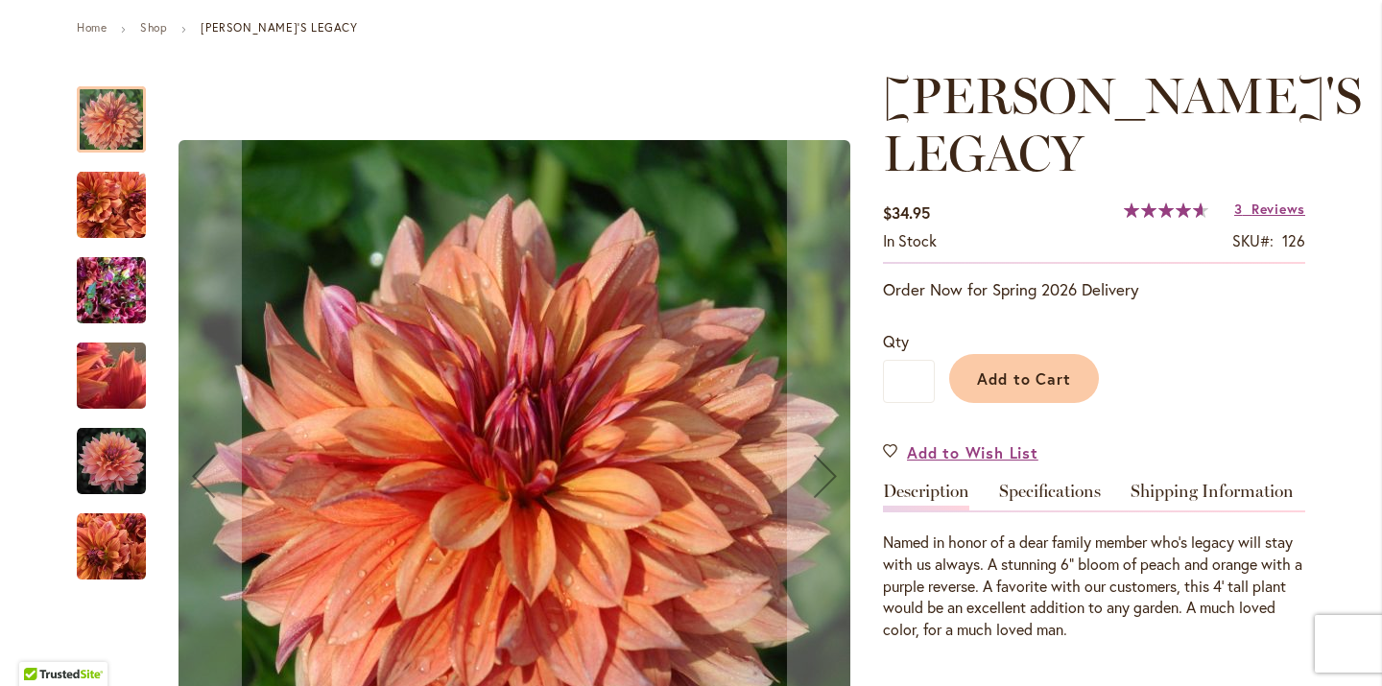
scroll to position [217, 0]
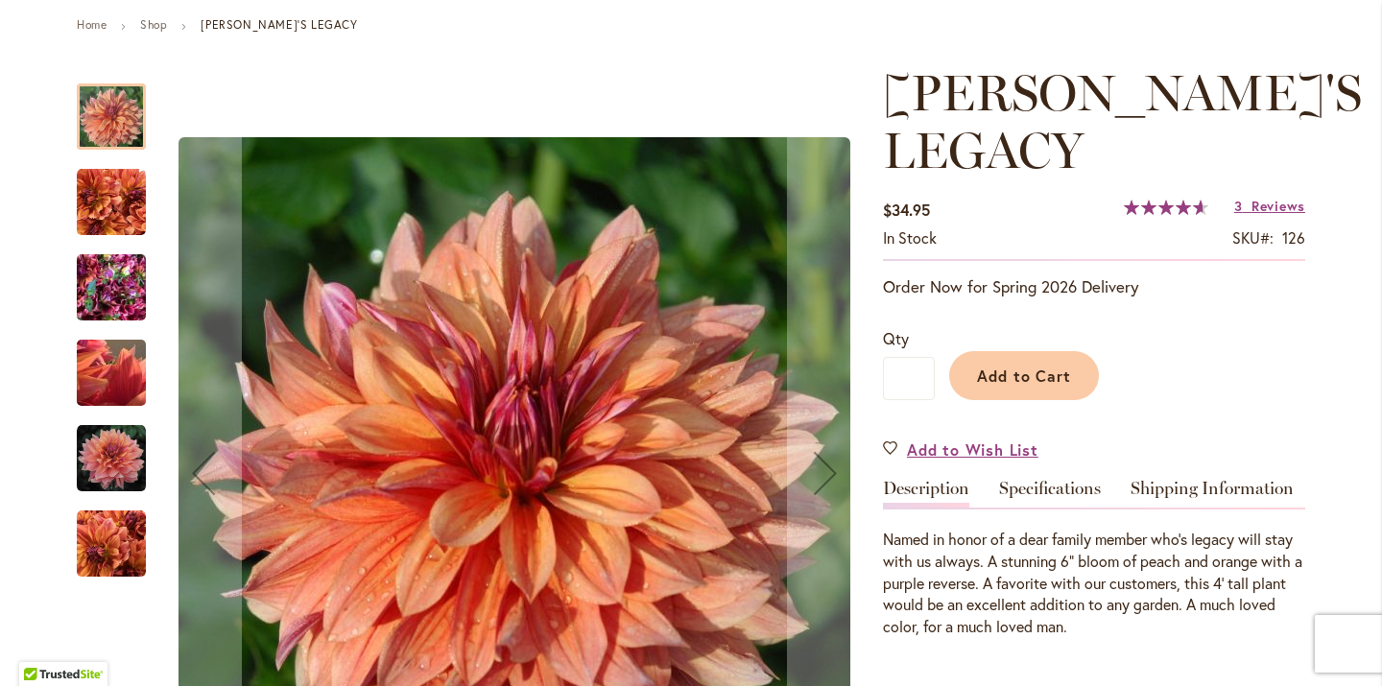
click at [111, 212] on img "Andy's Legacy" at bounding box center [111, 202] width 69 height 69
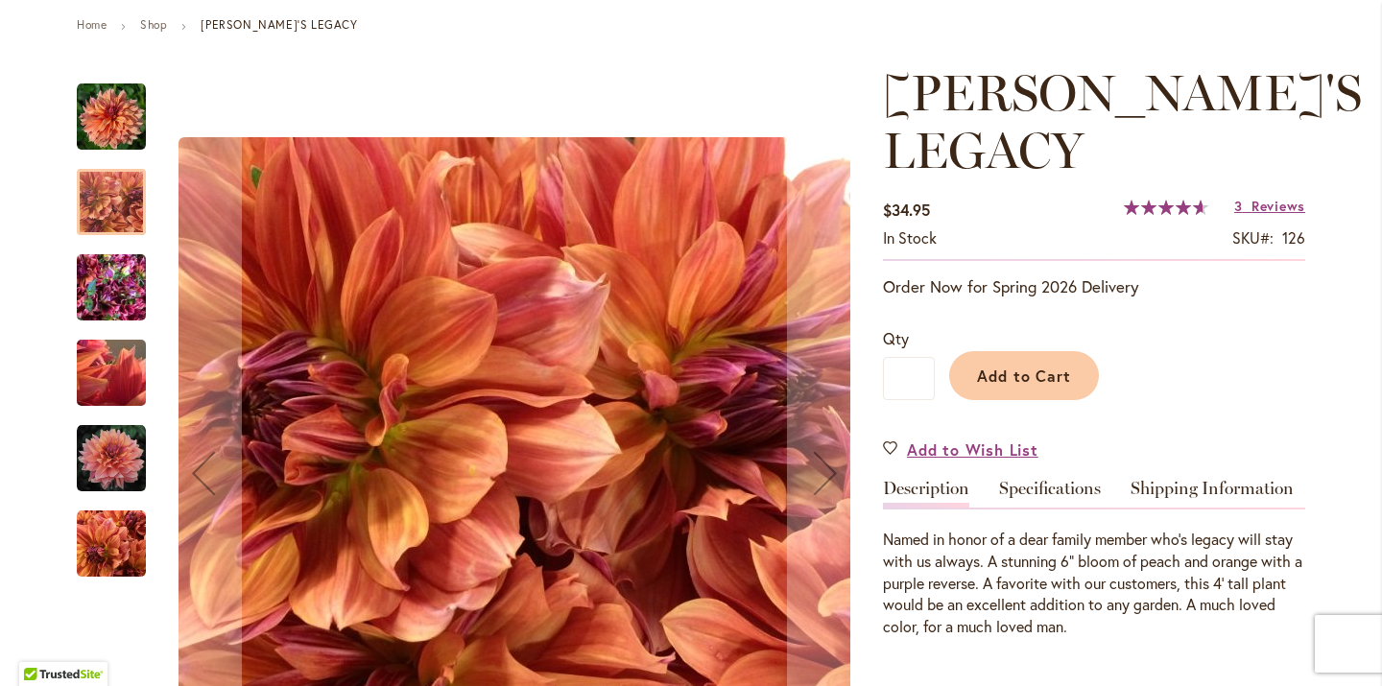
click at [109, 373] on img "Andy's Legacy" at bounding box center [111, 374] width 138 height 104
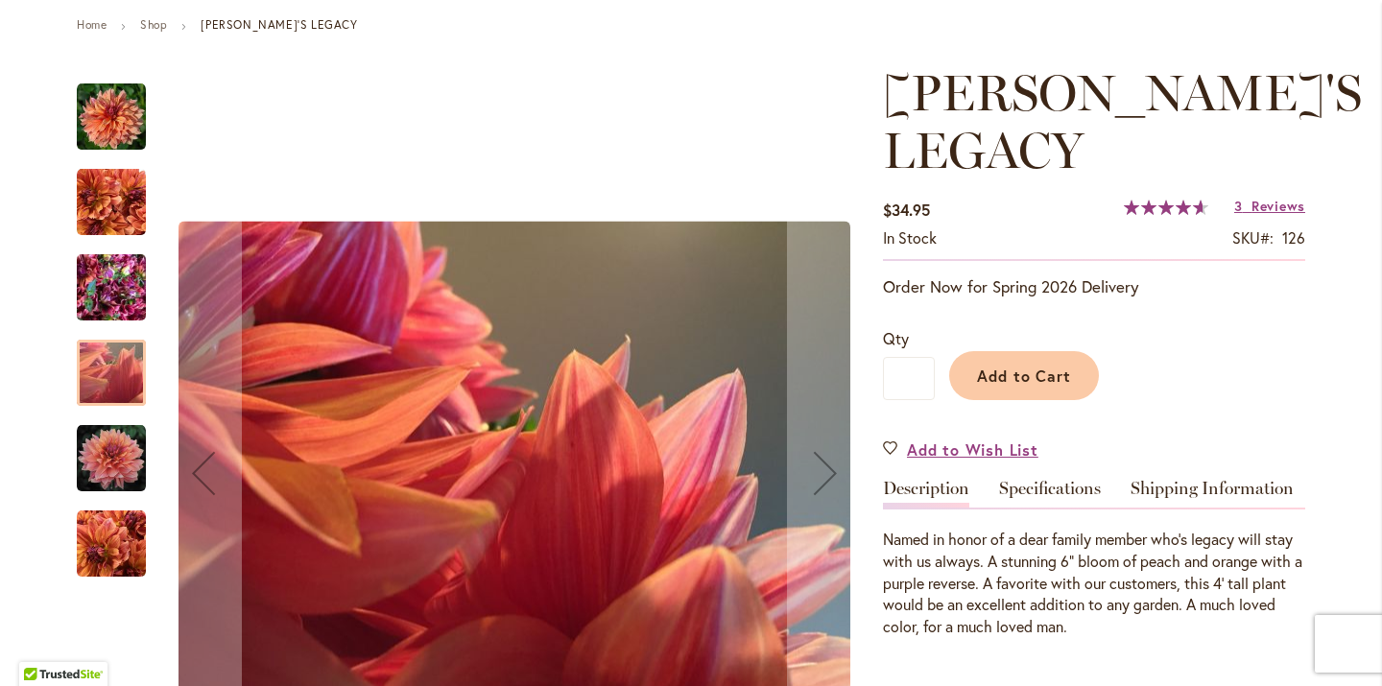
click at [110, 458] on img "Andy's Legacy" at bounding box center [111, 458] width 69 height 69
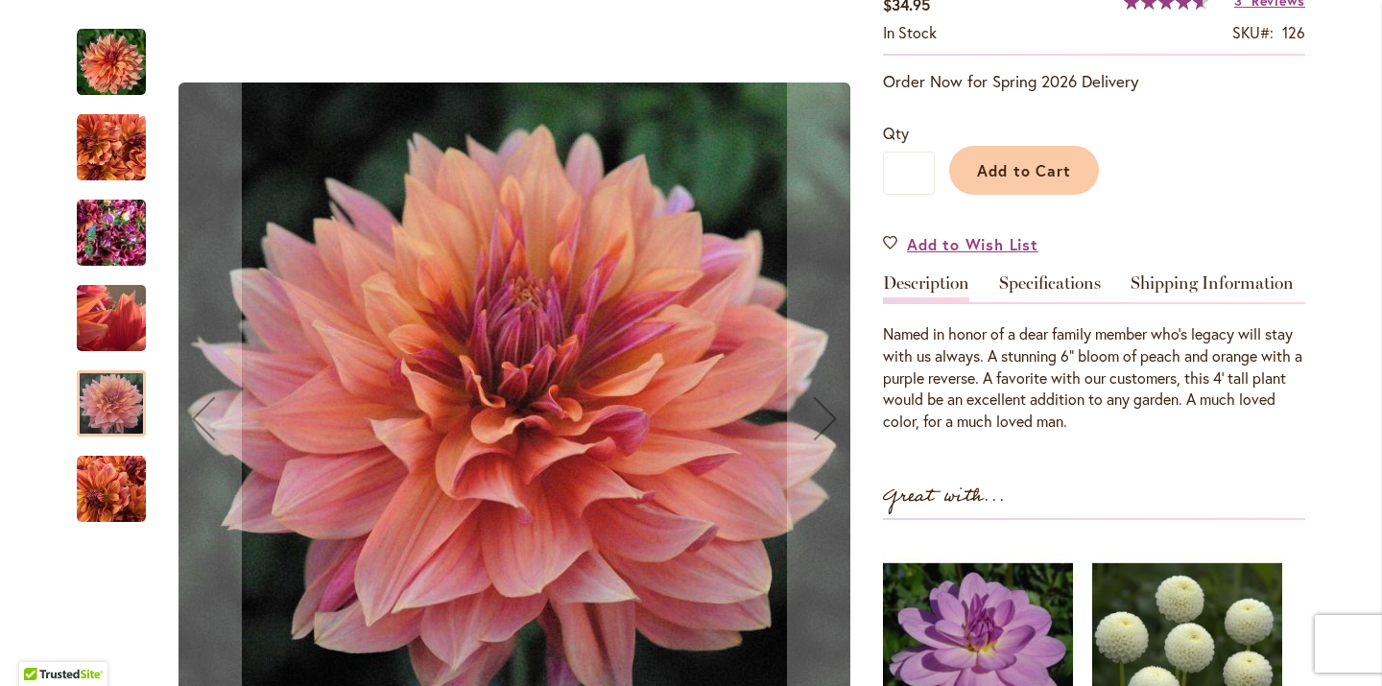
scroll to position [435, 0]
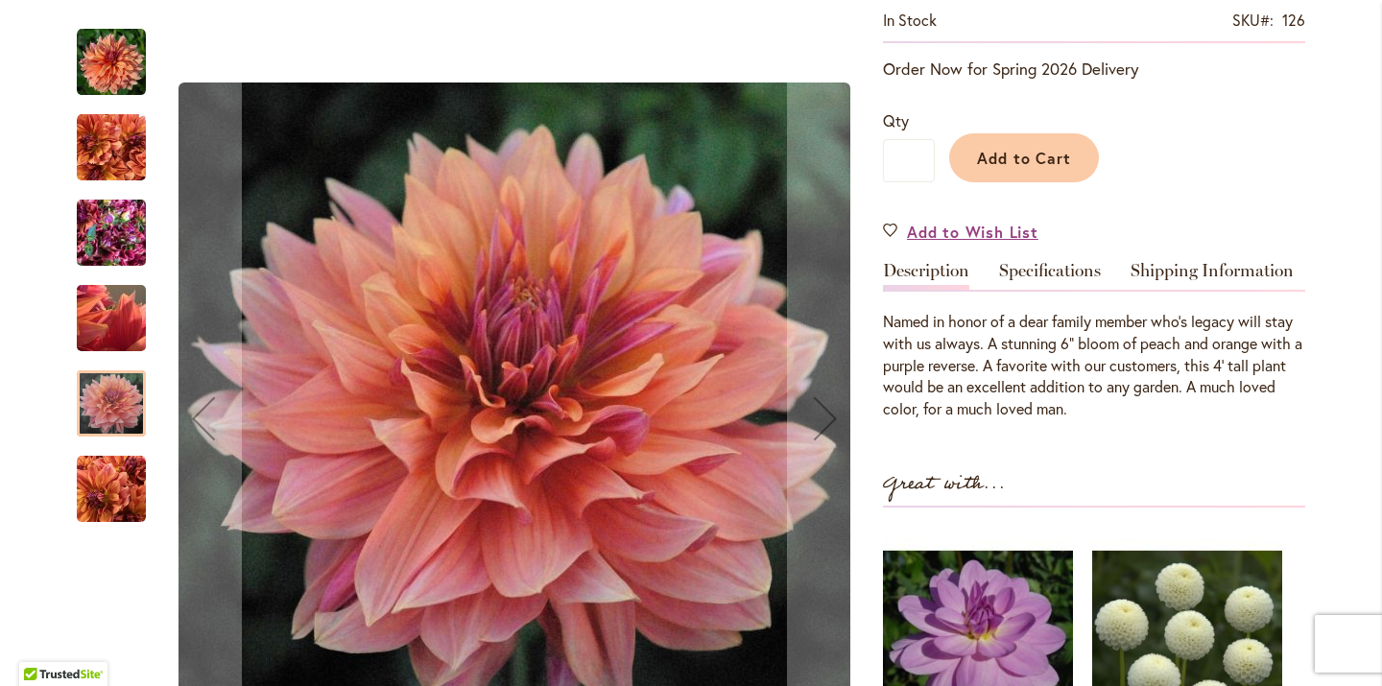
click at [103, 501] on img "Andy's Legacy" at bounding box center [111, 489] width 69 height 69
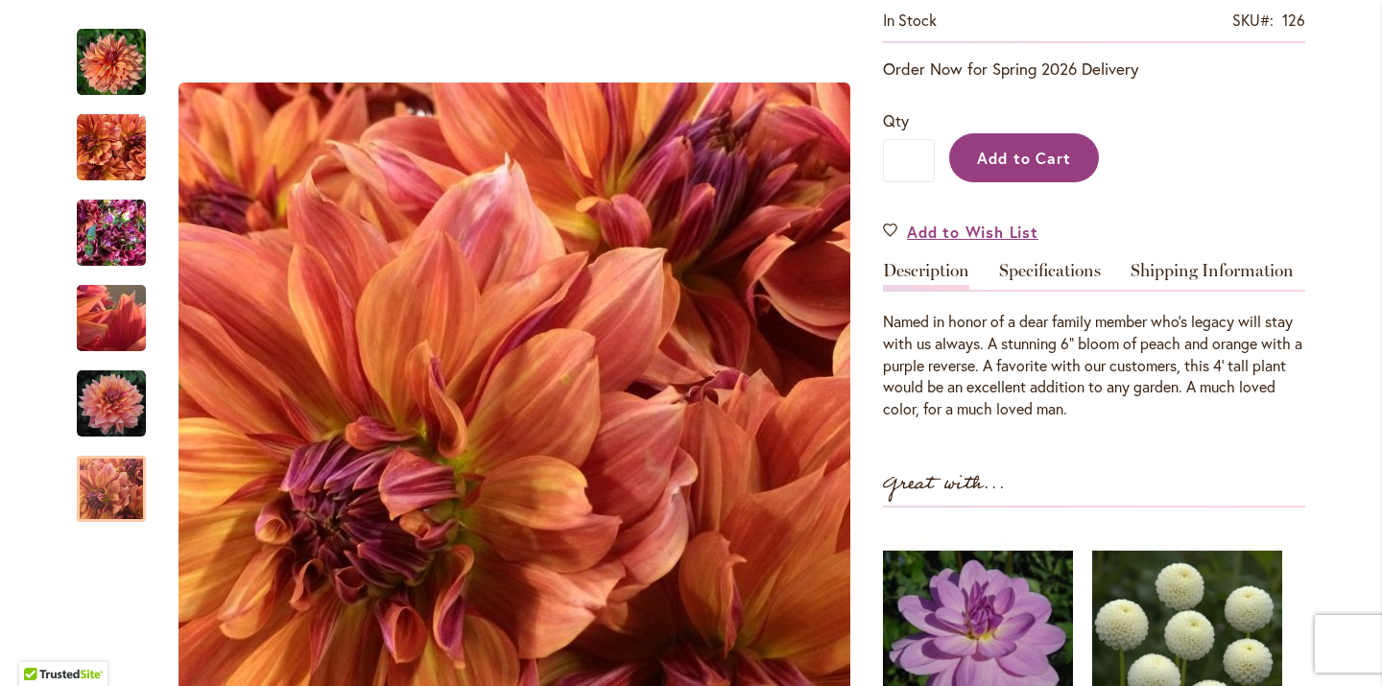
click at [1039, 148] on span "Add to Cart" at bounding box center [1024, 158] width 95 height 20
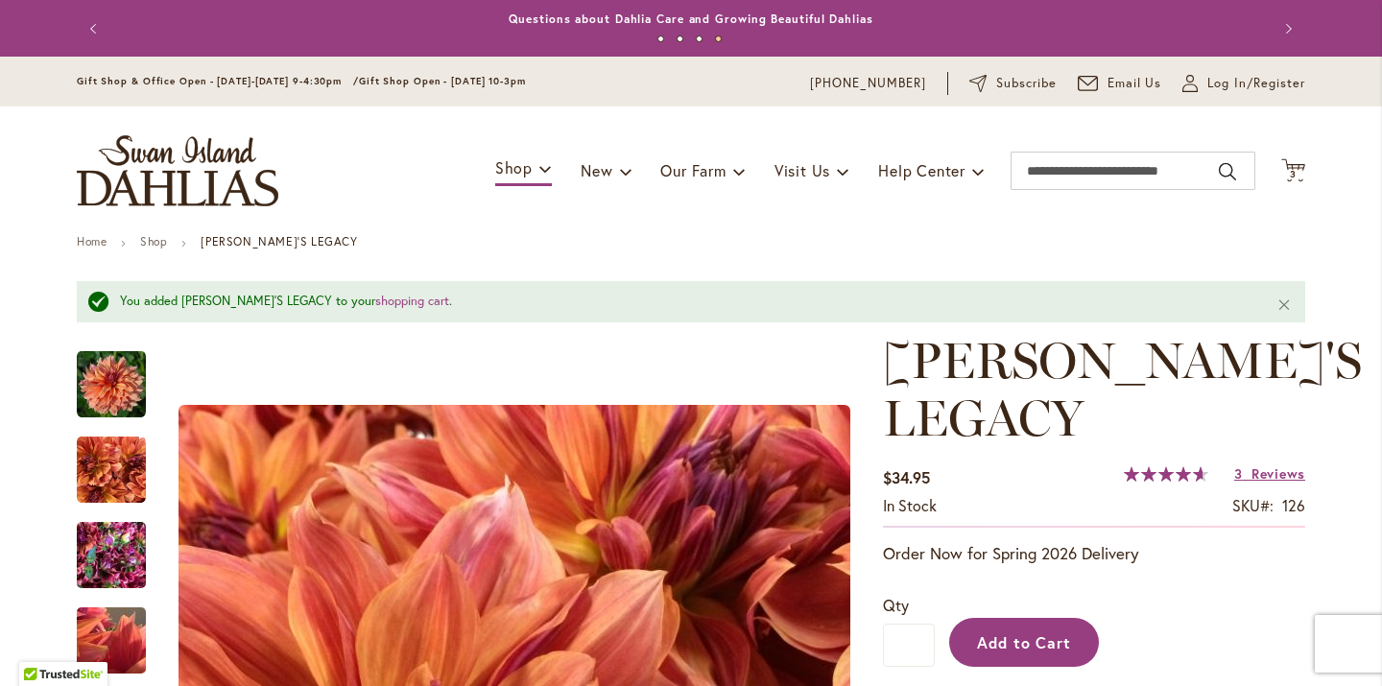
scroll to position [0, 0]
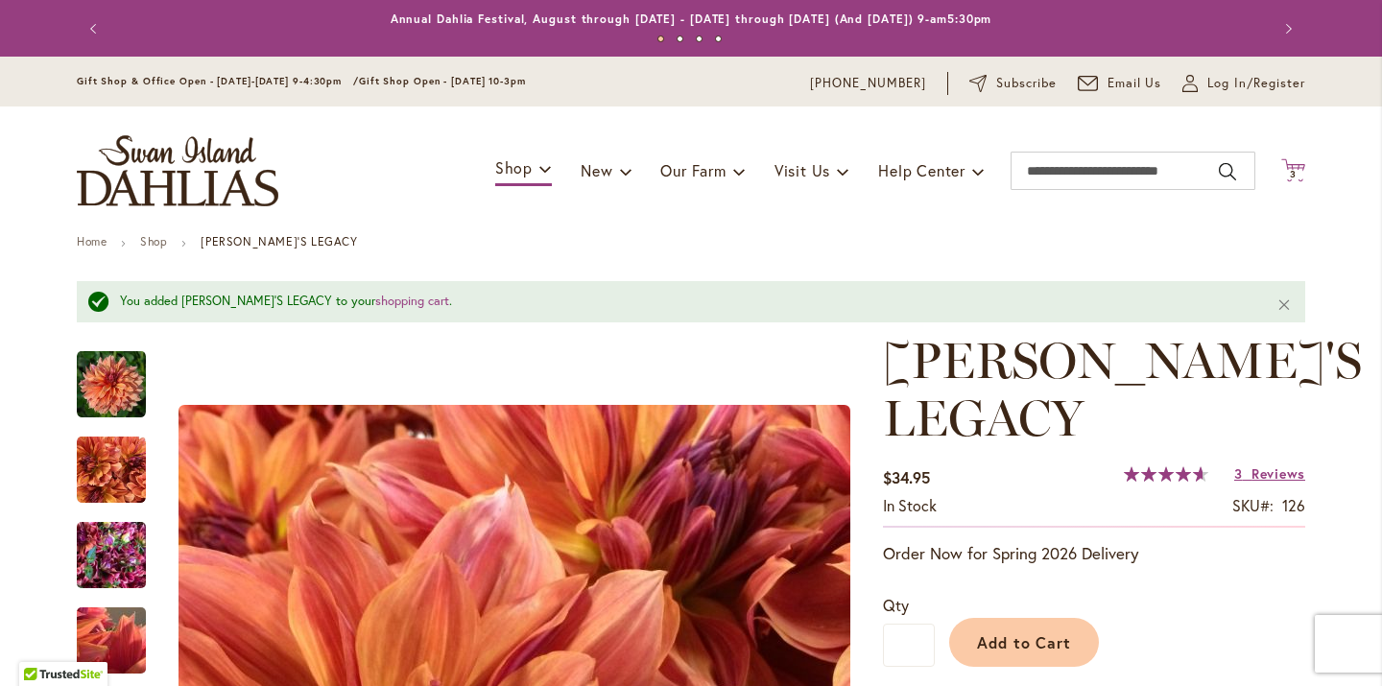
click at [1293, 170] on span "3" at bounding box center [1293, 174] width 7 height 12
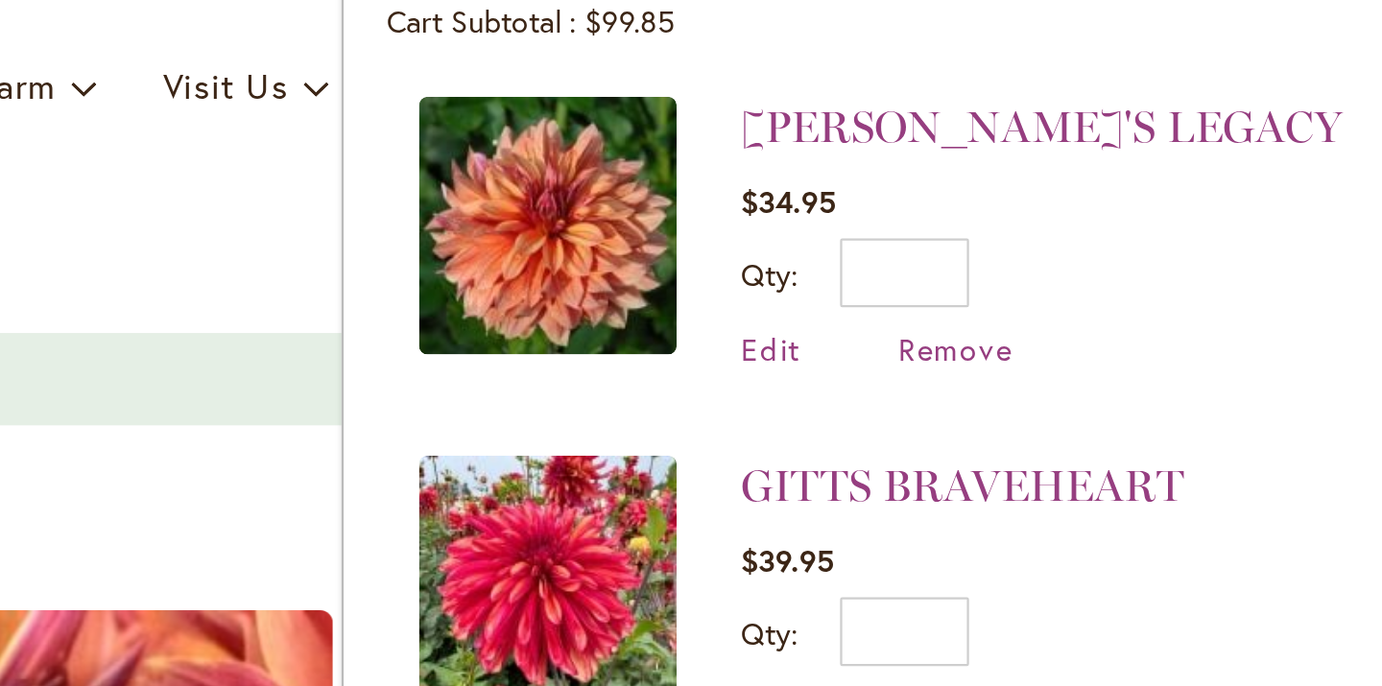
click at [124, 281] on div "You added ANDY'S LEGACY to your shopping cart . Close" at bounding box center [691, 301] width 1229 height 41
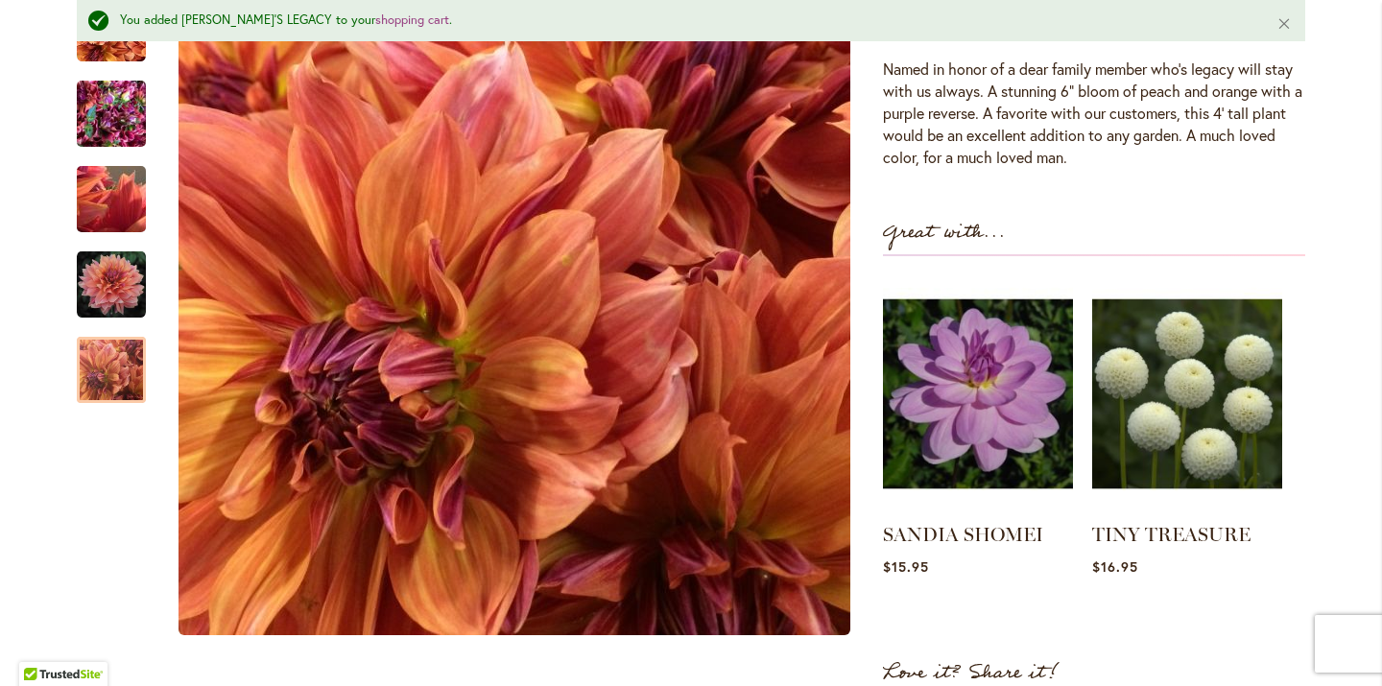
scroll to position [740, 0]
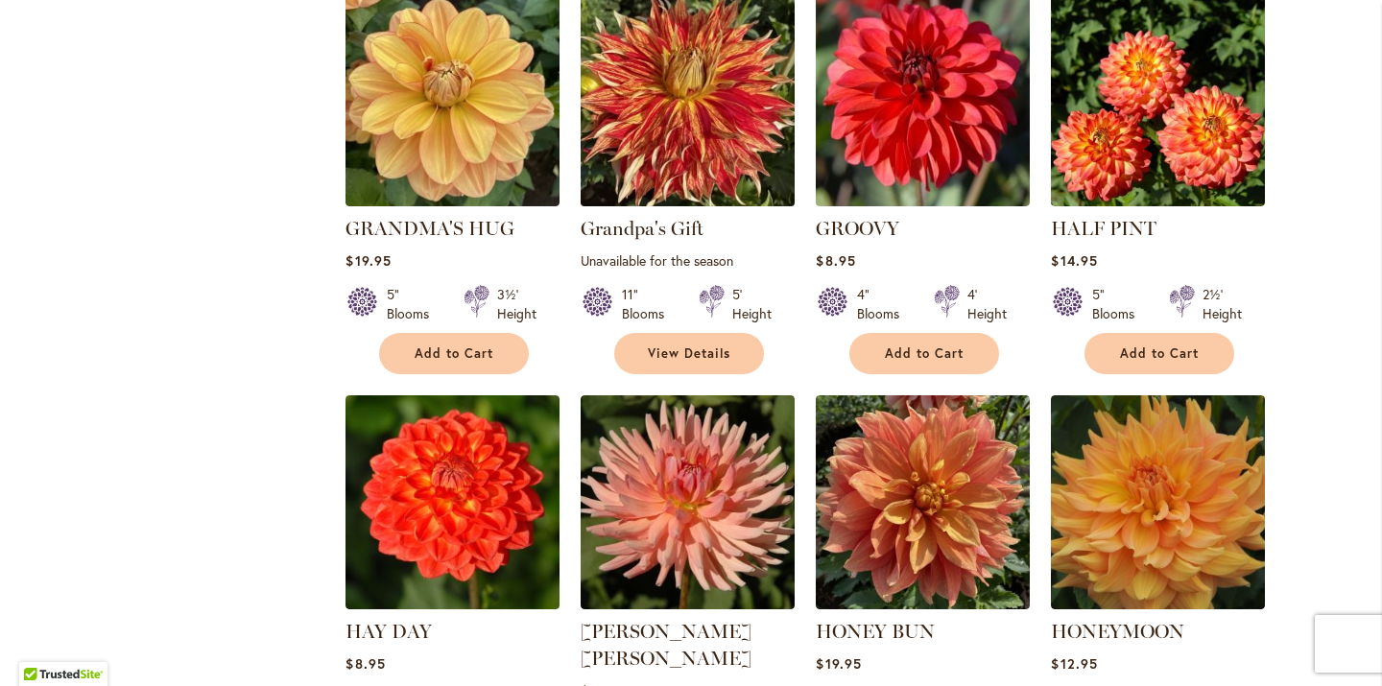
scroll to position [5488, 0]
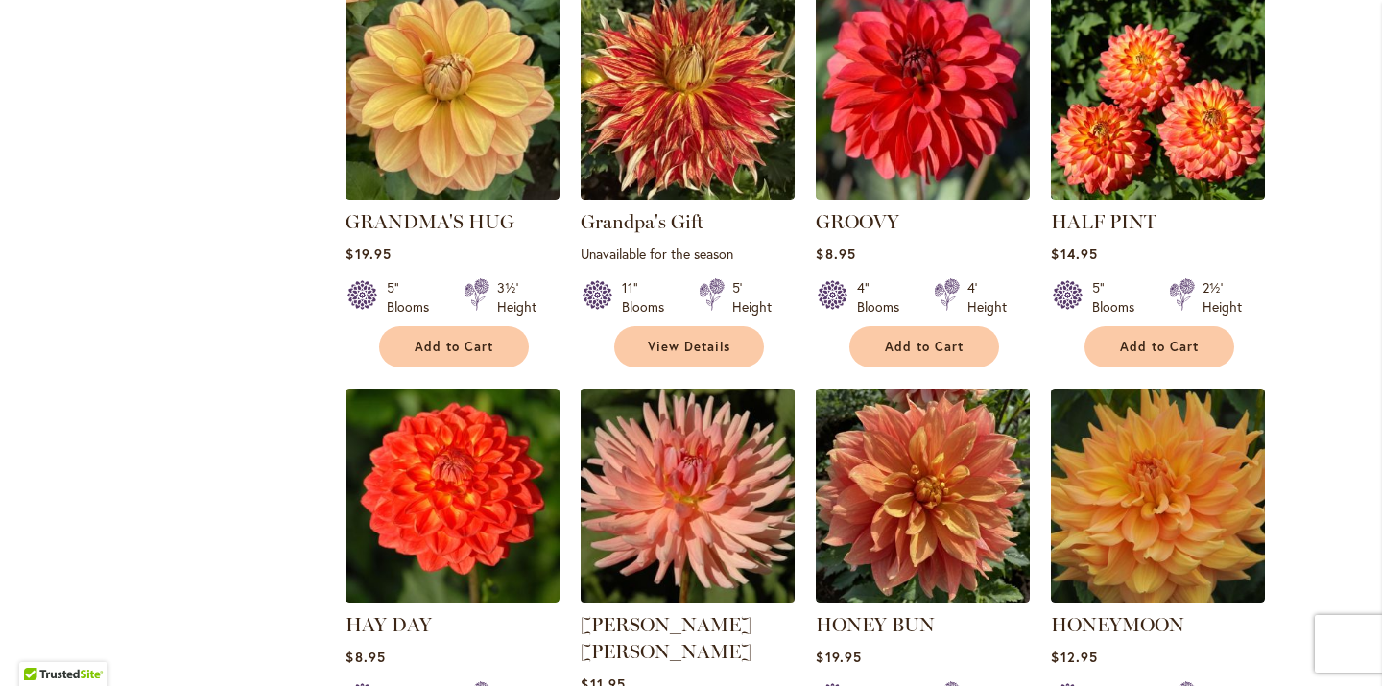
click at [667, 383] on img at bounding box center [688, 495] width 225 height 225
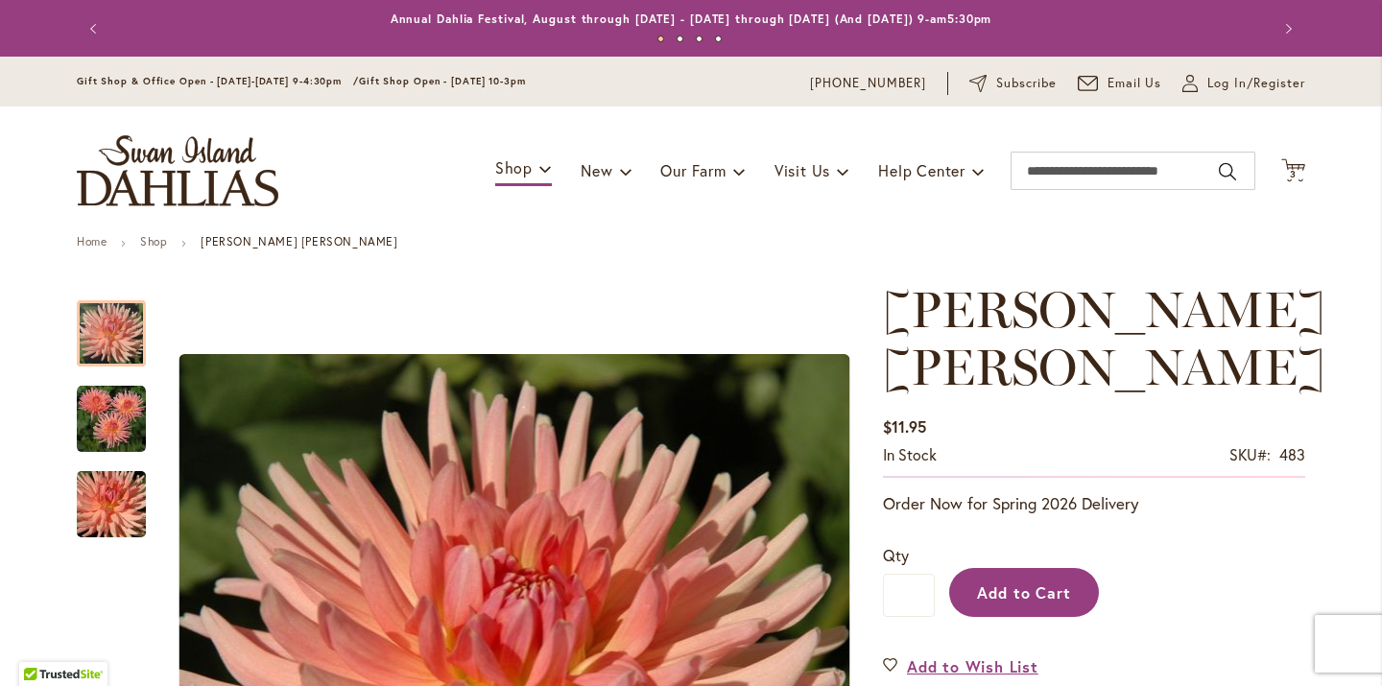
click at [1045, 591] on span "Add to Cart" at bounding box center [1024, 593] width 95 height 20
